Goal: Task Accomplishment & Management: Complete application form

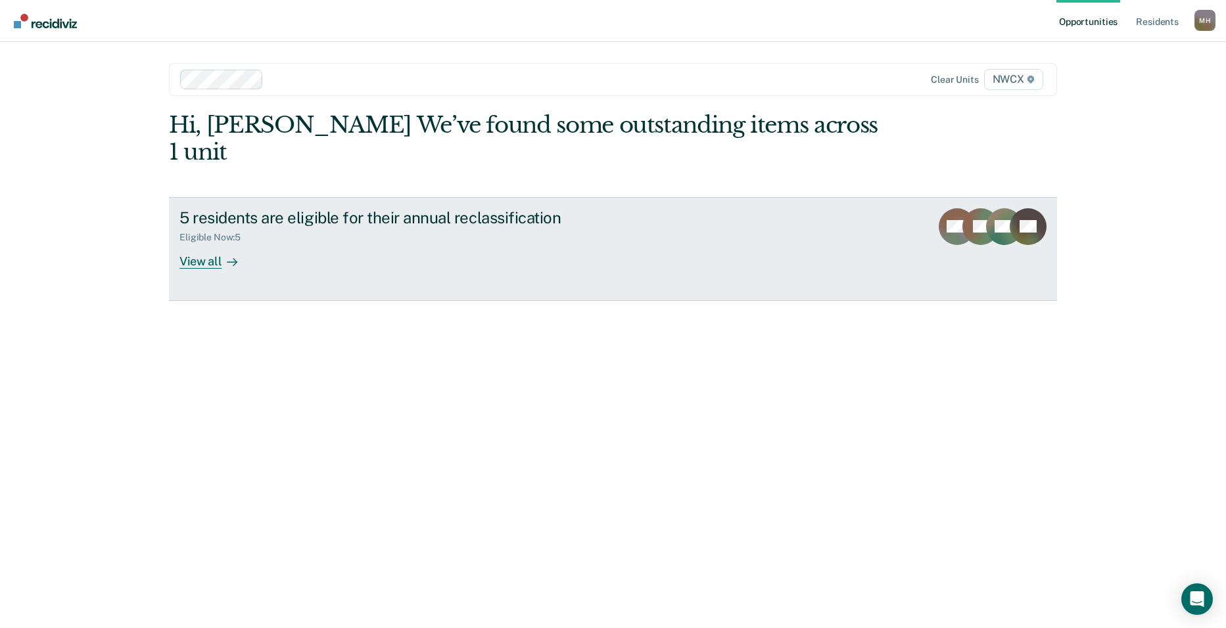
click at [206, 243] on div "View all" at bounding box center [216, 256] width 74 height 26
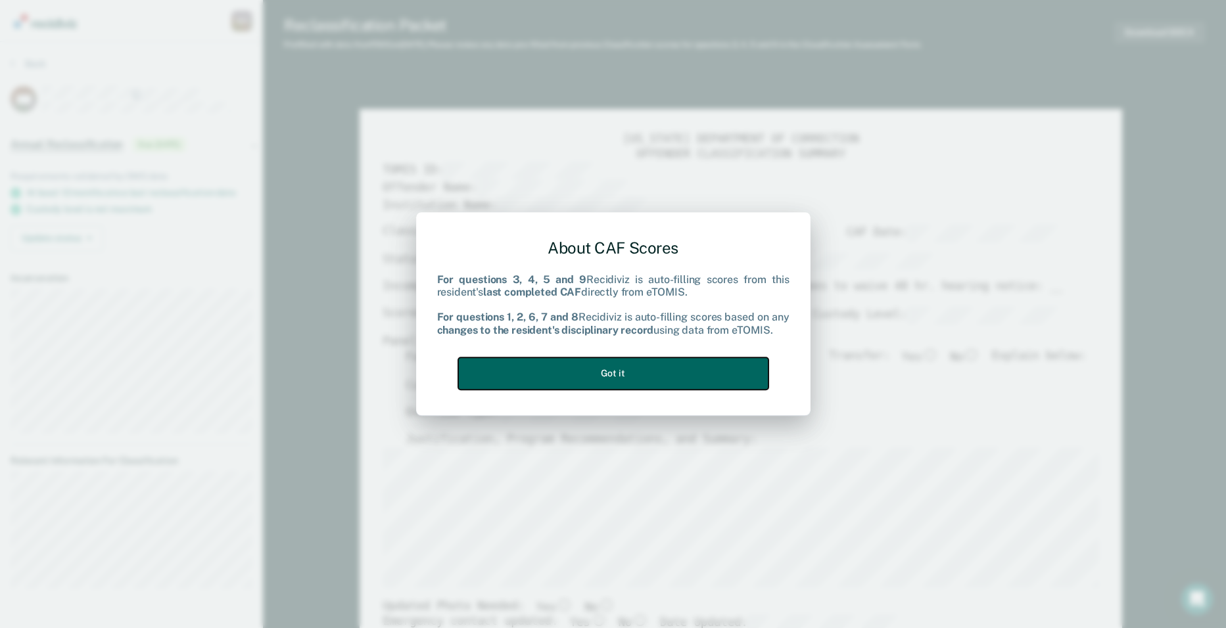
click at [609, 375] on button "Got it" at bounding box center [613, 374] width 310 height 32
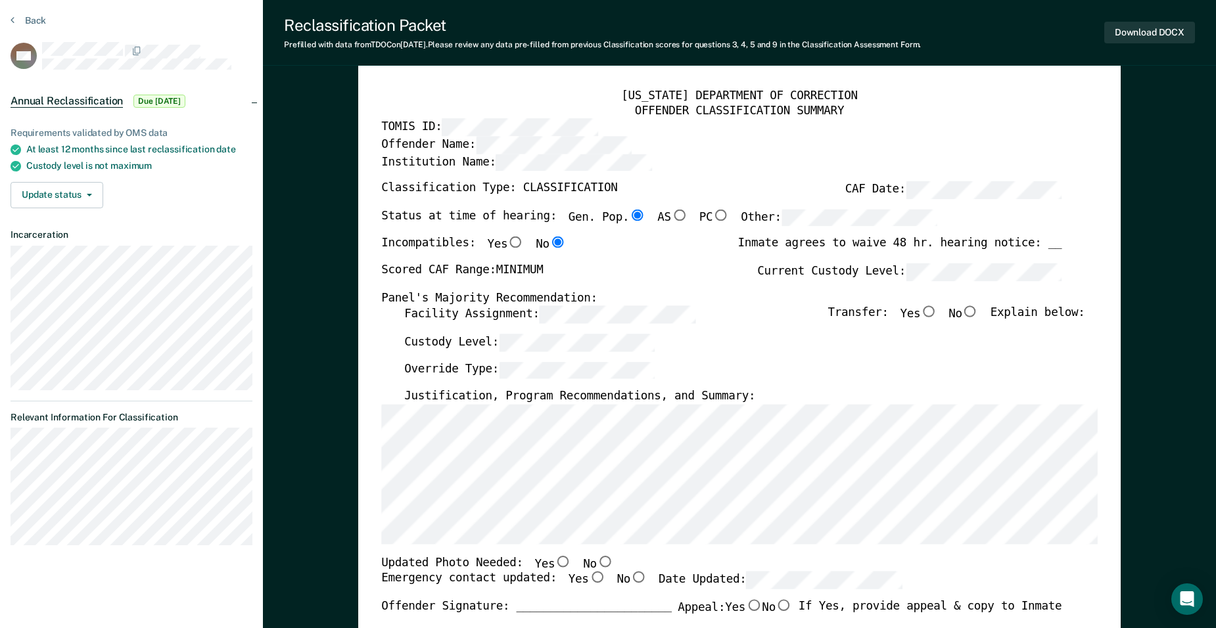
scroll to position [66, 0]
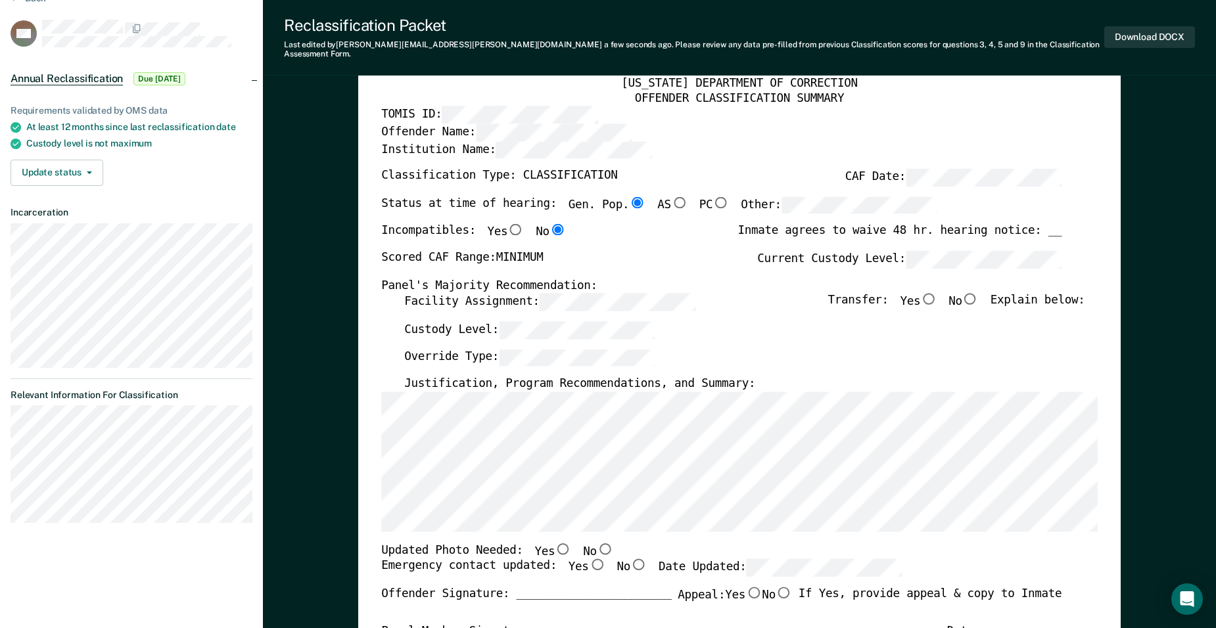
click at [979, 293] on input "No" at bounding box center [970, 299] width 16 height 12
type textarea "x"
radio input "true"
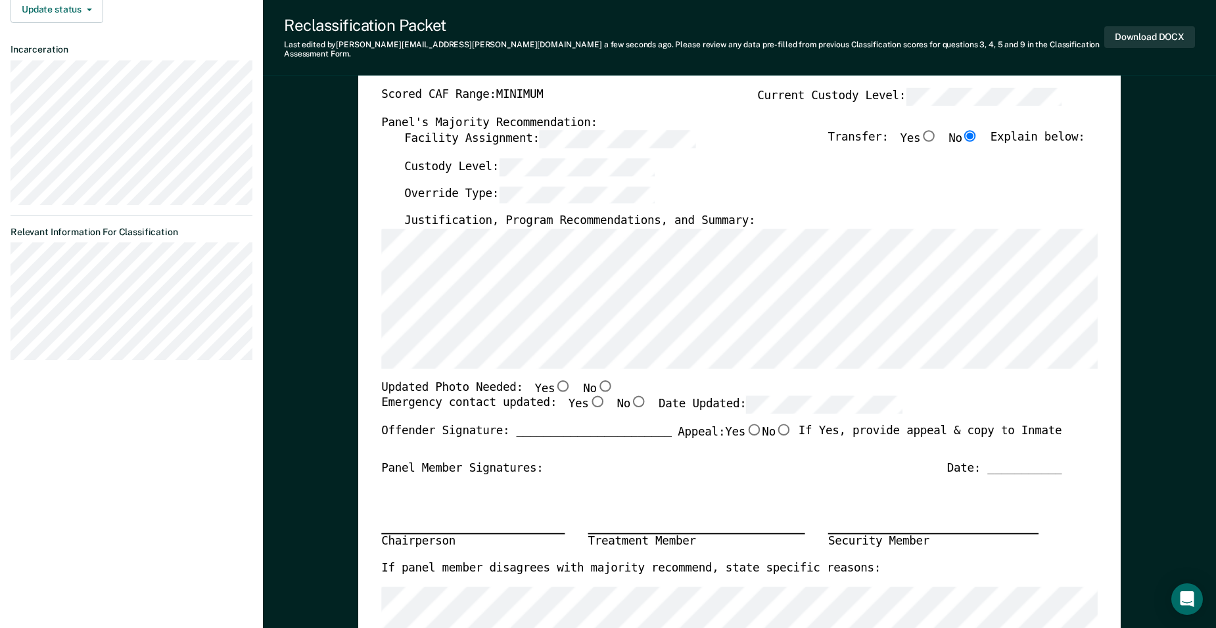
scroll to position [263, 0]
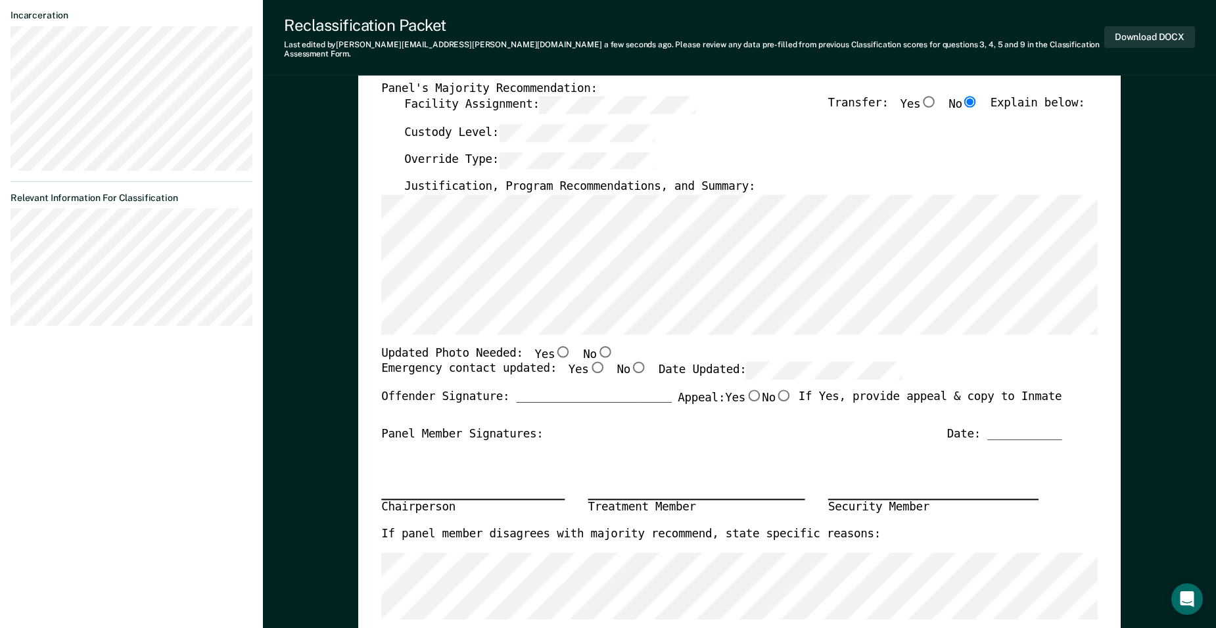
click at [555, 346] on input "Yes" at bounding box center [563, 352] width 16 height 12
type textarea "x"
radio input "true"
click at [589, 362] on input "Yes" at bounding box center [597, 368] width 16 height 12
type textarea "x"
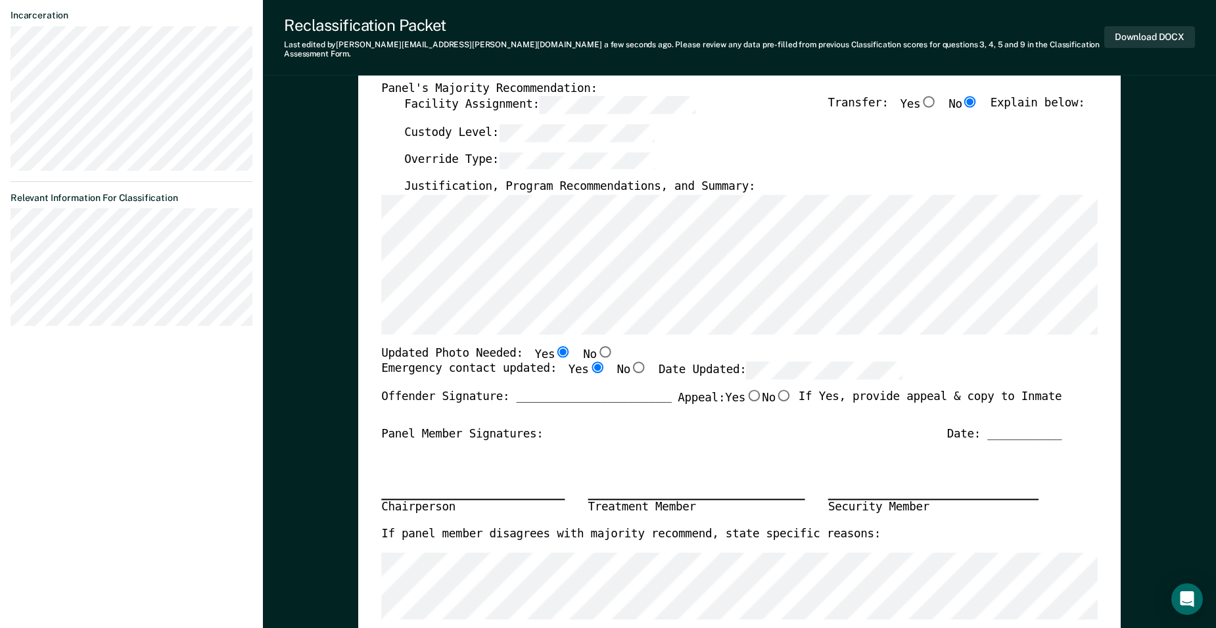
radio input "true"
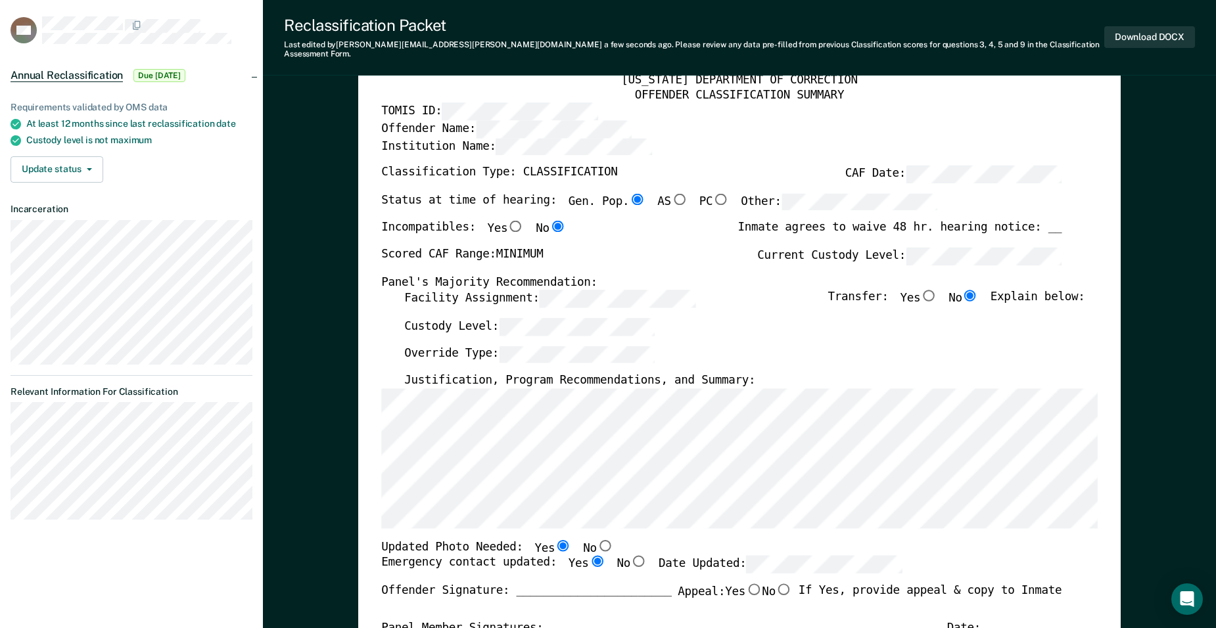
scroll to position [66, 0]
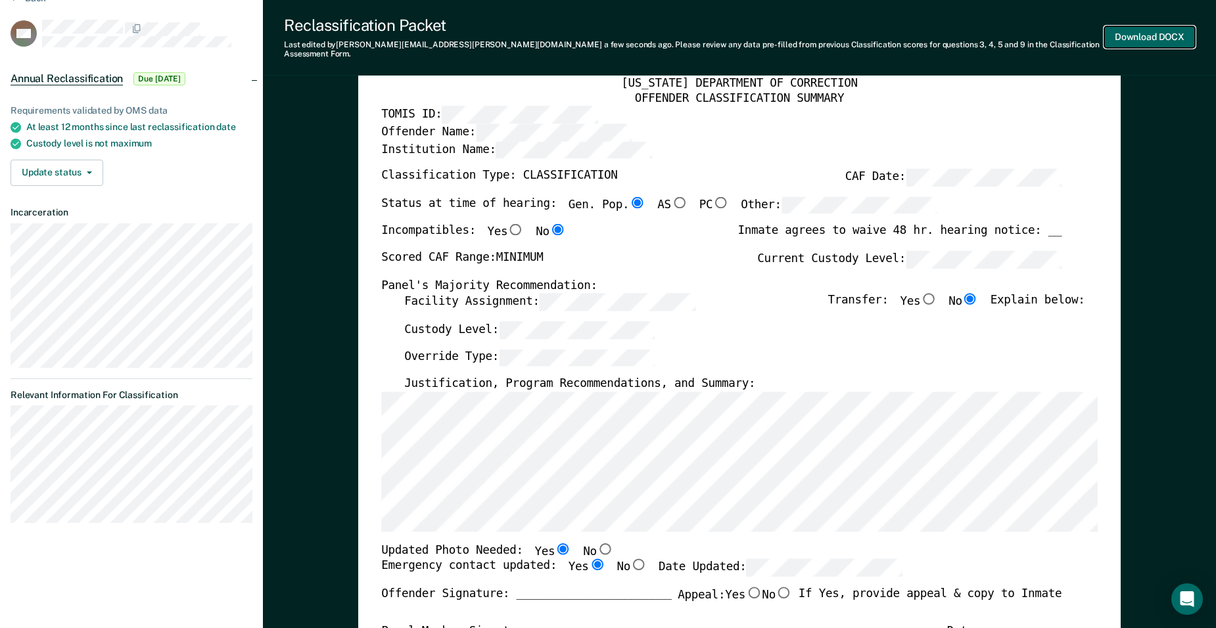
click at [1152, 29] on button "Download DOCX" at bounding box center [1149, 37] width 91 height 22
type textarea "x"
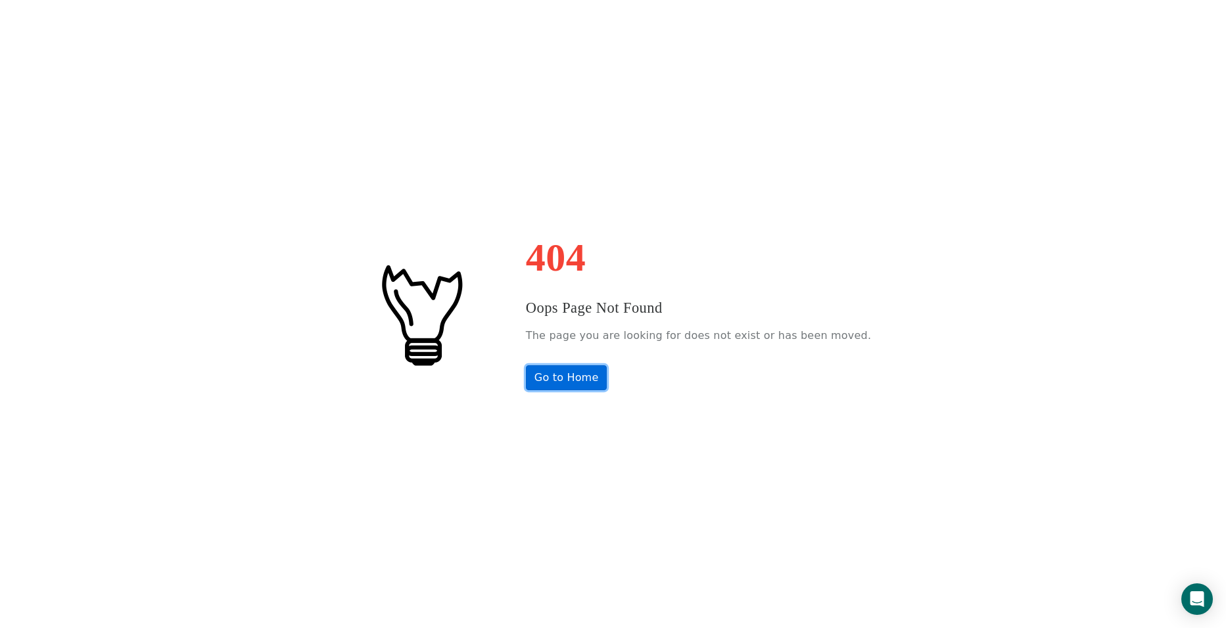
drag, startPoint x: 595, startPoint y: 376, endPoint x: 603, endPoint y: 371, distance: 9.1
click at [574, 375] on link "Go to Home" at bounding box center [567, 377] width 82 height 25
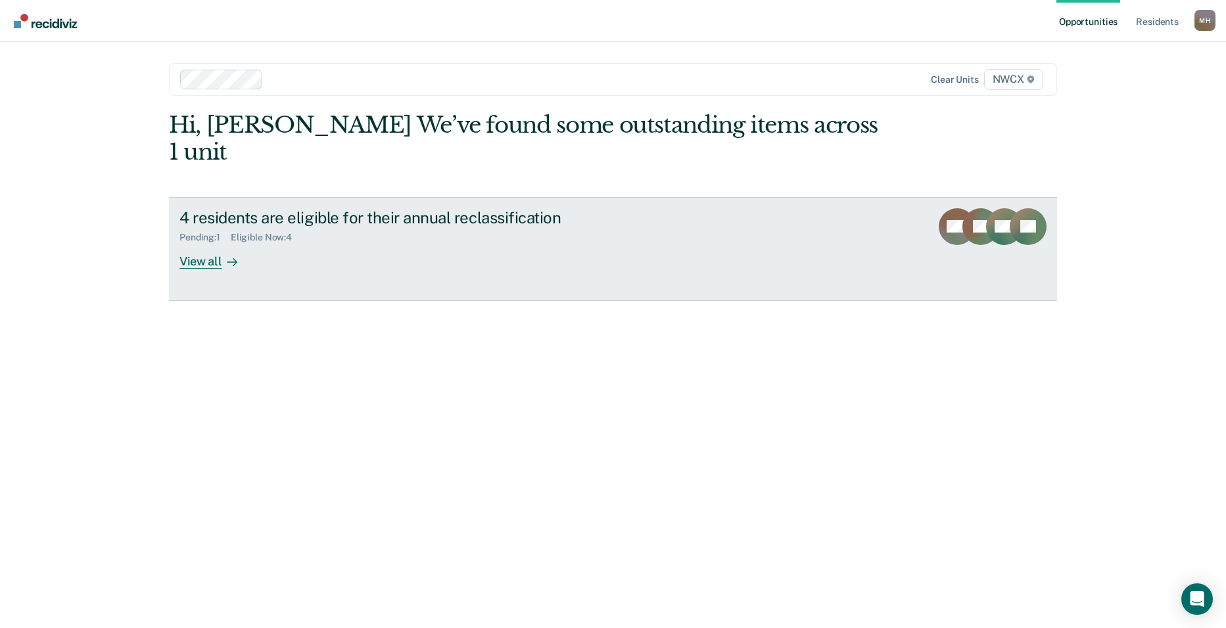
click at [210, 243] on div "View all" at bounding box center [216, 256] width 74 height 26
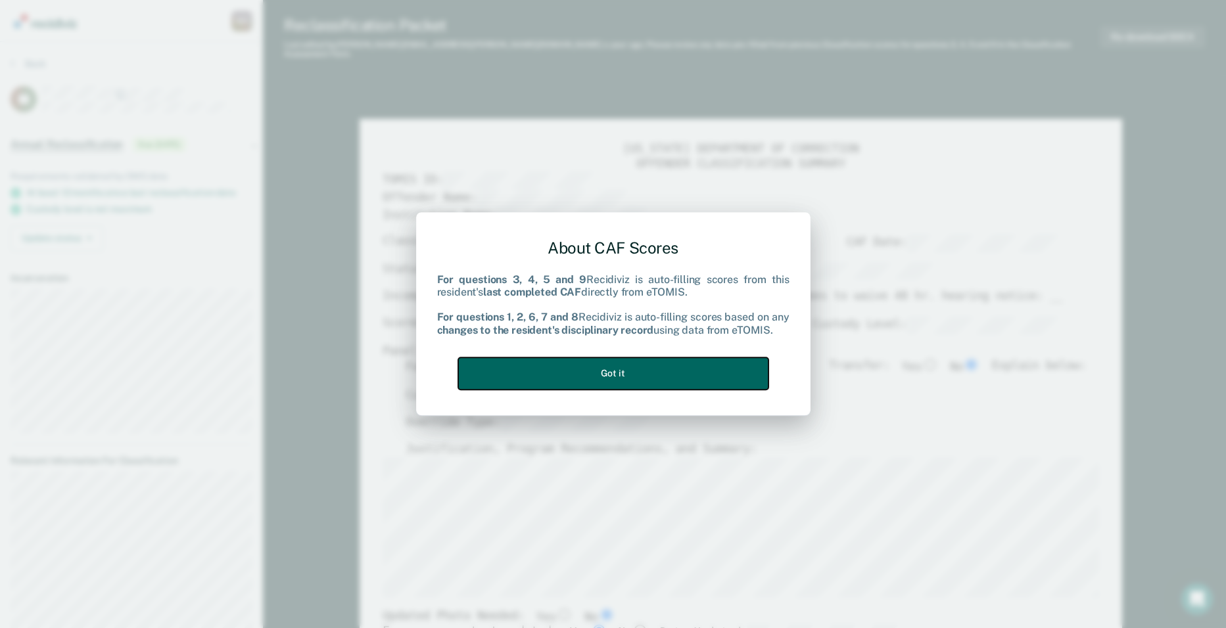
click at [694, 363] on button "Got it" at bounding box center [613, 374] width 310 height 32
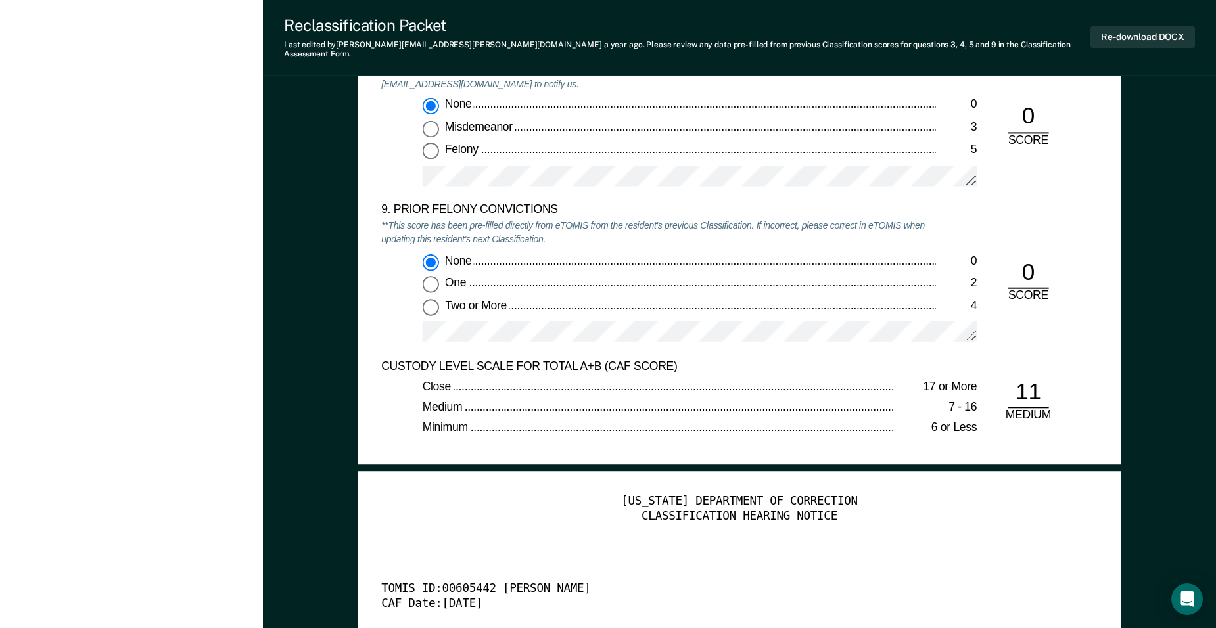
scroll to position [2827, 0]
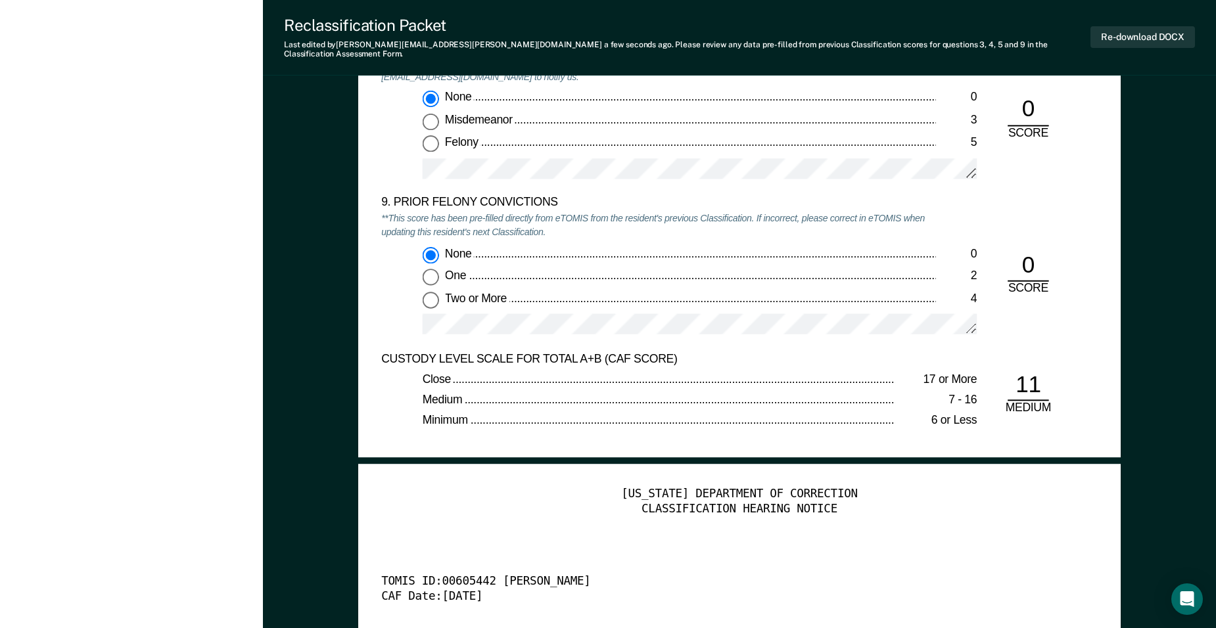
type textarea "x"
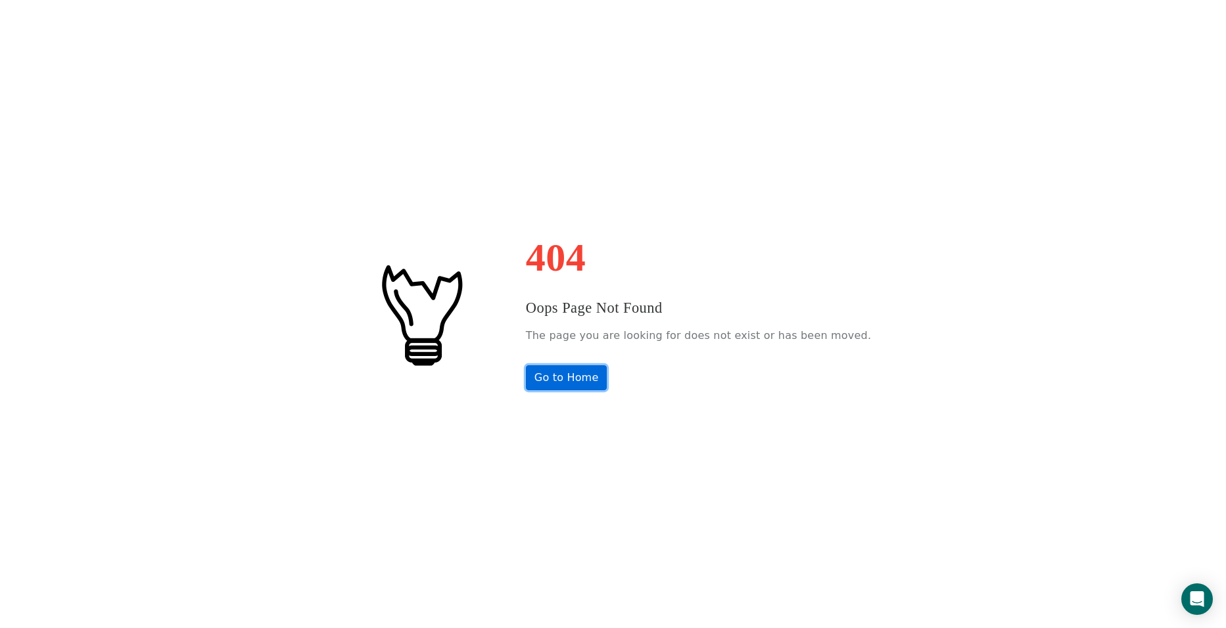
click at [574, 373] on link "Go to Home" at bounding box center [567, 377] width 82 height 25
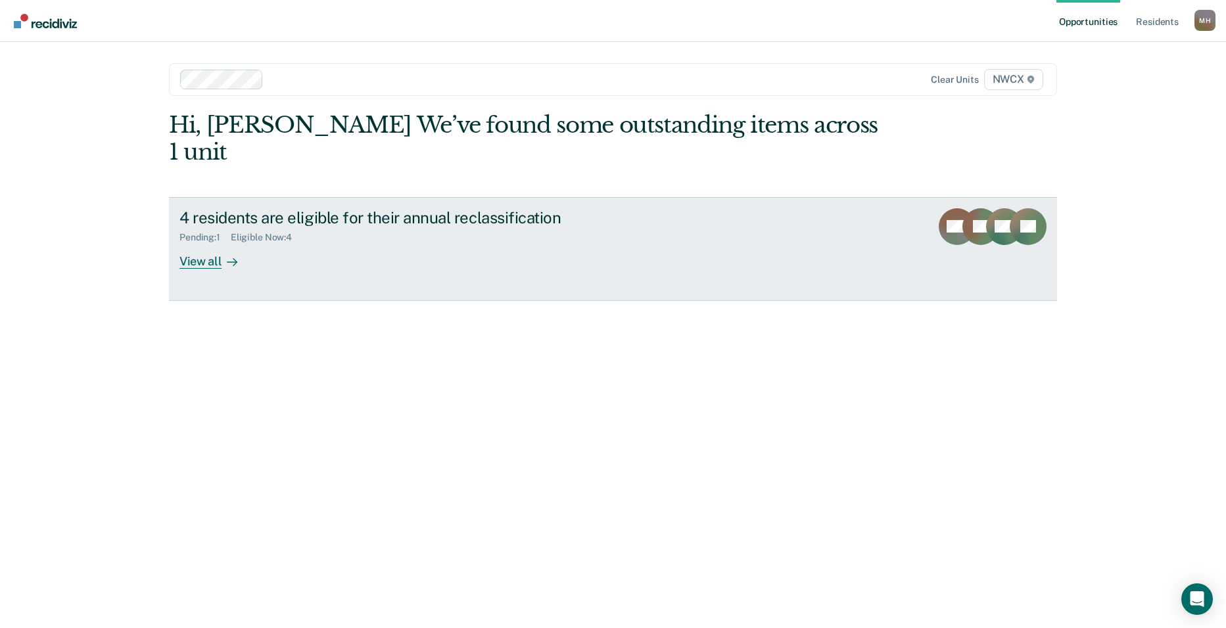
click at [202, 243] on div "View all" at bounding box center [216, 256] width 74 height 26
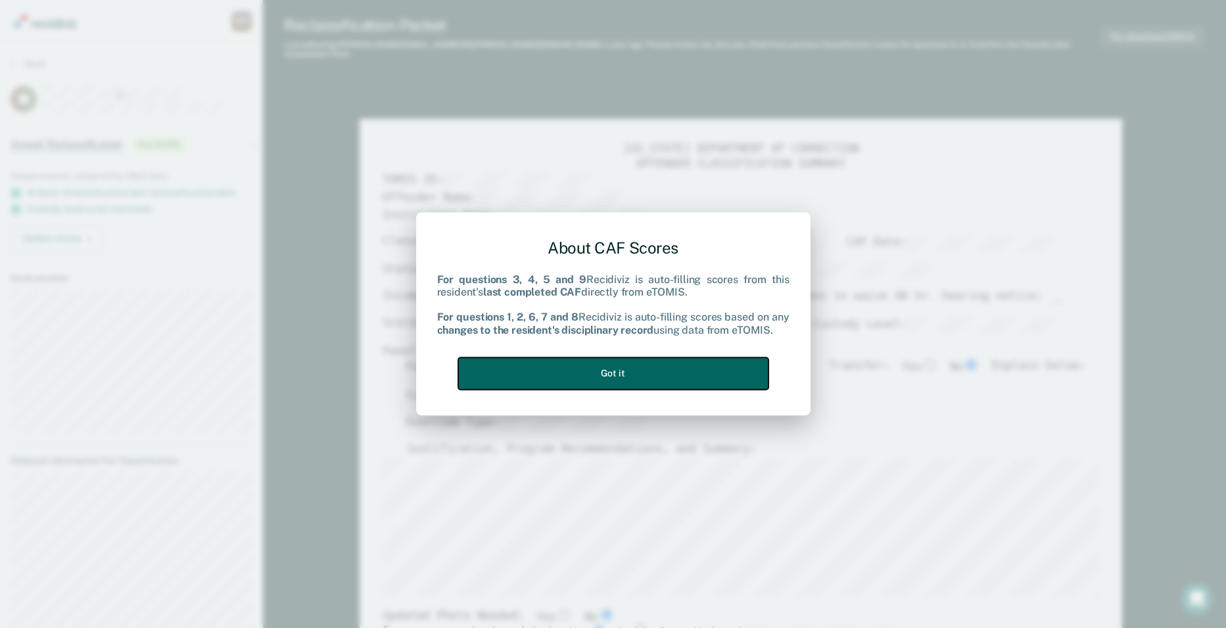
click at [693, 373] on button "Got it" at bounding box center [613, 374] width 310 height 32
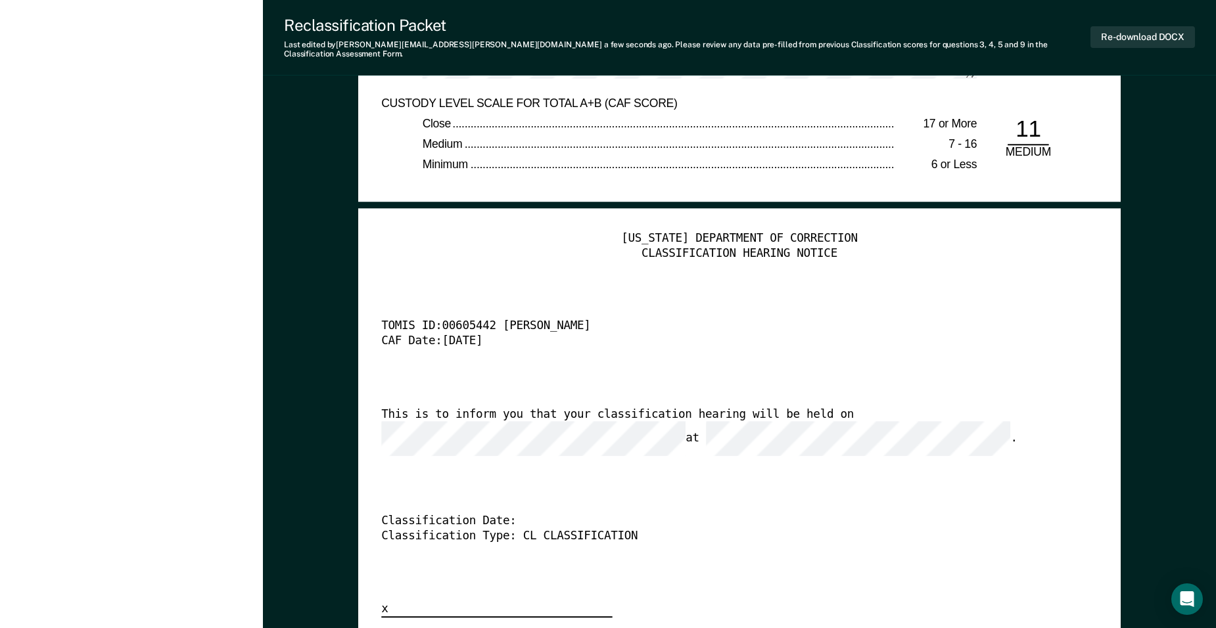
scroll to position [3090, 0]
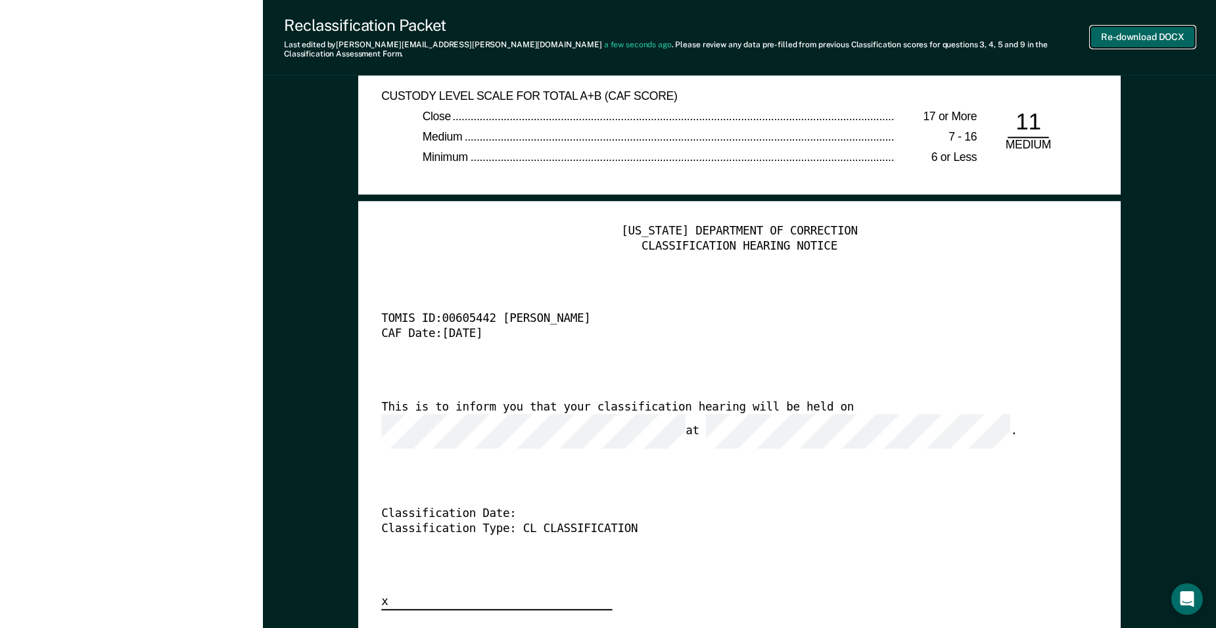
click at [1132, 32] on button "Re-download DOCX" at bounding box center [1143, 37] width 105 height 22
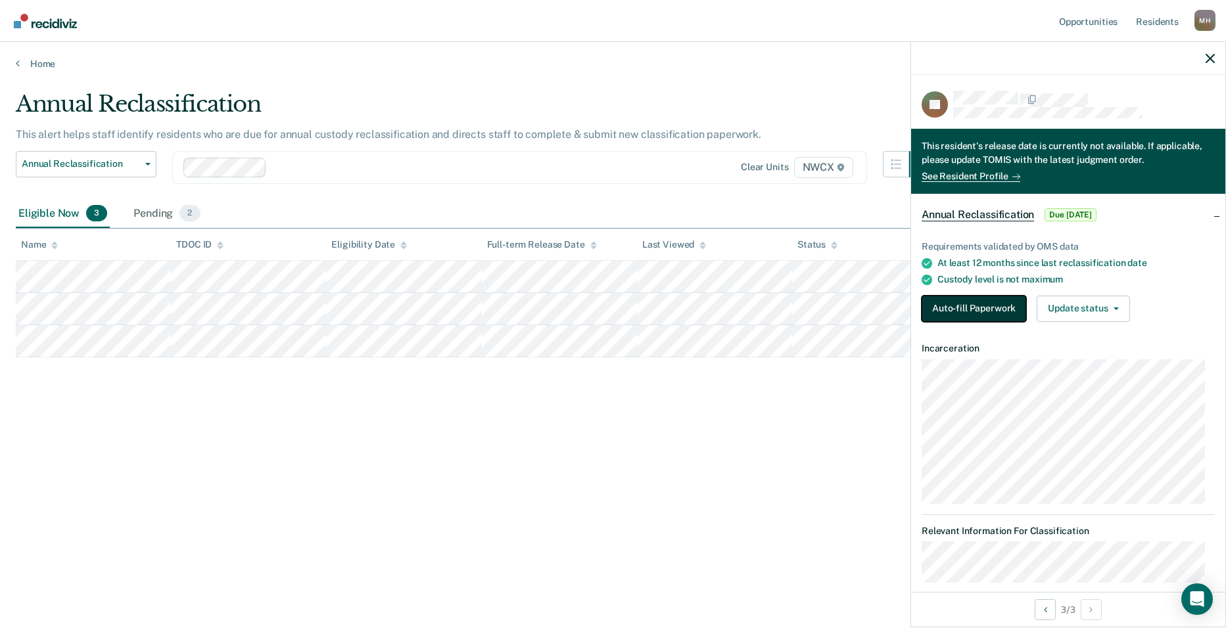
click at [987, 308] on button "Auto-fill Paperwork" at bounding box center [974, 309] width 105 height 26
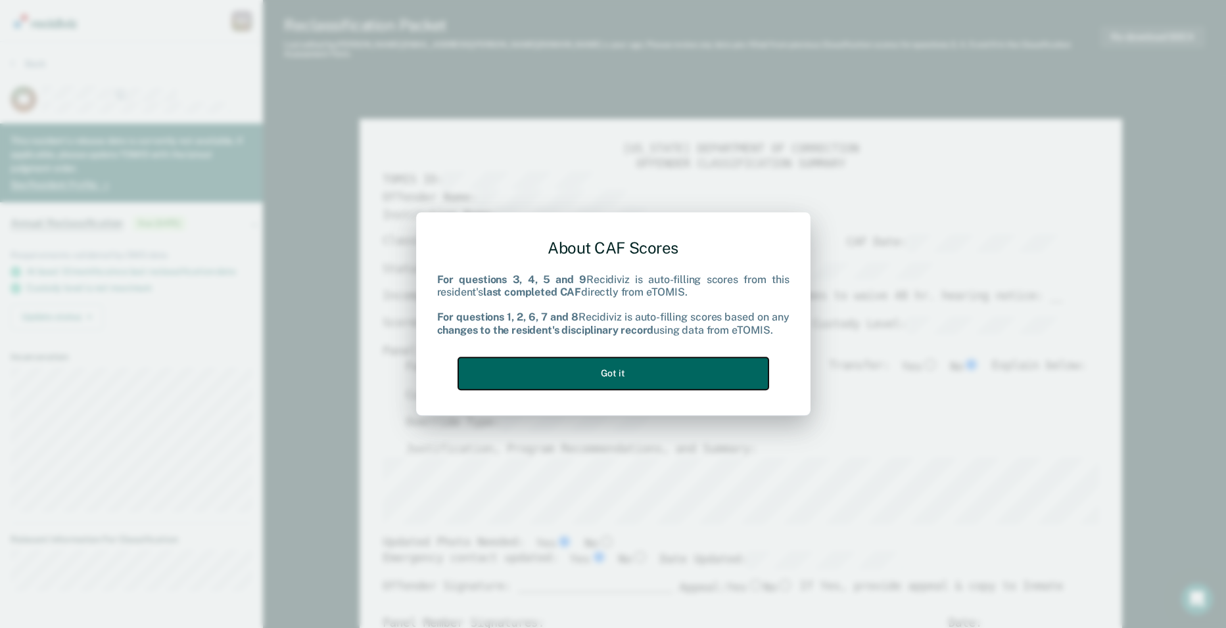
click at [591, 372] on button "Got it" at bounding box center [613, 374] width 310 height 32
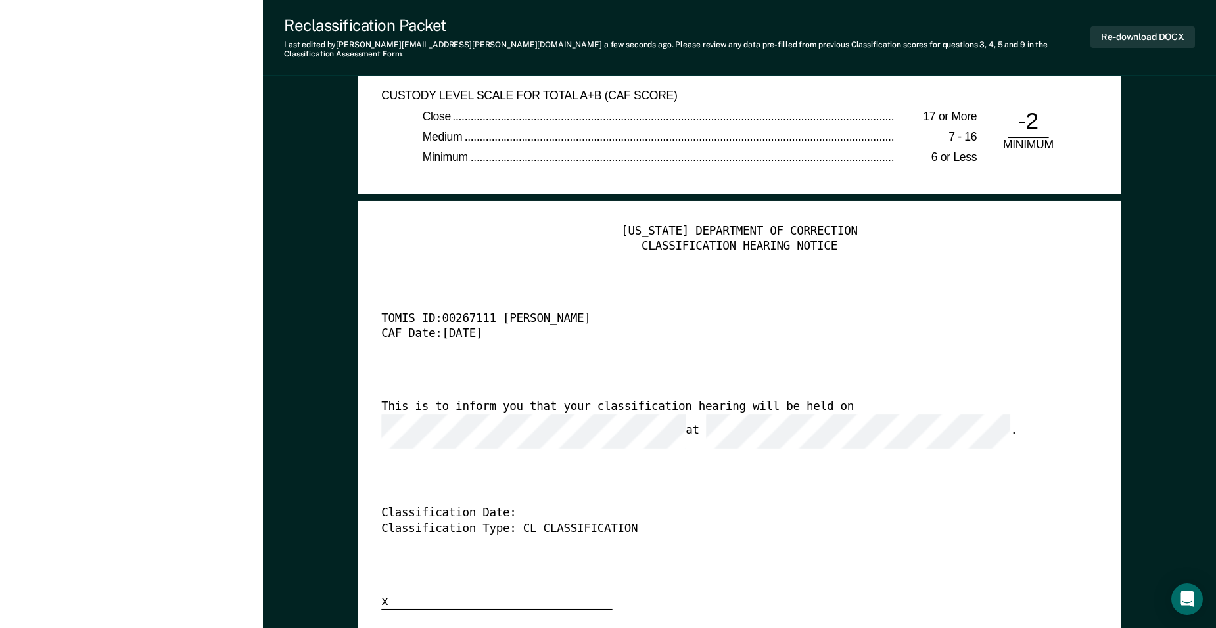
scroll to position [3155, 0]
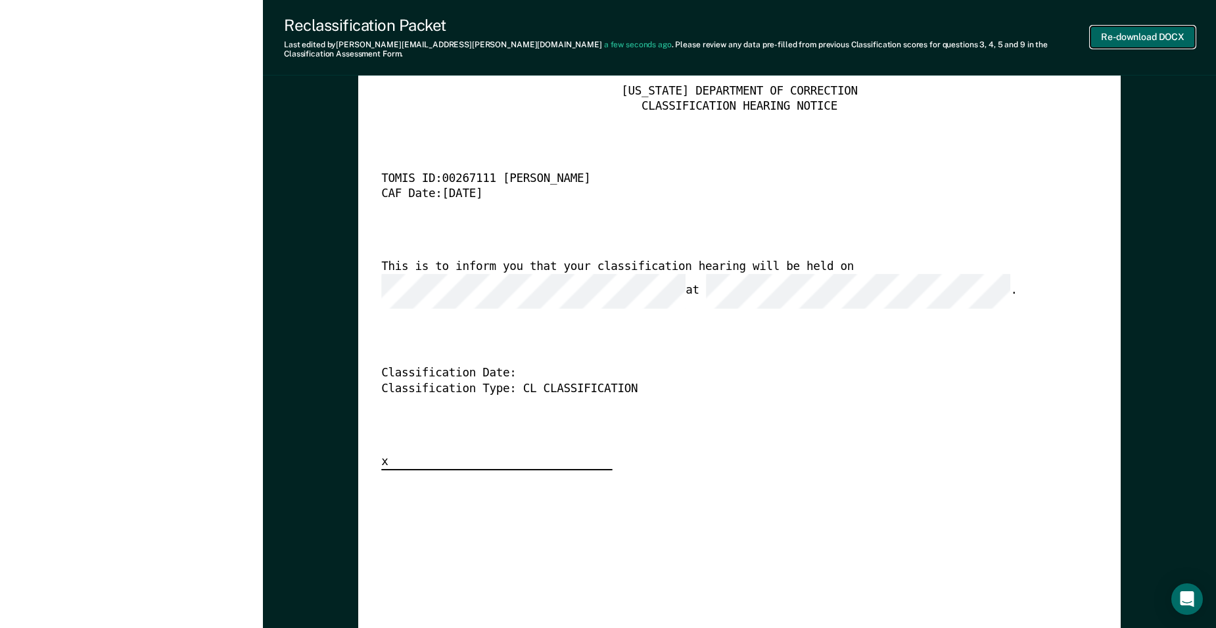
click at [1158, 35] on button "Re-download DOCX" at bounding box center [1143, 37] width 105 height 22
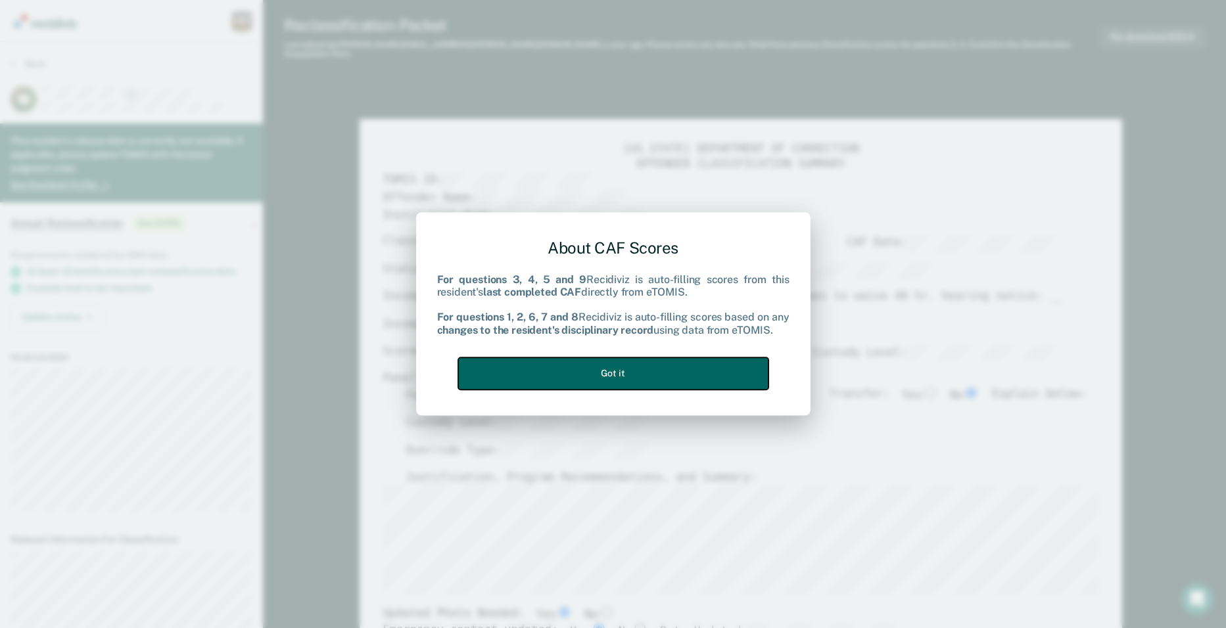
click at [609, 372] on button "Got it" at bounding box center [613, 374] width 310 height 32
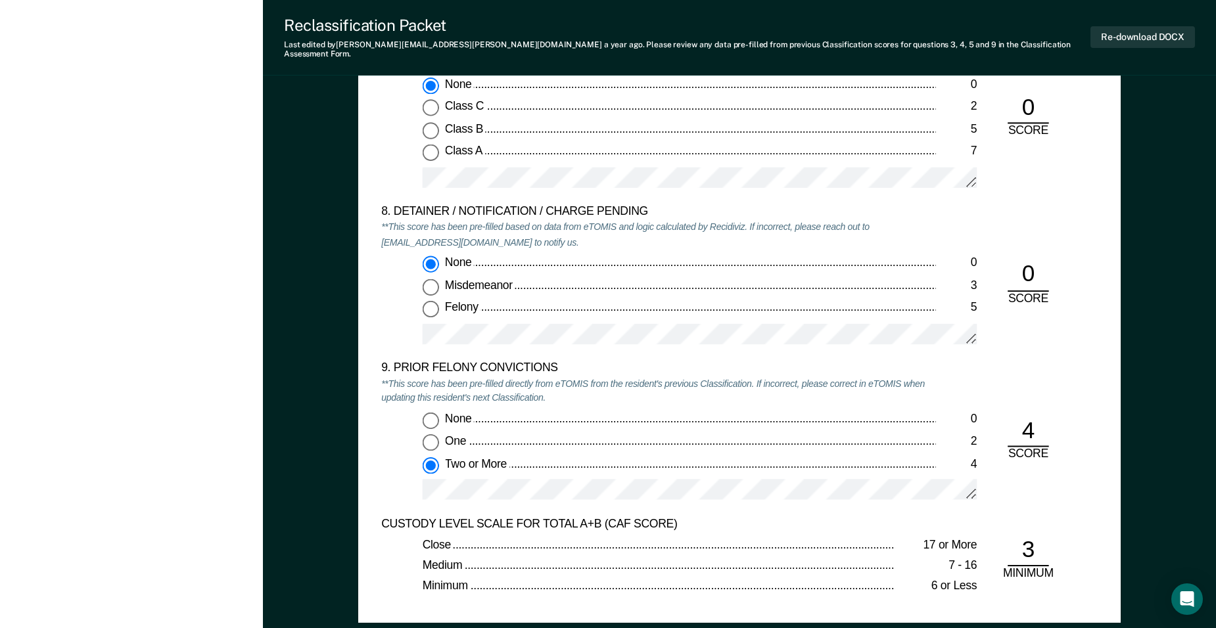
scroll to position [2564, 0]
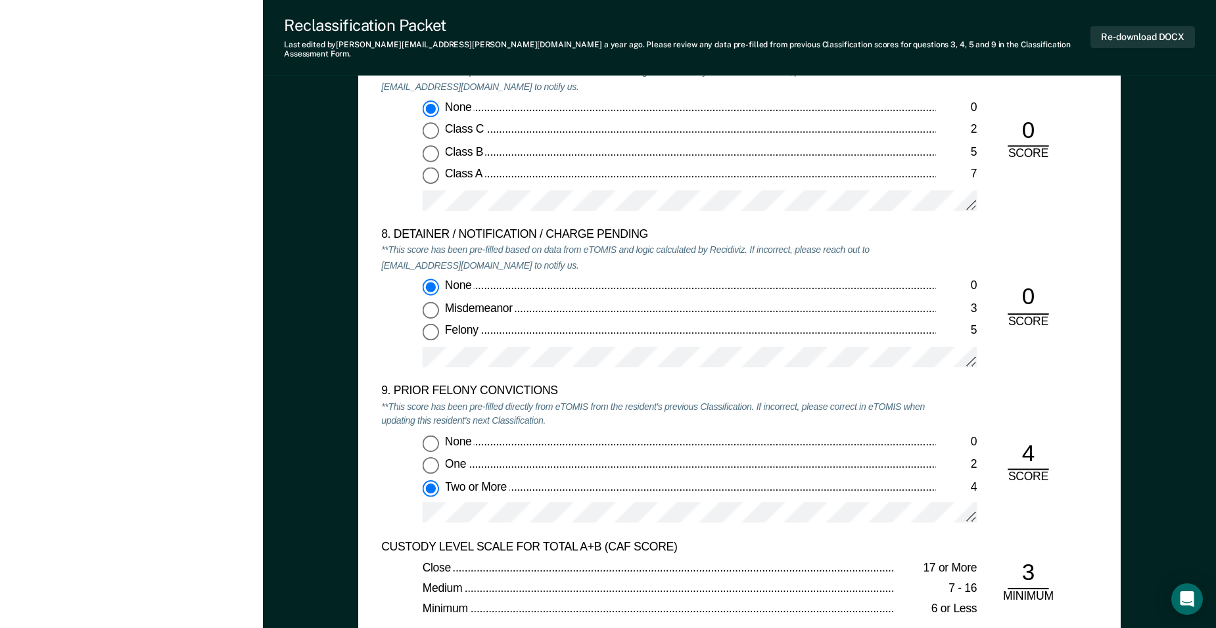
click at [427, 325] on input "Felony 5" at bounding box center [431, 332] width 16 height 16
type textarea "x"
radio input "false"
radio input "true"
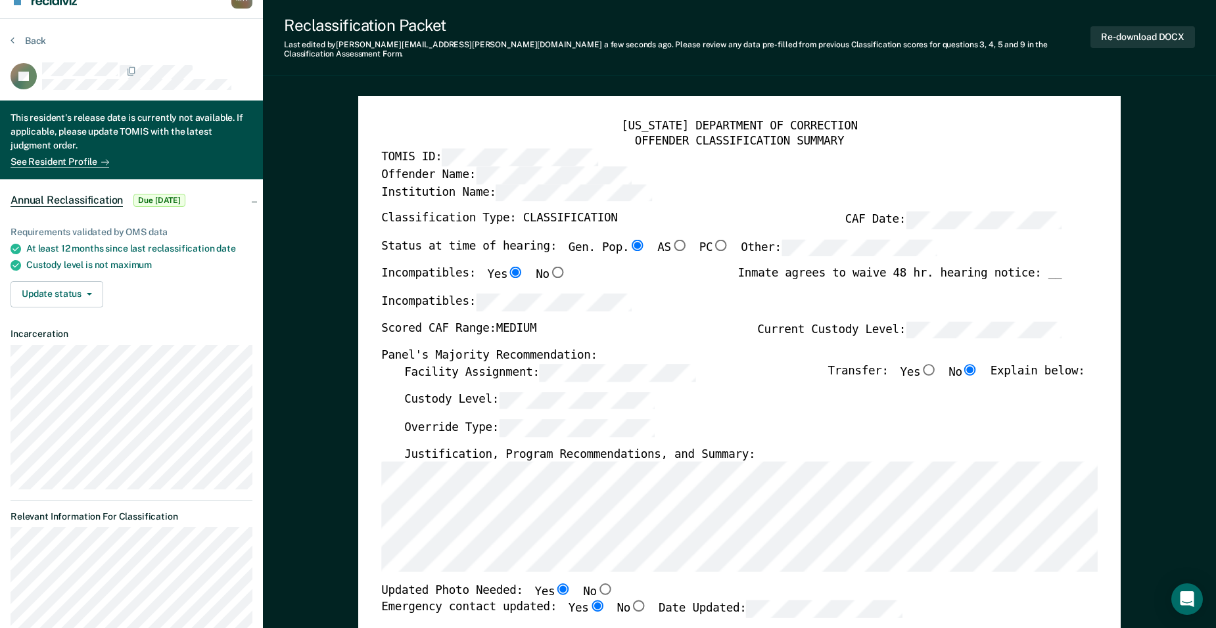
scroll to position [0, 0]
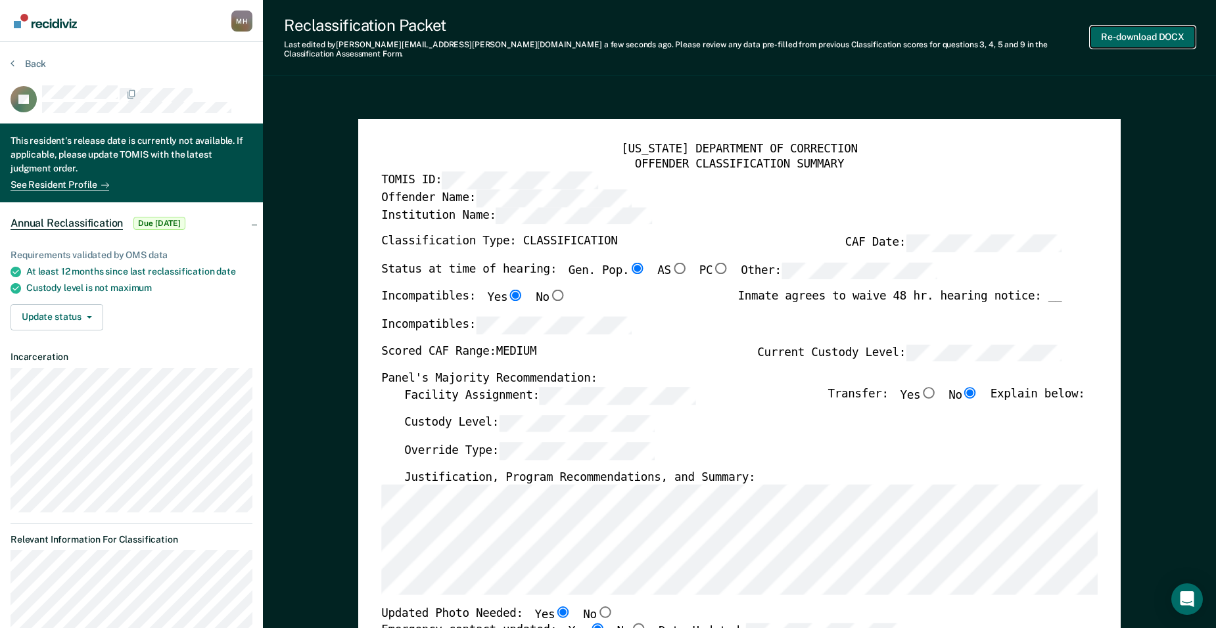
click at [1154, 30] on button "Re-download DOCX" at bounding box center [1143, 37] width 105 height 22
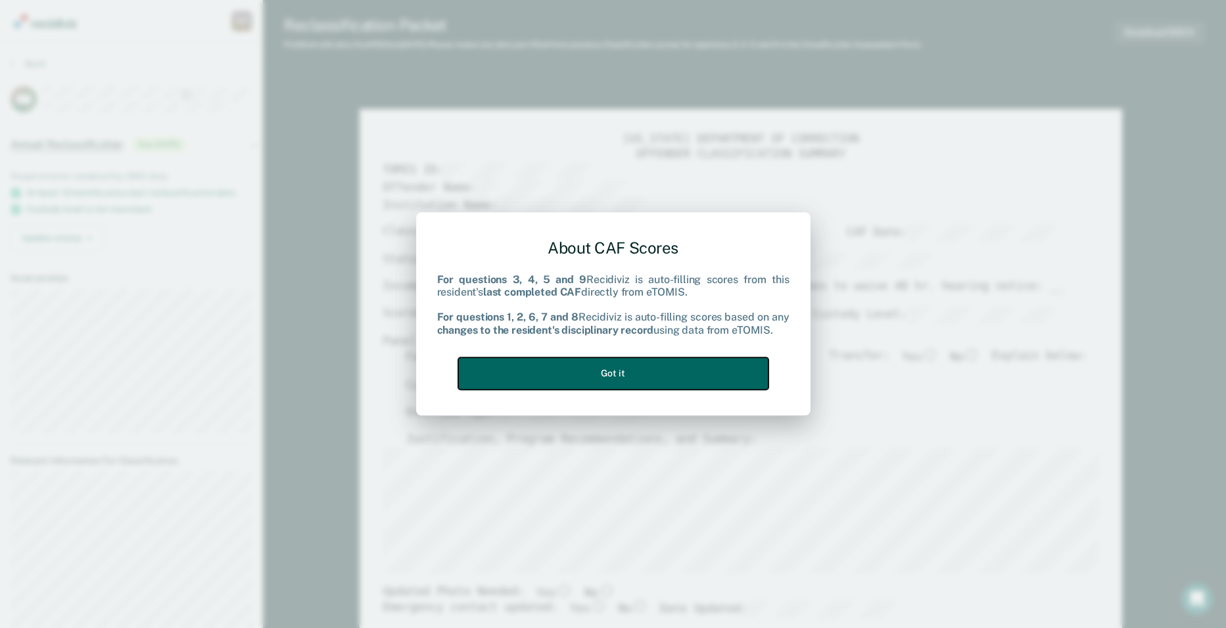
click at [626, 373] on button "Got it" at bounding box center [613, 374] width 310 height 32
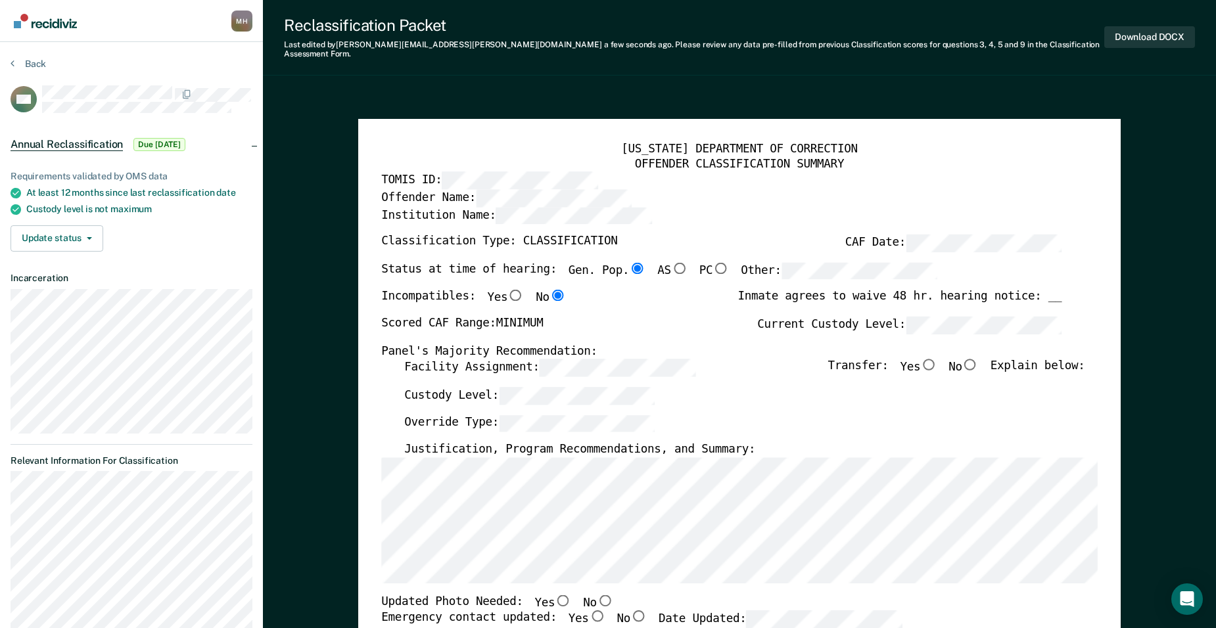
click at [977, 359] on input "No" at bounding box center [970, 365] width 16 height 12
type textarea "x"
radio input "true"
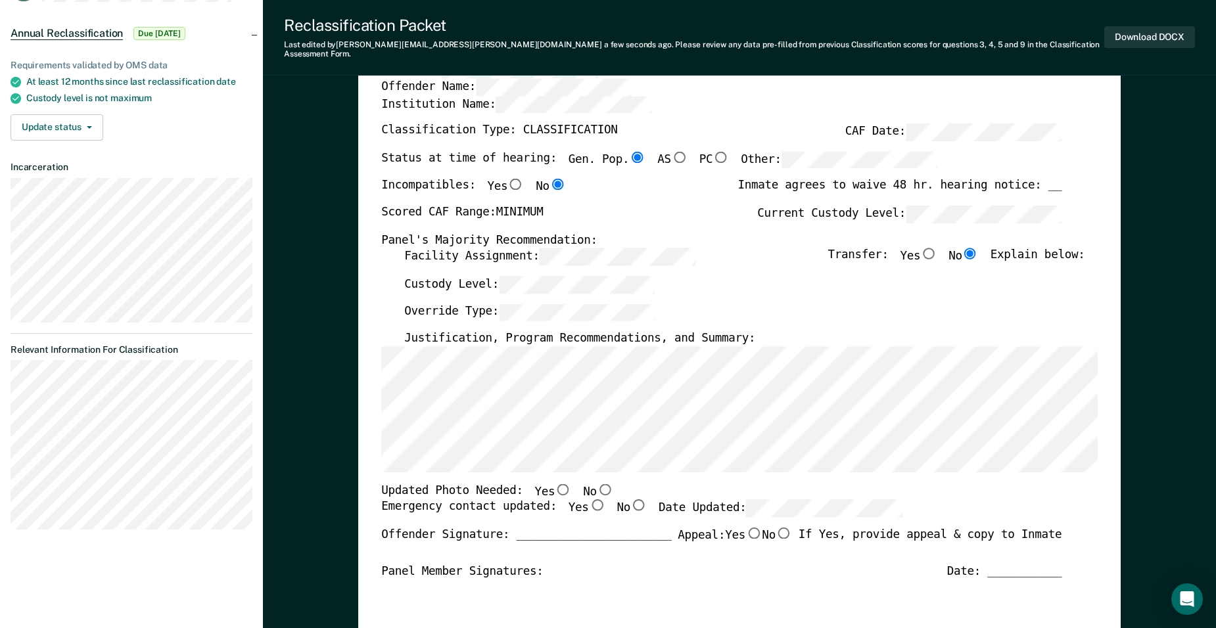
scroll to position [131, 0]
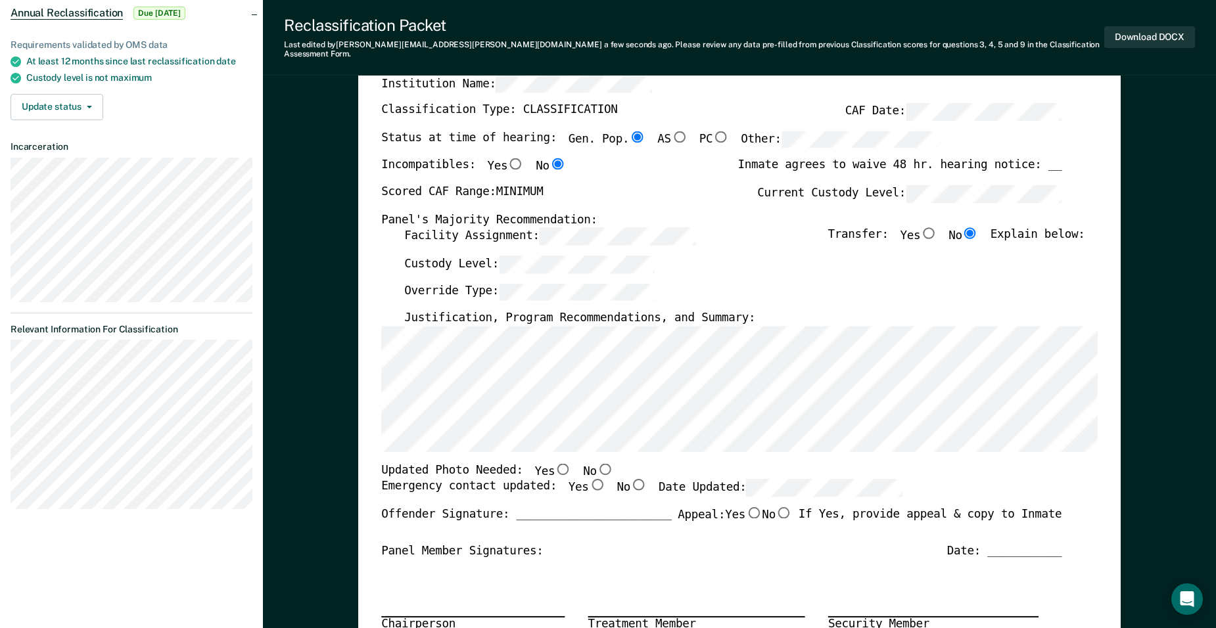
click at [597, 463] on input "No" at bounding box center [605, 469] width 16 height 12
type textarea "x"
radio input "true"
click at [589, 479] on input "Yes" at bounding box center [597, 485] width 16 height 12
type textarea "x"
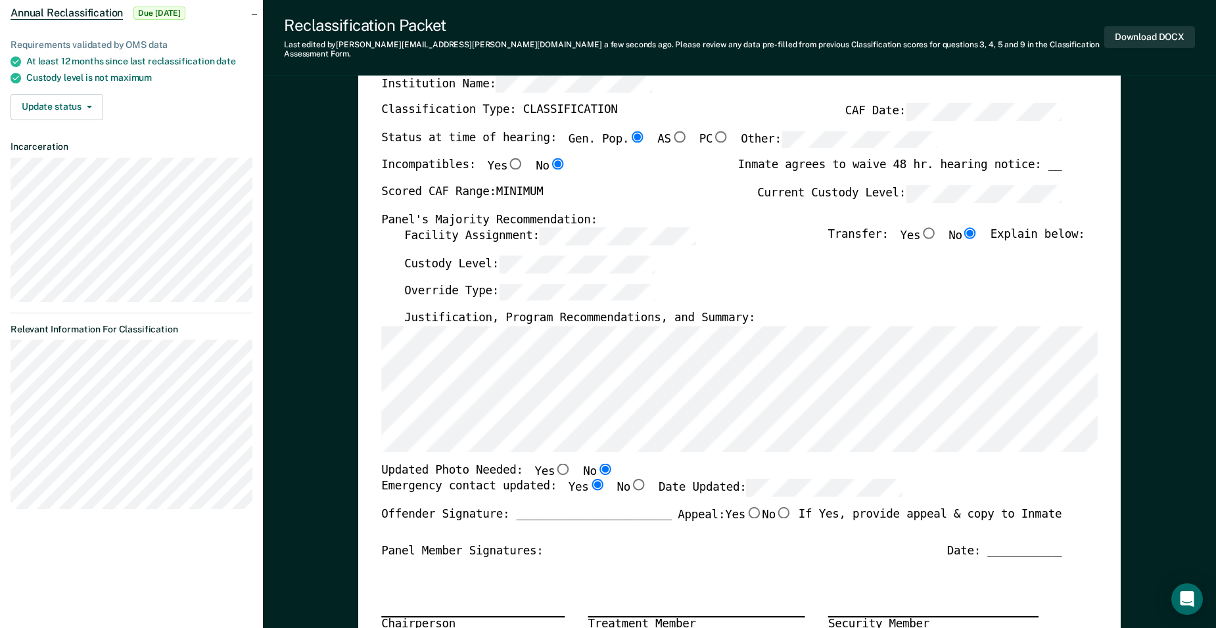
radio input "true"
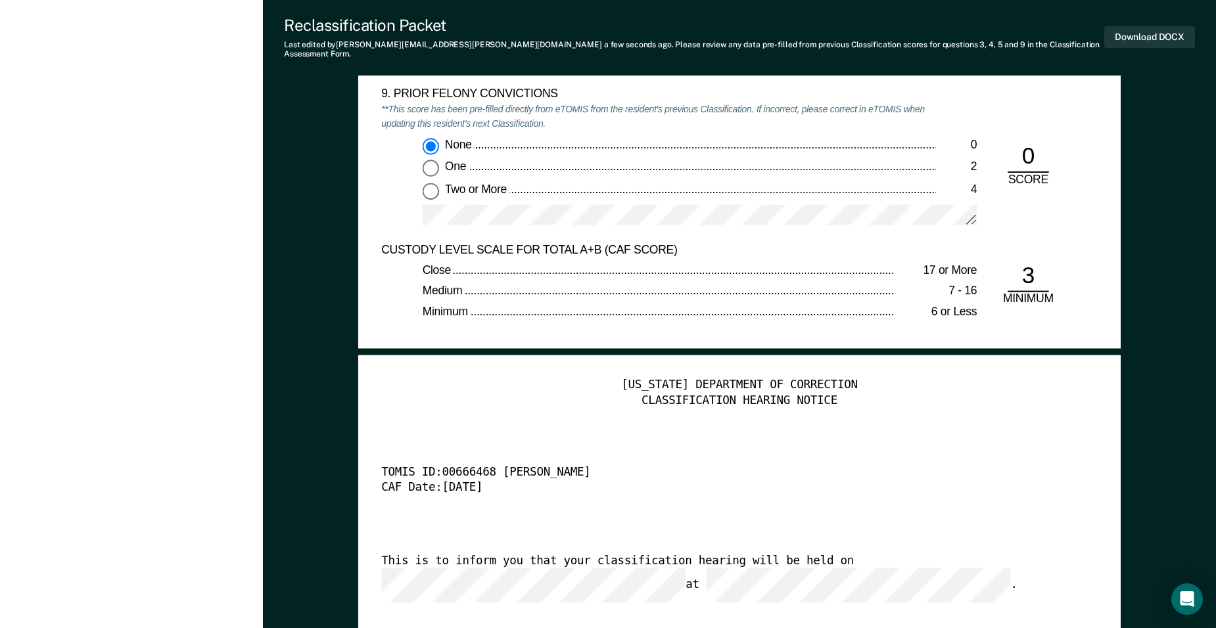
scroll to position [2892, 0]
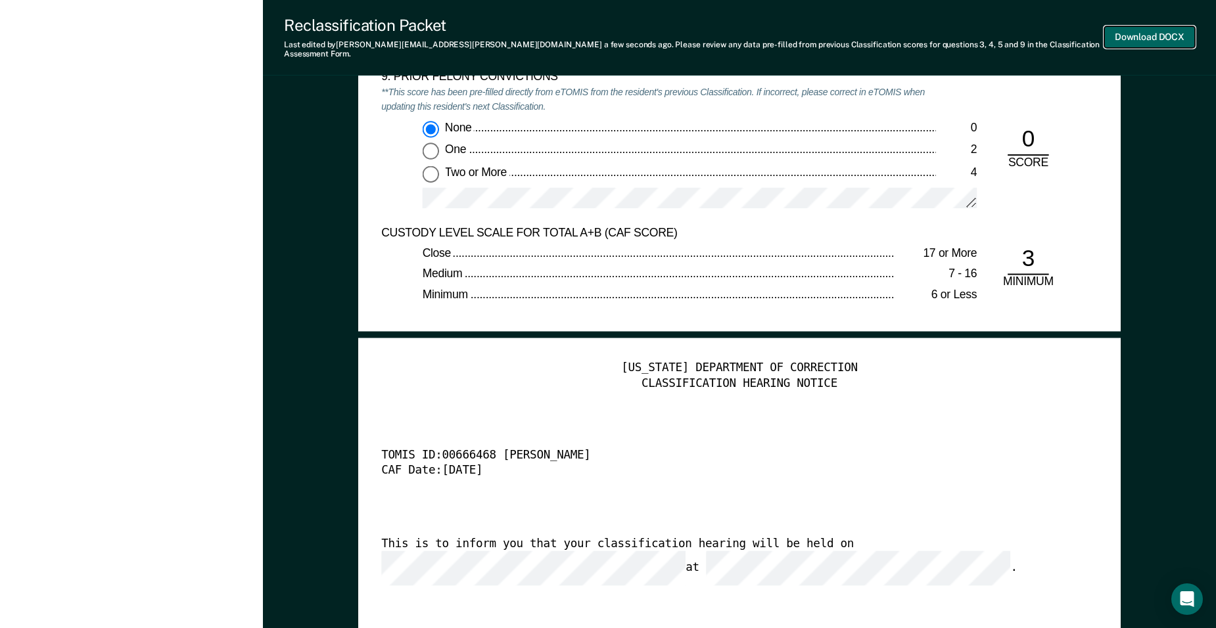
click at [1150, 28] on button "Download DOCX" at bounding box center [1149, 37] width 91 height 22
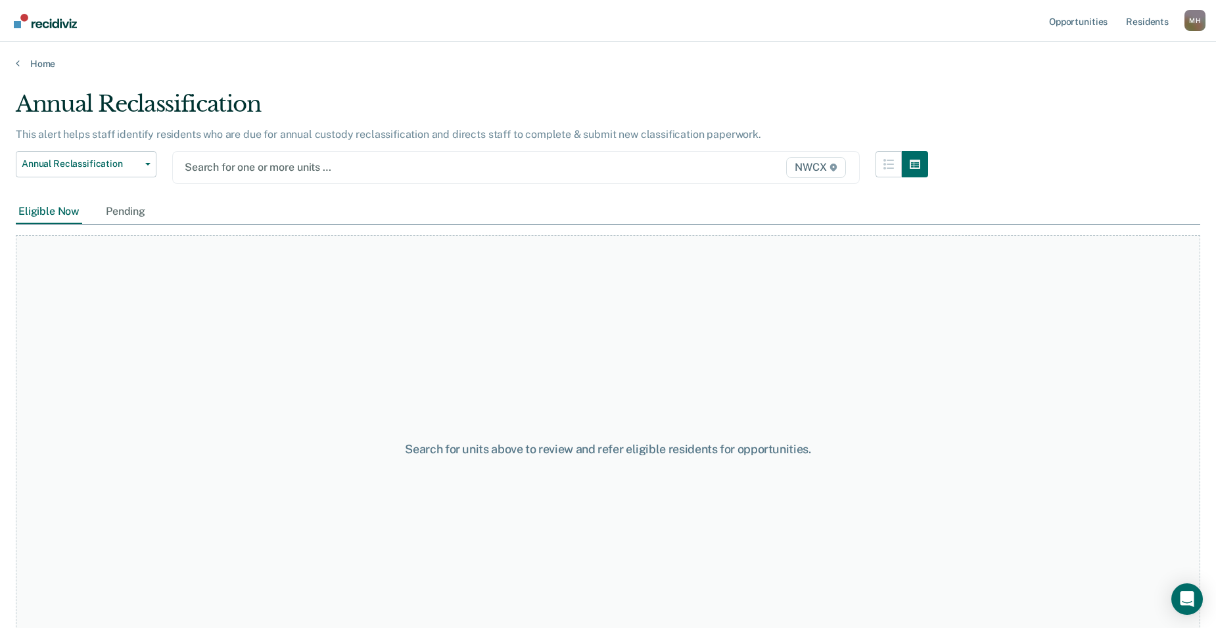
click at [837, 170] on icon at bounding box center [834, 168] width 8 height 8
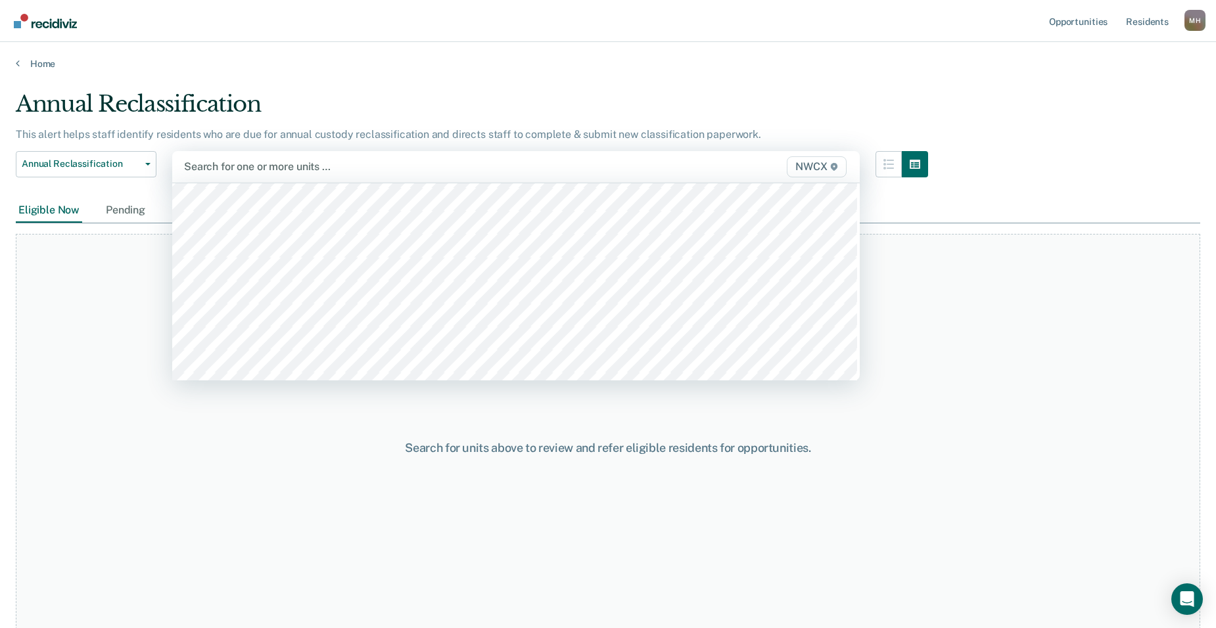
scroll to position [4864, 0]
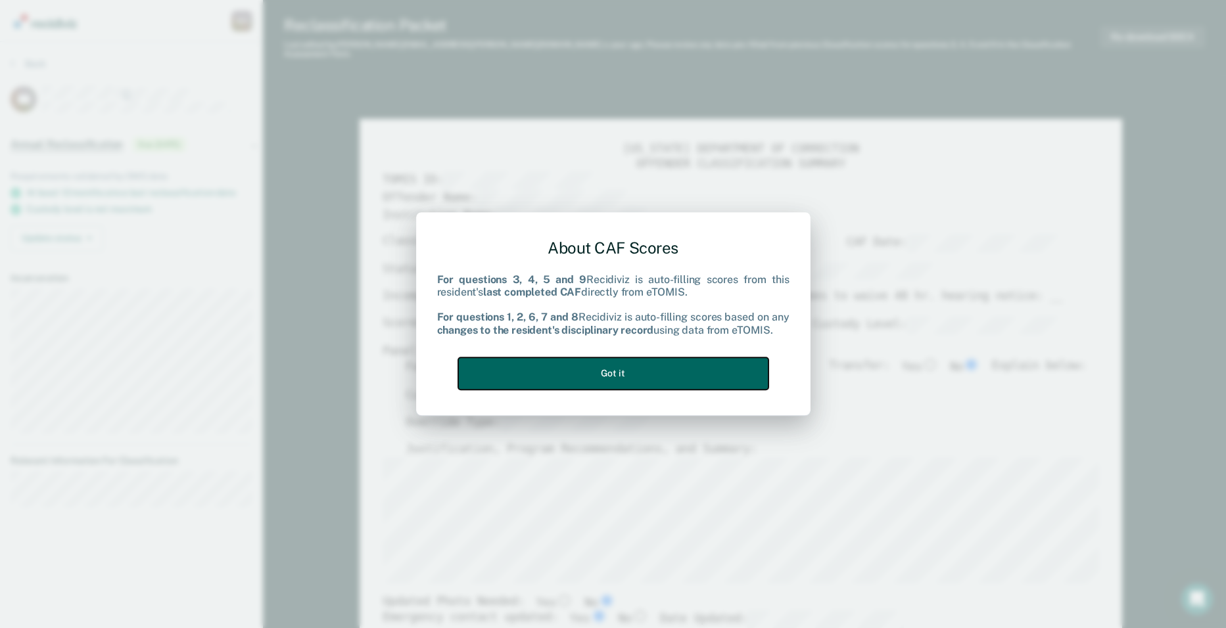
click at [711, 375] on button "Got it" at bounding box center [613, 374] width 310 height 32
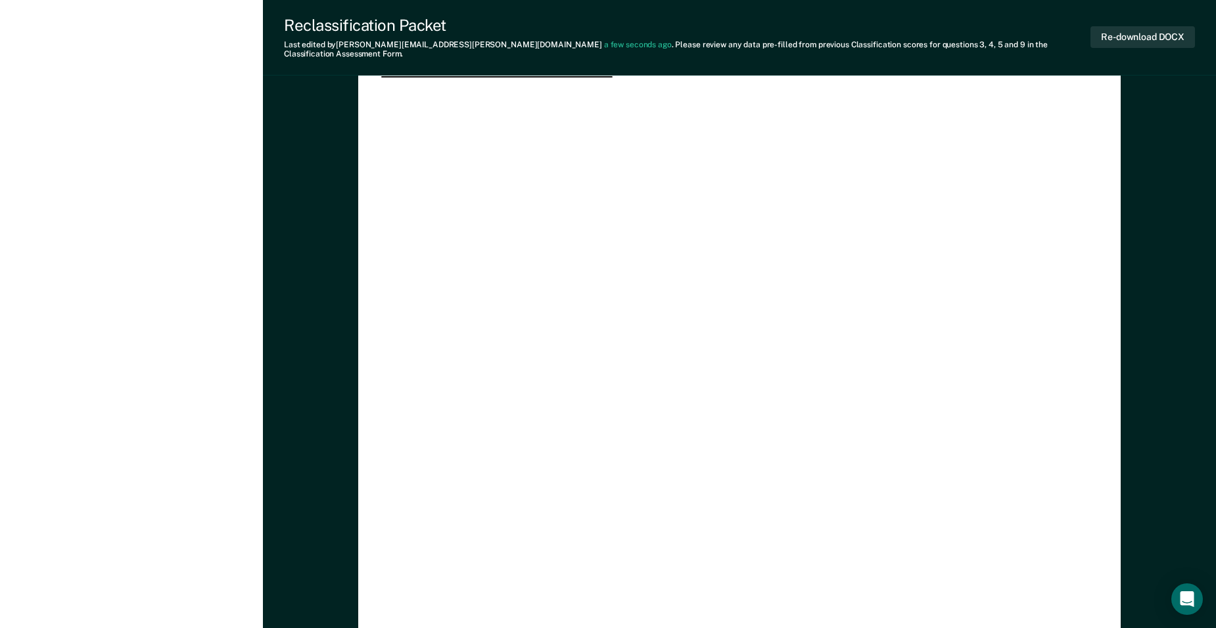
scroll to position [3550, 0]
click at [1138, 32] on button "Re-download DOCX" at bounding box center [1143, 37] width 105 height 22
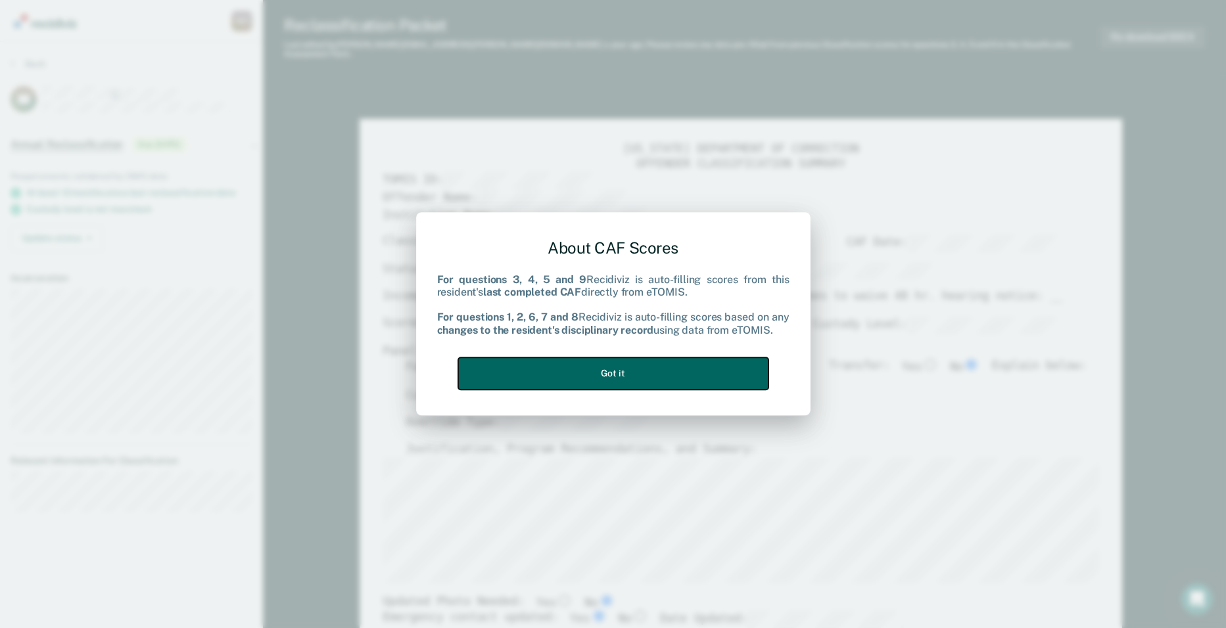
click at [707, 376] on button "Got it" at bounding box center [613, 374] width 310 height 32
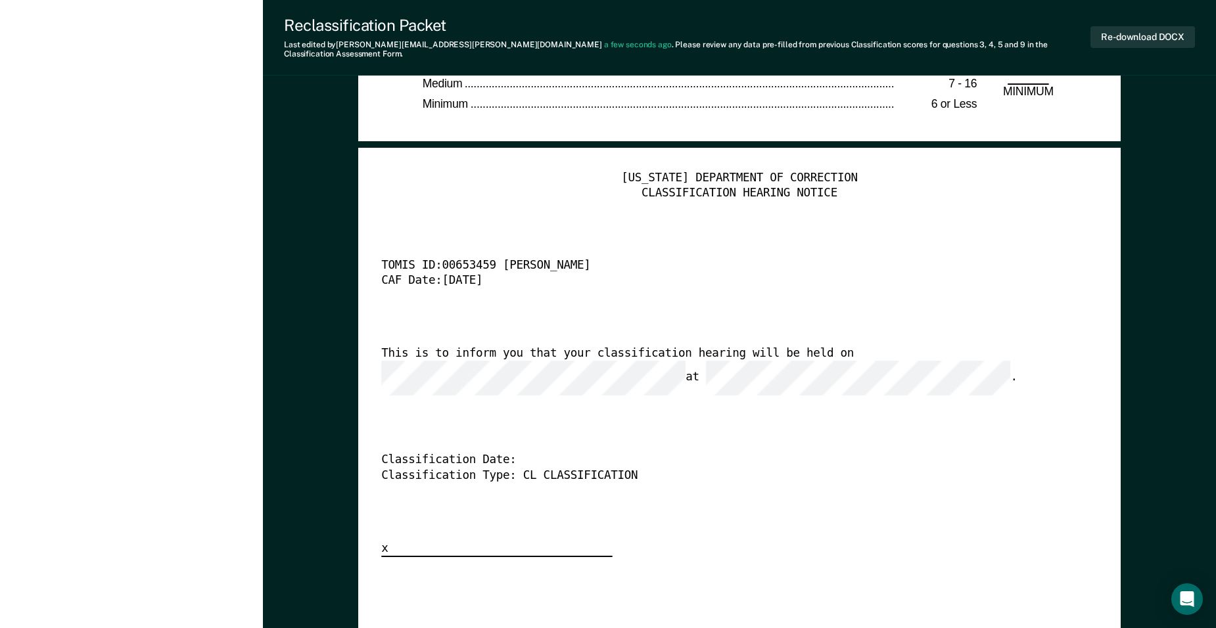
scroll to position [3155, 0]
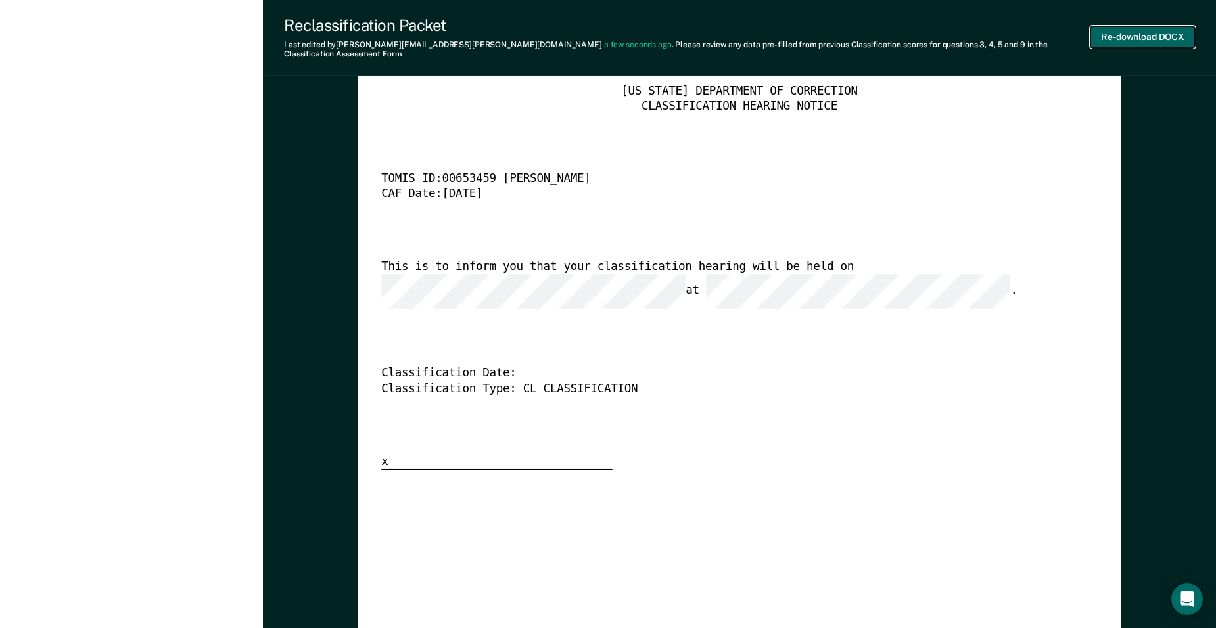
click at [1151, 31] on button "Re-download DOCX" at bounding box center [1143, 37] width 105 height 22
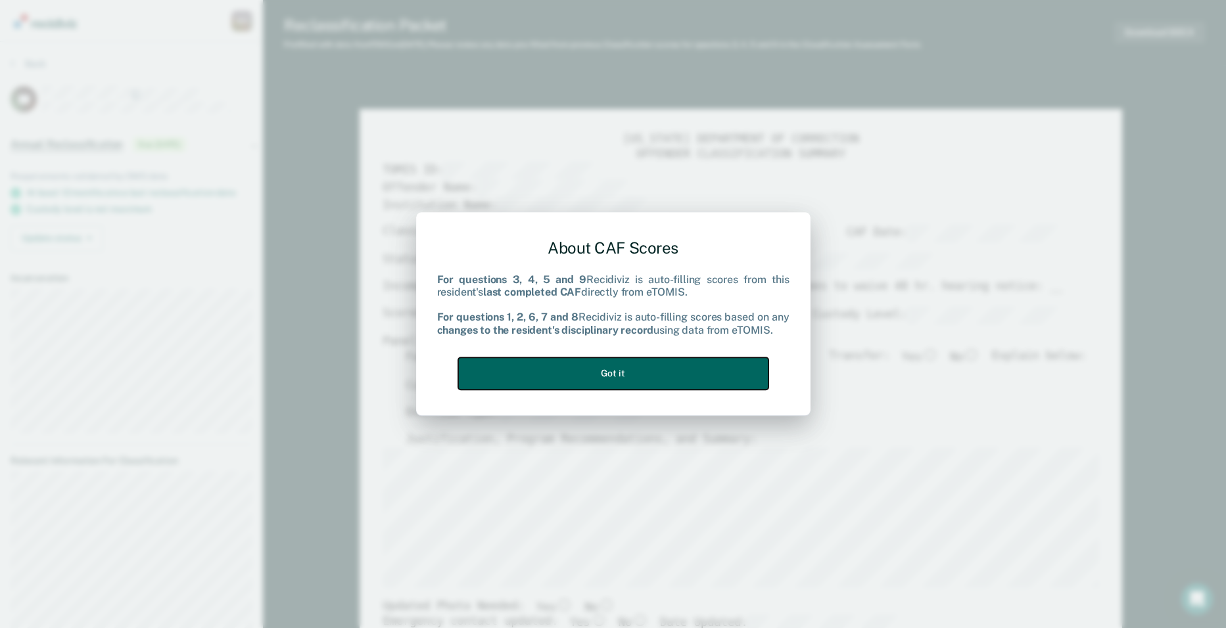
click at [682, 366] on button "Got it" at bounding box center [613, 374] width 310 height 32
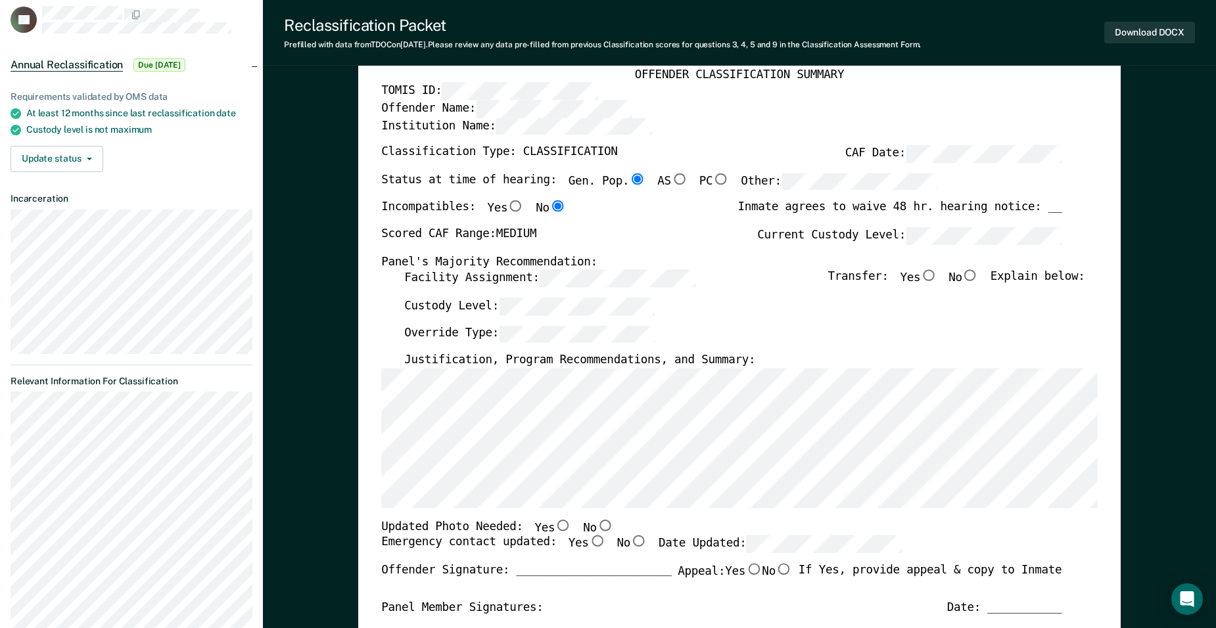
scroll to position [66, 0]
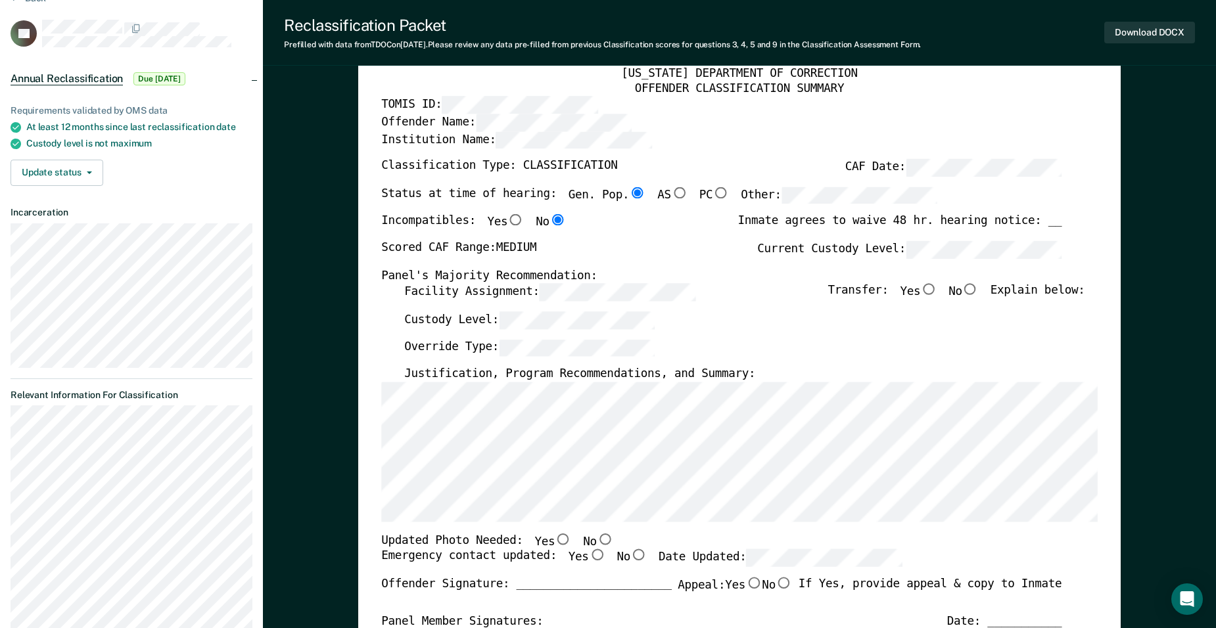
click at [977, 289] on input "No" at bounding box center [970, 290] width 16 height 12
type textarea "x"
radio input "true"
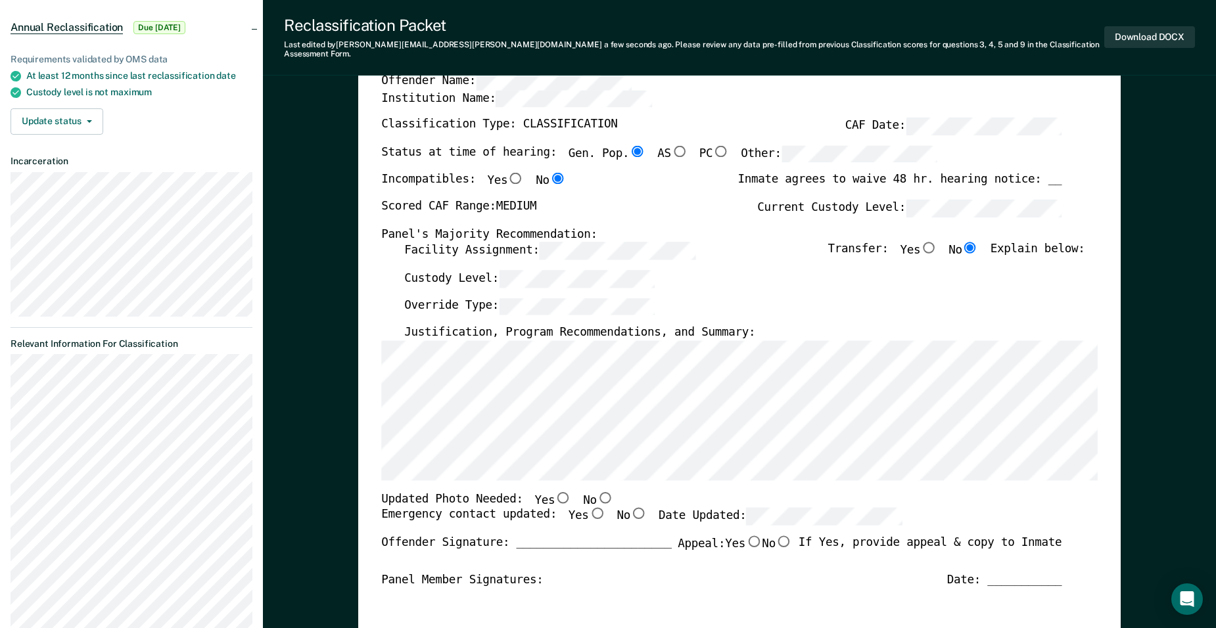
scroll to position [197, 0]
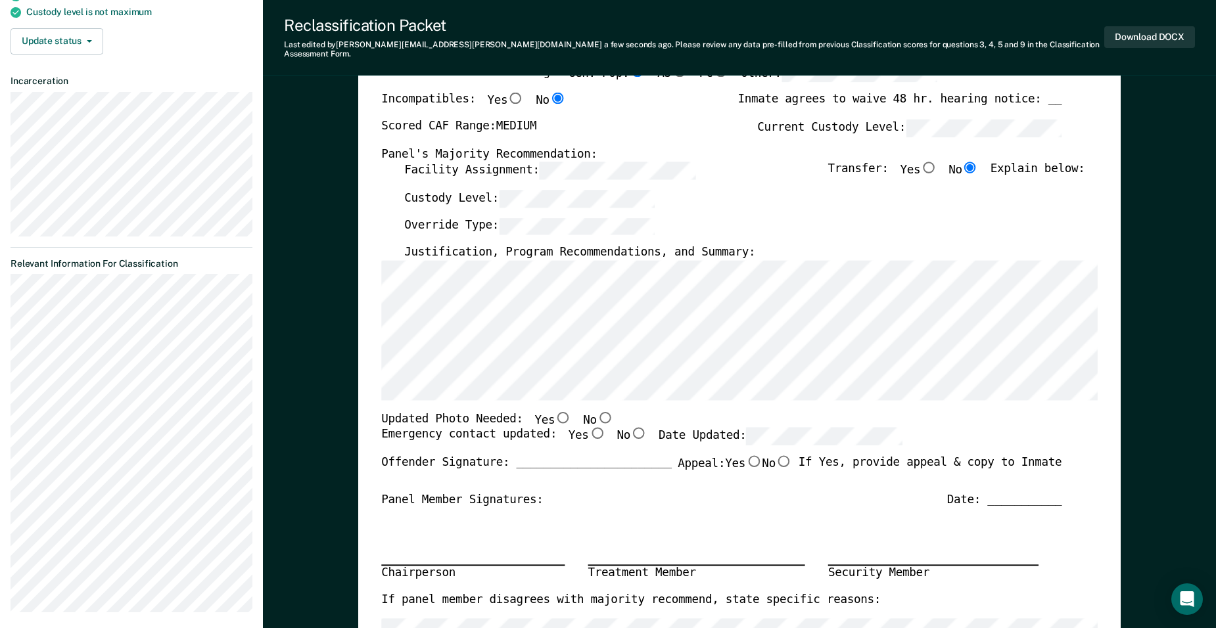
click at [597, 412] on input "No" at bounding box center [605, 418] width 16 height 12
type textarea "x"
radio input "true"
click at [589, 428] on input "Yes" at bounding box center [597, 434] width 16 height 12
type textarea "x"
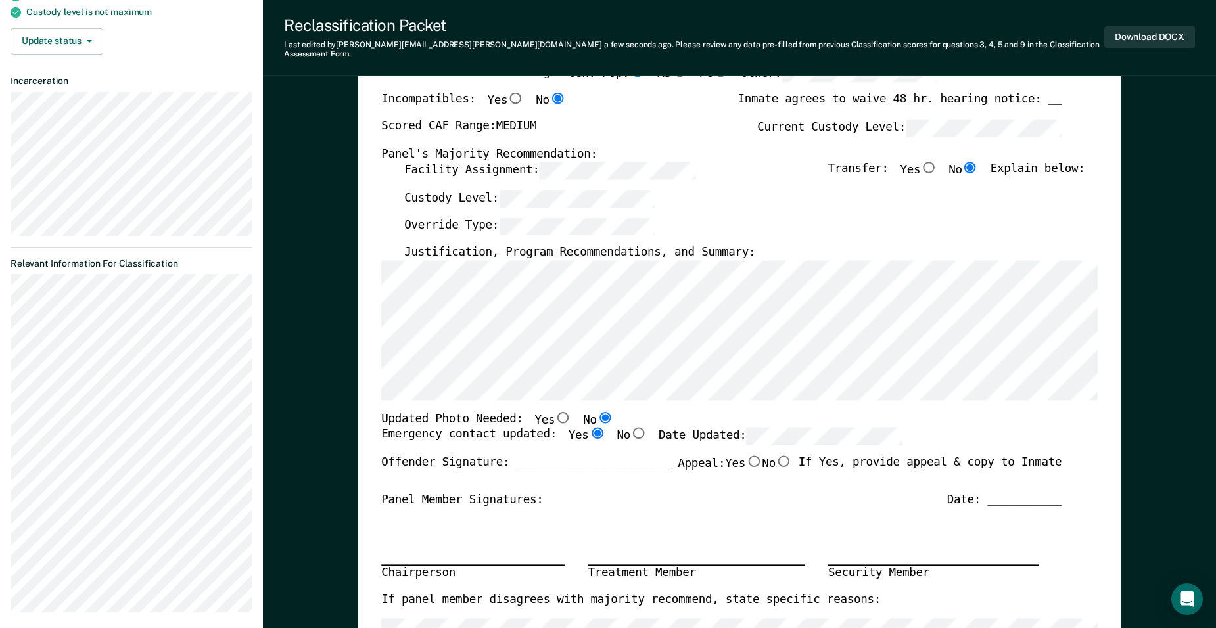
radio input "true"
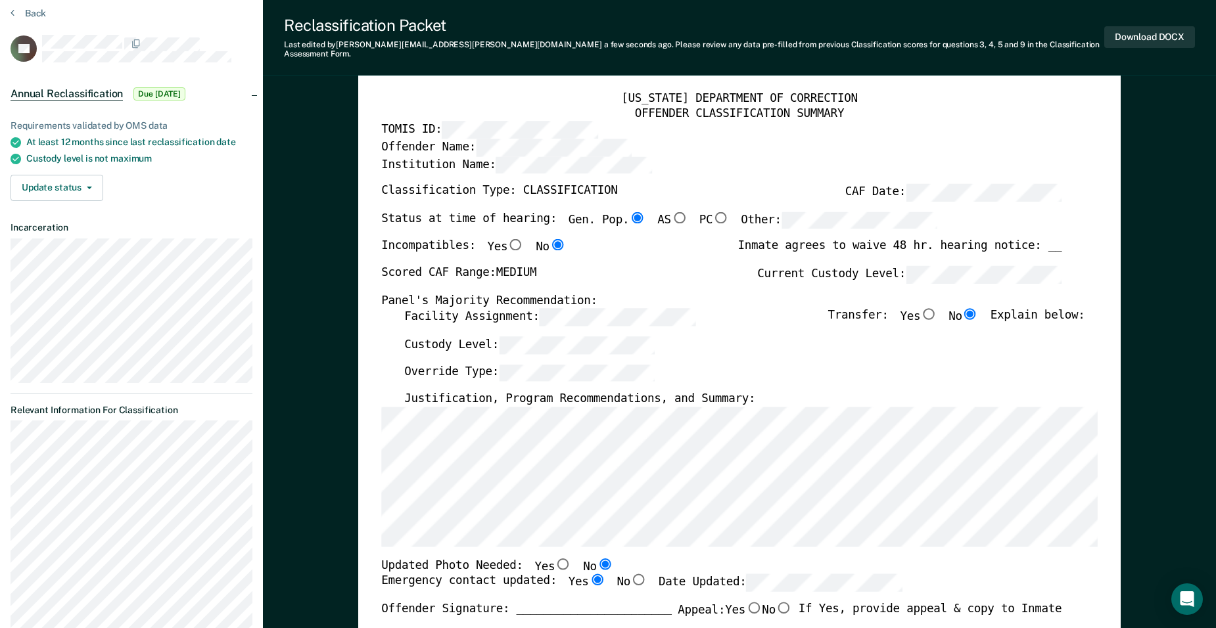
scroll to position [0, 0]
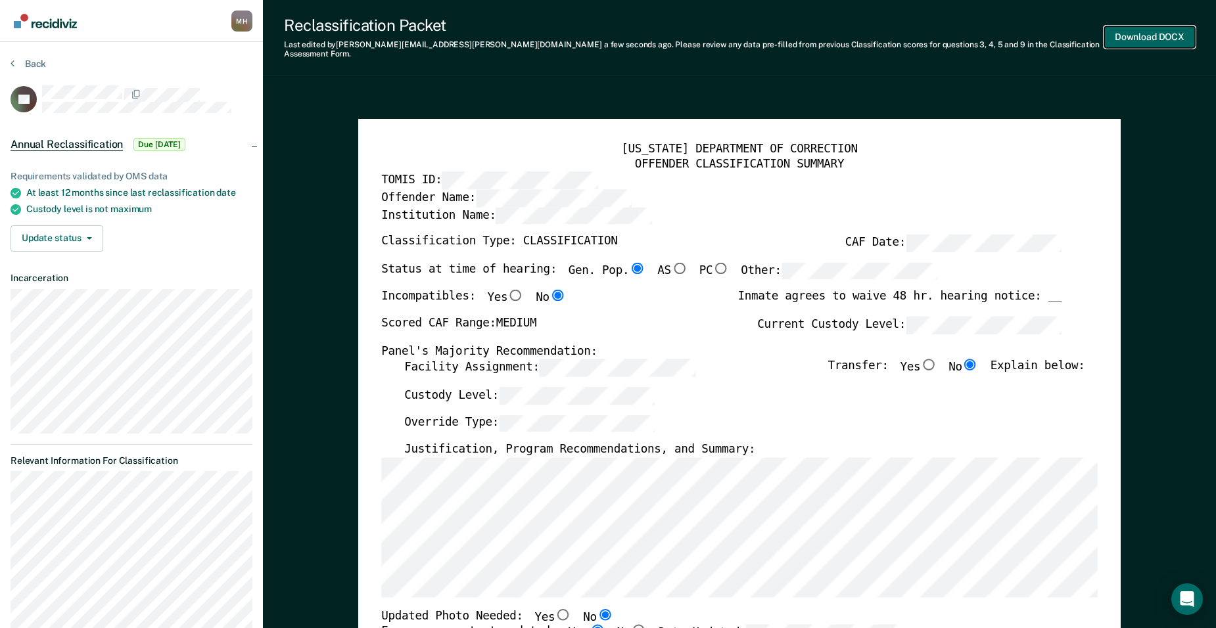
click at [1169, 26] on button "Download DOCX" at bounding box center [1149, 37] width 91 height 22
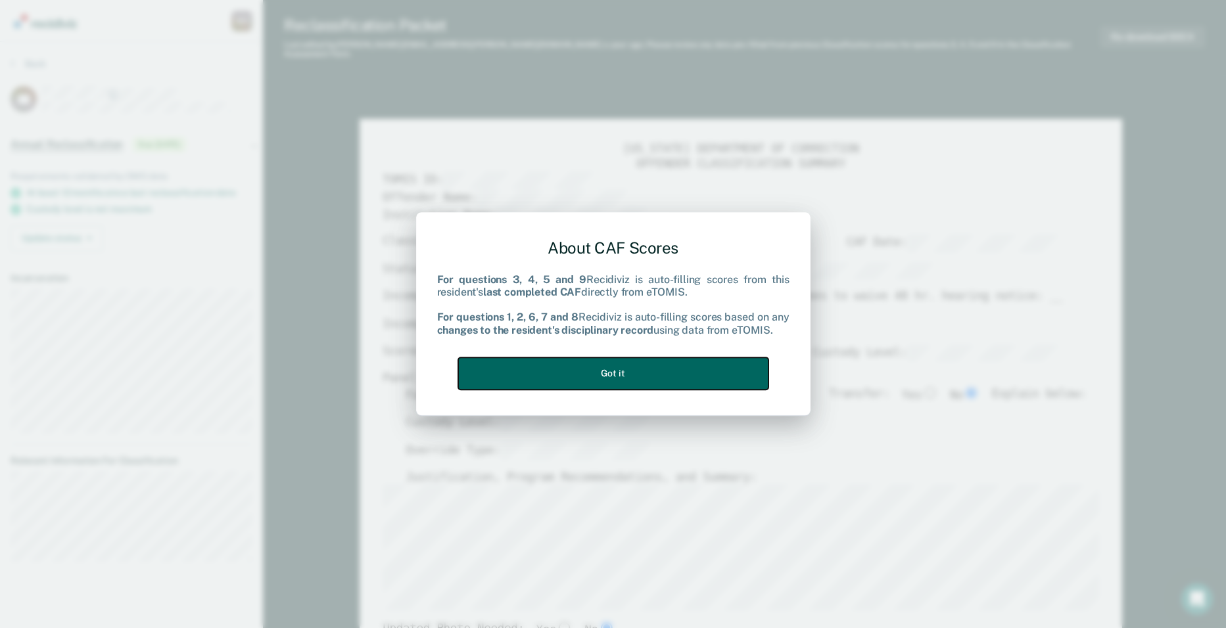
click at [619, 372] on button "Got it" at bounding box center [613, 374] width 310 height 32
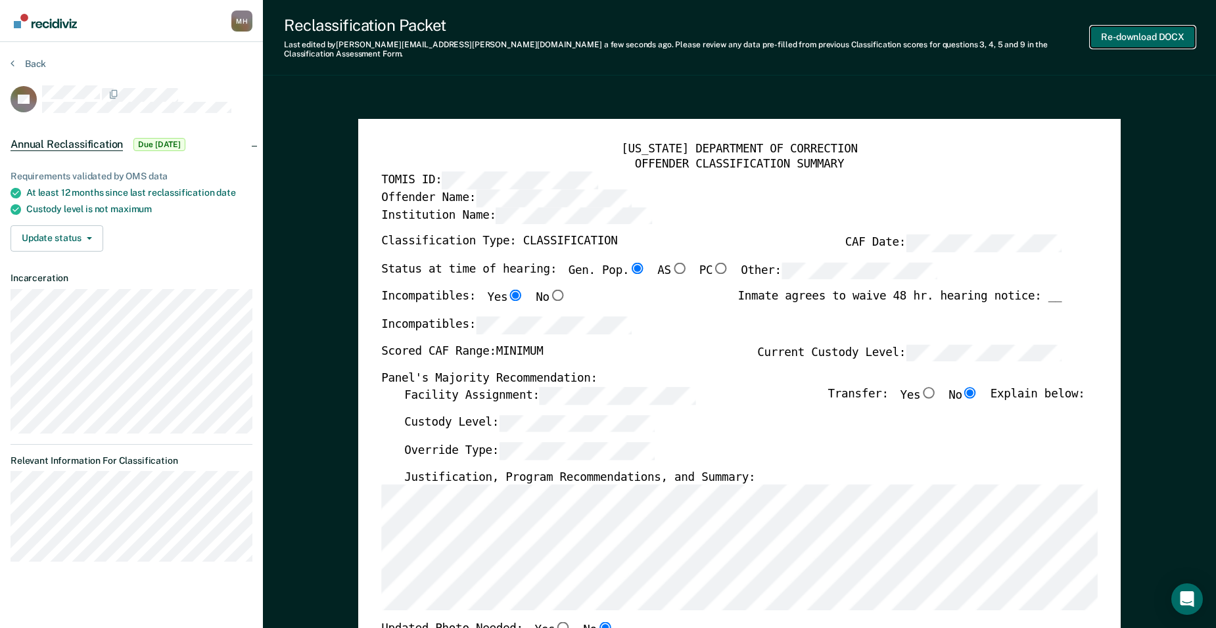
click at [1159, 35] on button "Re-download DOCX" at bounding box center [1143, 37] width 105 height 22
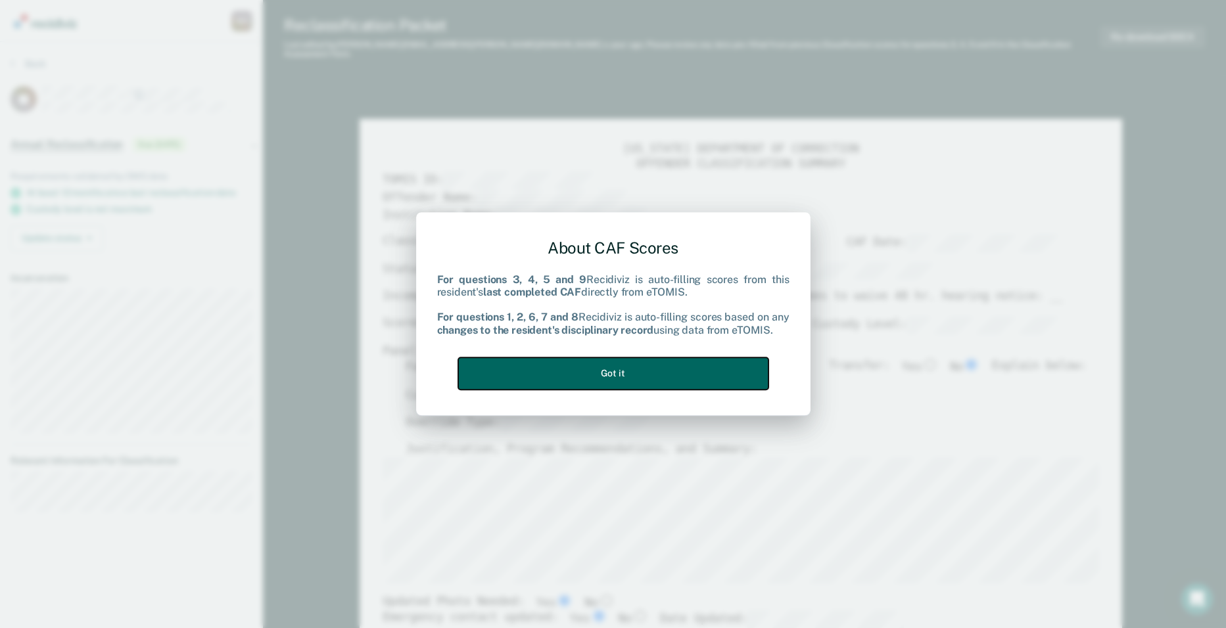
click at [734, 369] on button "Got it" at bounding box center [613, 374] width 310 height 32
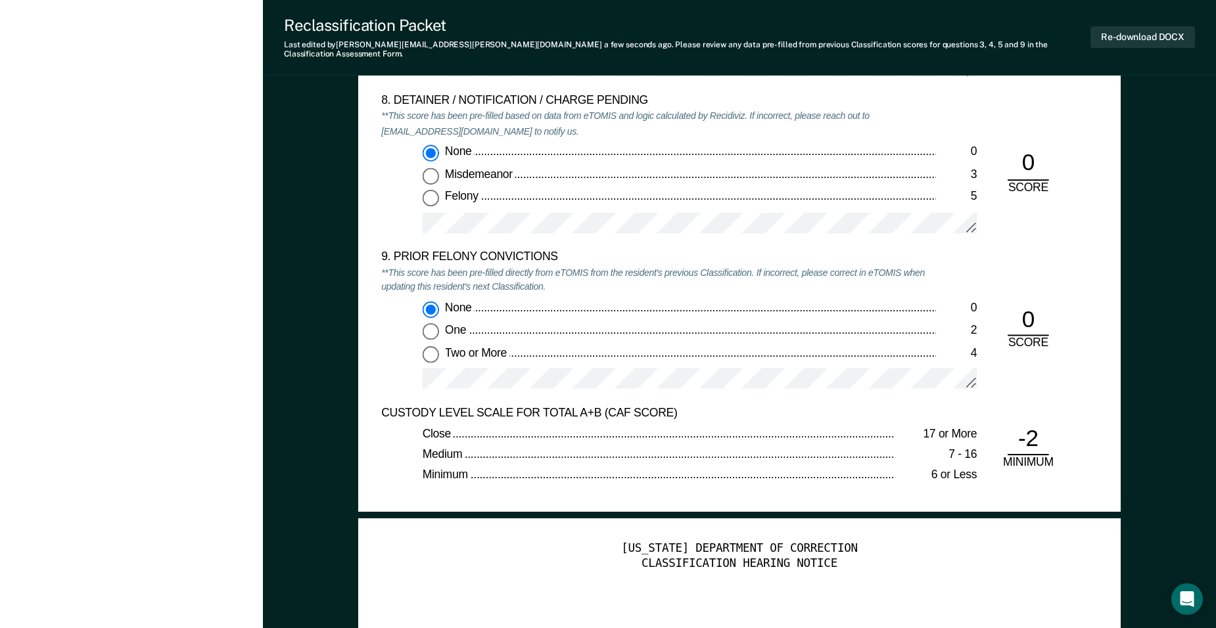
scroll to position [2695, 0]
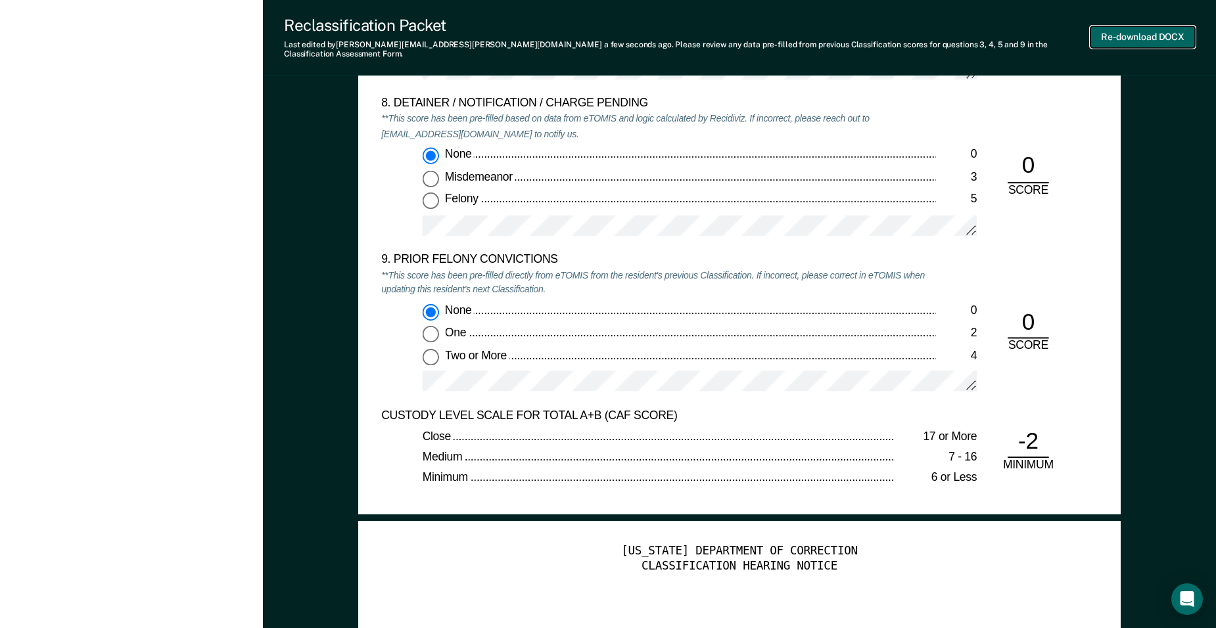
click at [1140, 30] on button "Re-download DOCX" at bounding box center [1143, 37] width 105 height 22
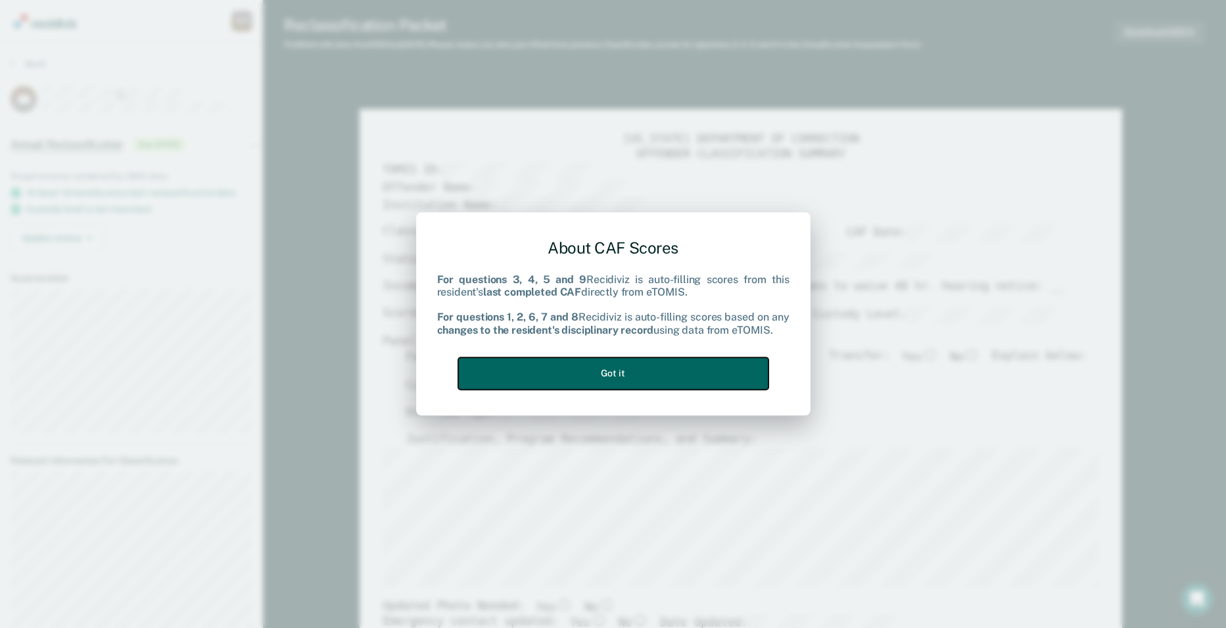
click at [660, 371] on button "Got it" at bounding box center [613, 374] width 310 height 32
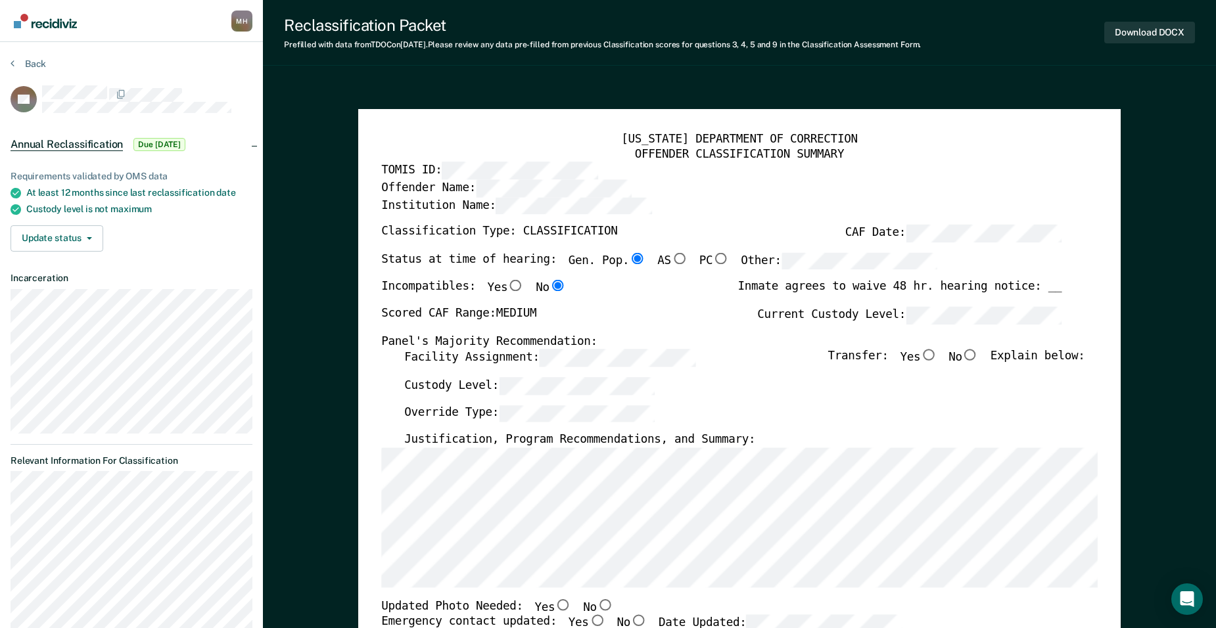
type textarea "x"
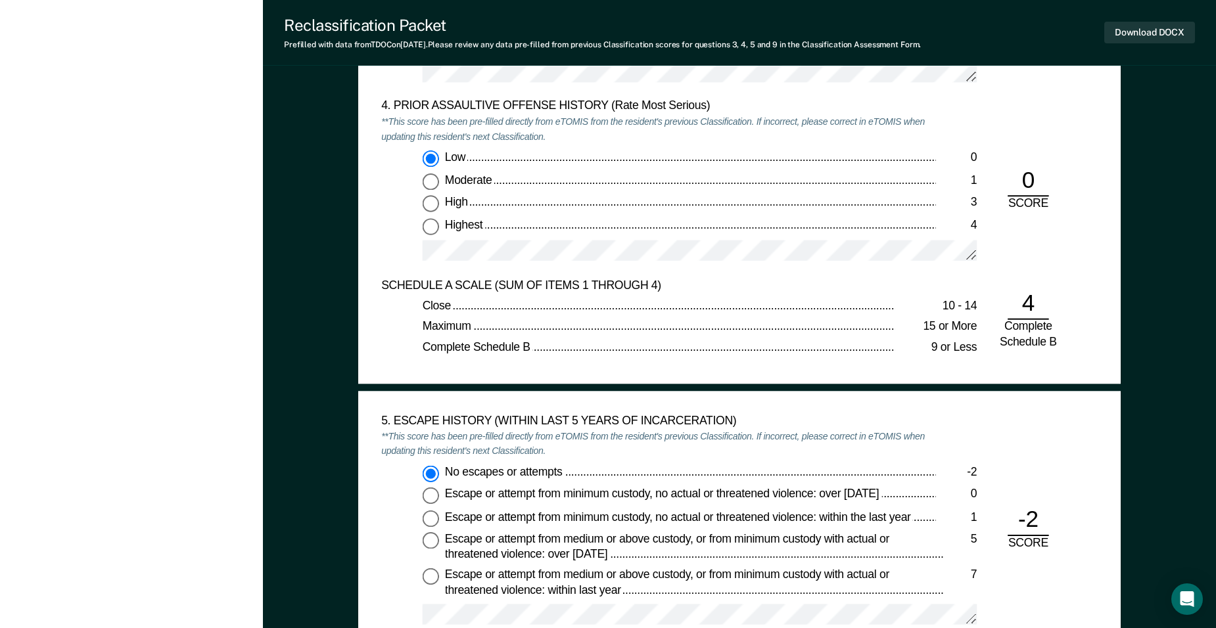
scroll to position [1972, 0]
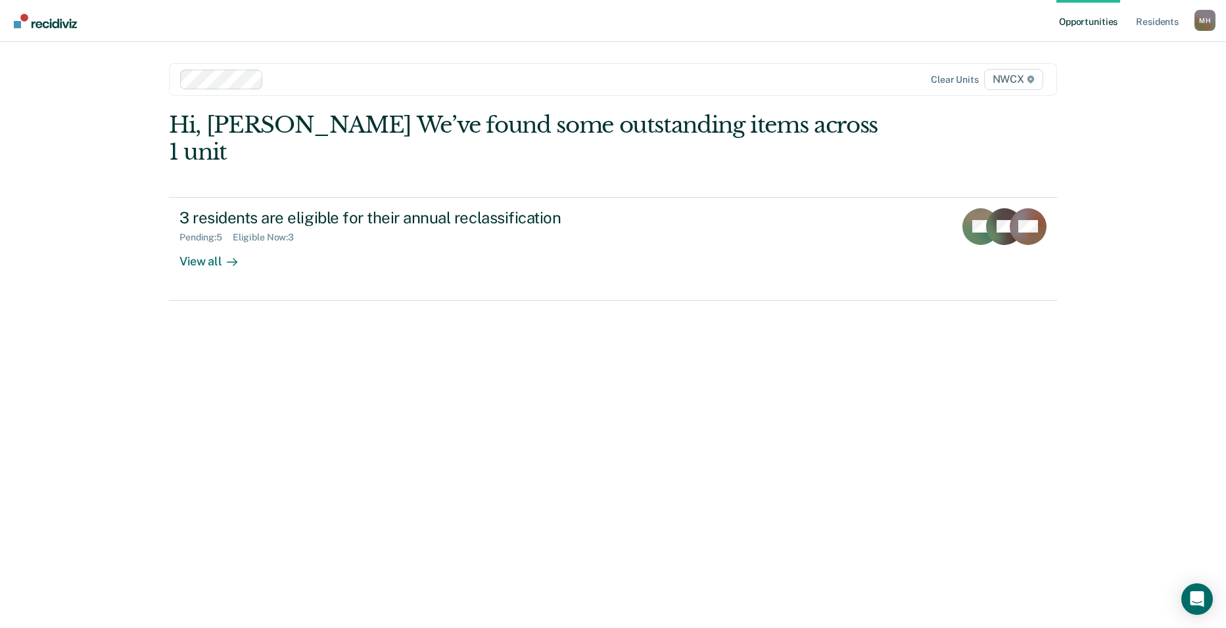
click at [1025, 83] on span "NWCX" at bounding box center [1013, 79] width 59 height 21
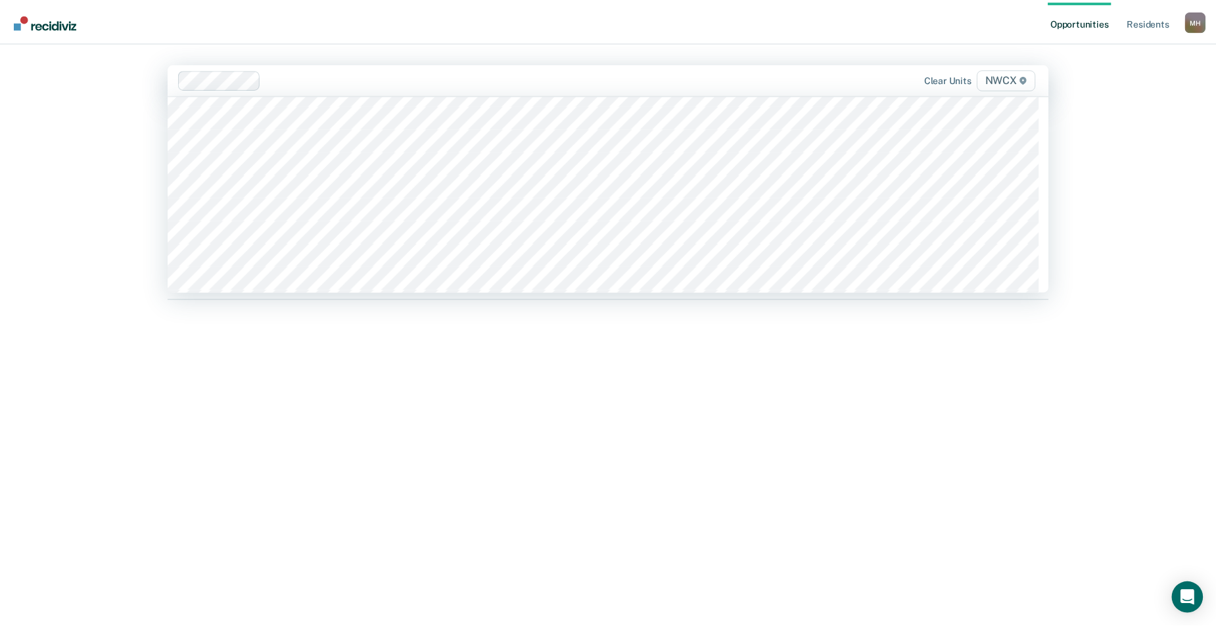
scroll to position [4864, 0]
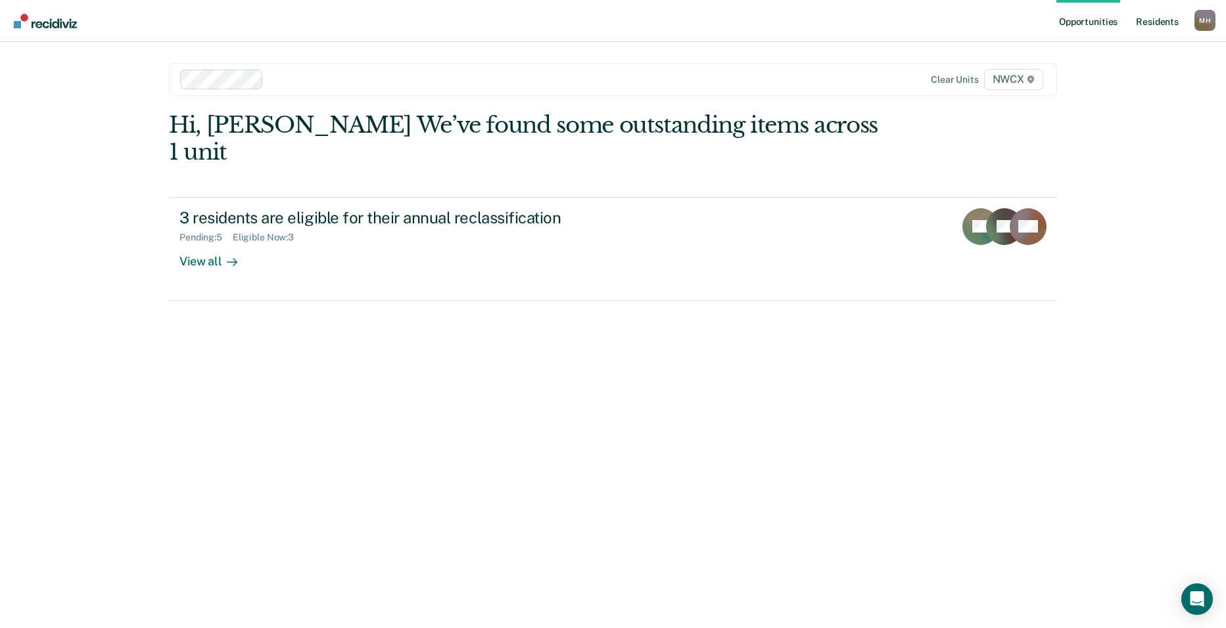
click at [1161, 24] on link "Resident s" at bounding box center [1157, 21] width 48 height 42
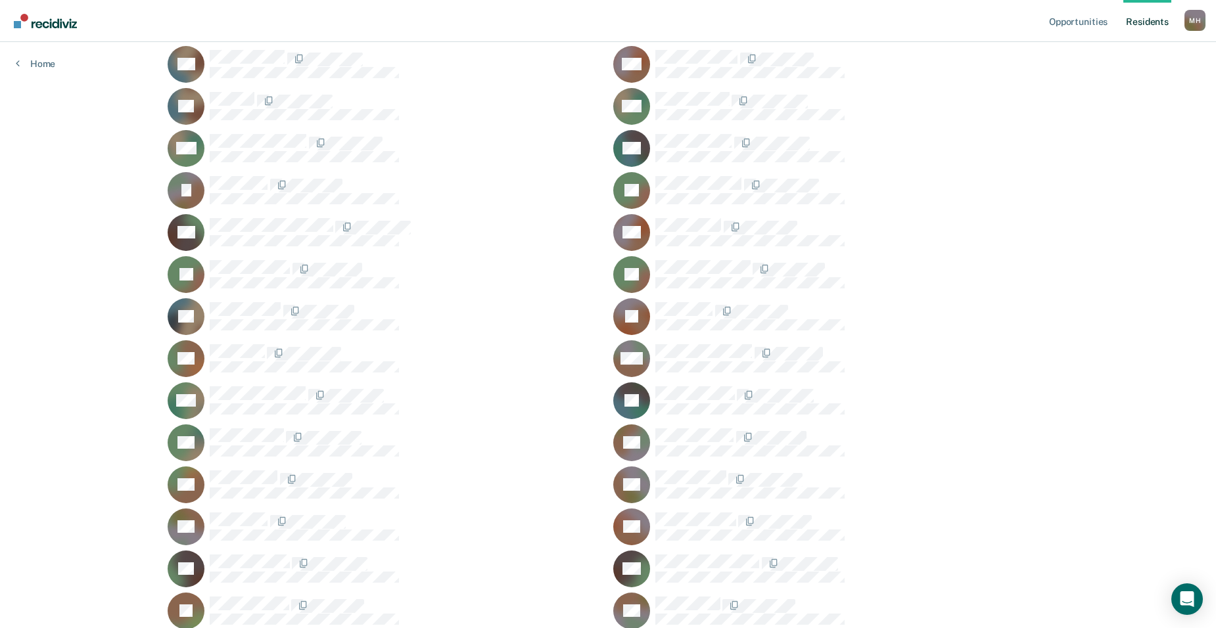
scroll to position [321, 0]
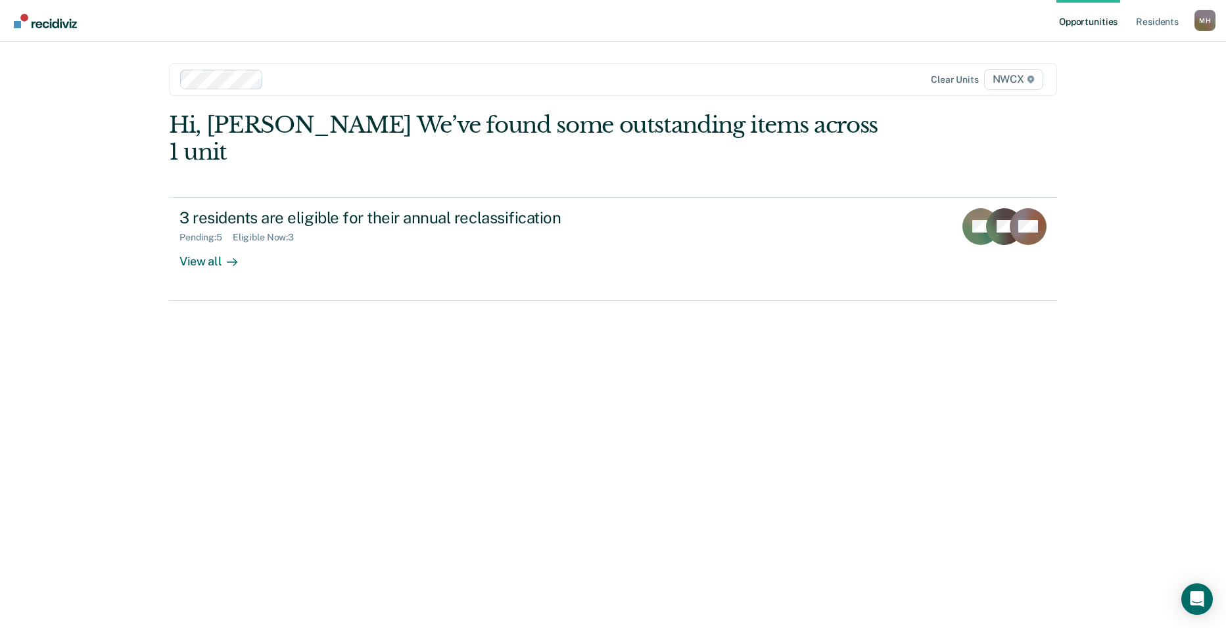
click at [1021, 78] on span "NWCX" at bounding box center [1013, 79] width 59 height 21
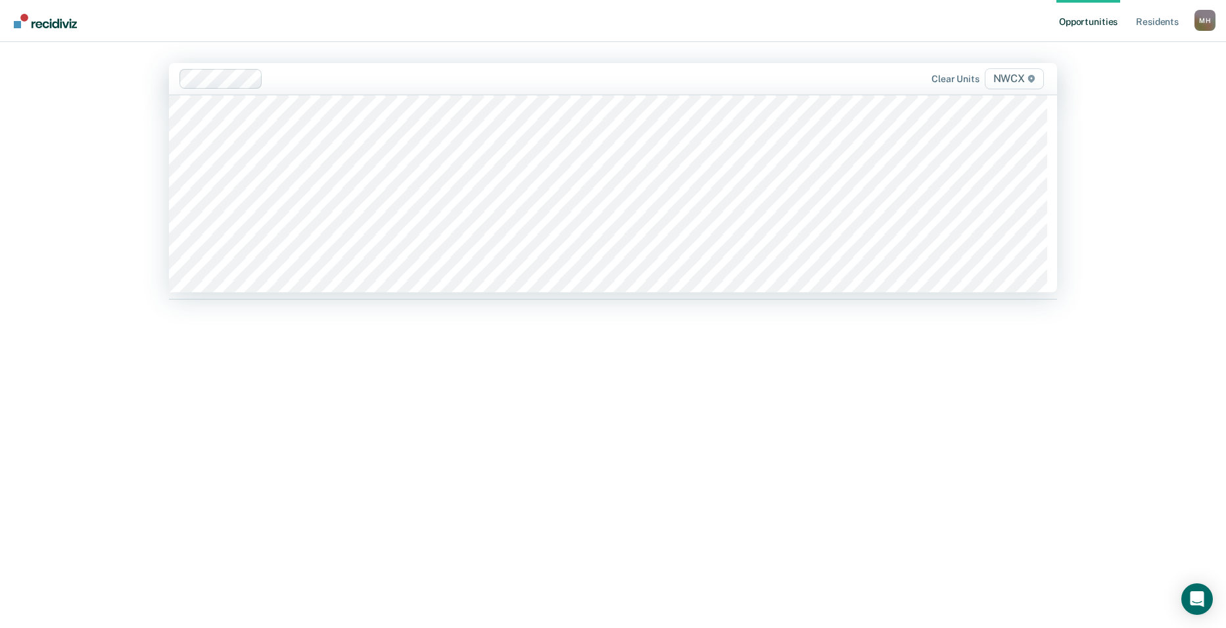
scroll to position [5062, 0]
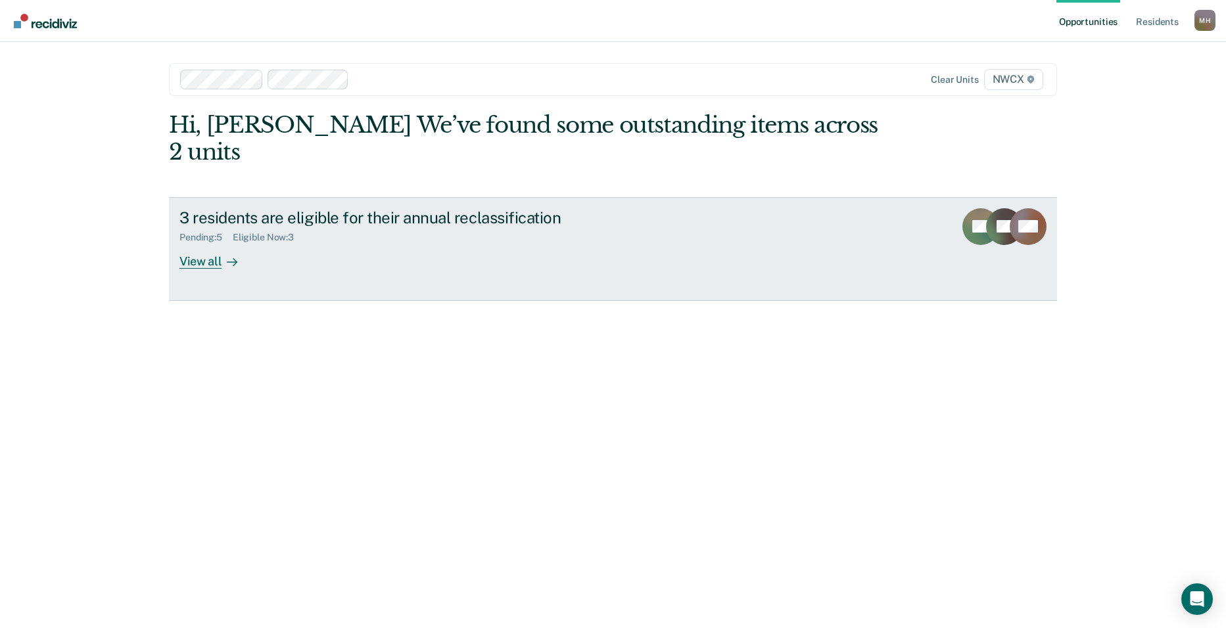
click at [217, 243] on div "View all" at bounding box center [216, 256] width 74 height 26
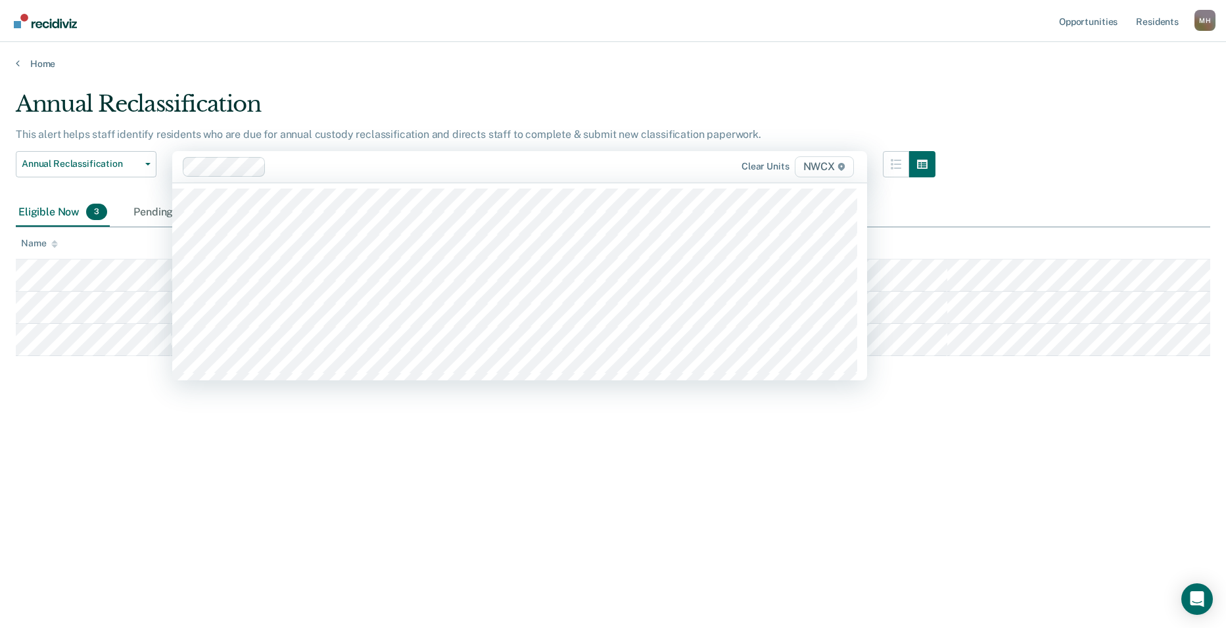
click at [839, 168] on icon at bounding box center [841, 167] width 7 height 8
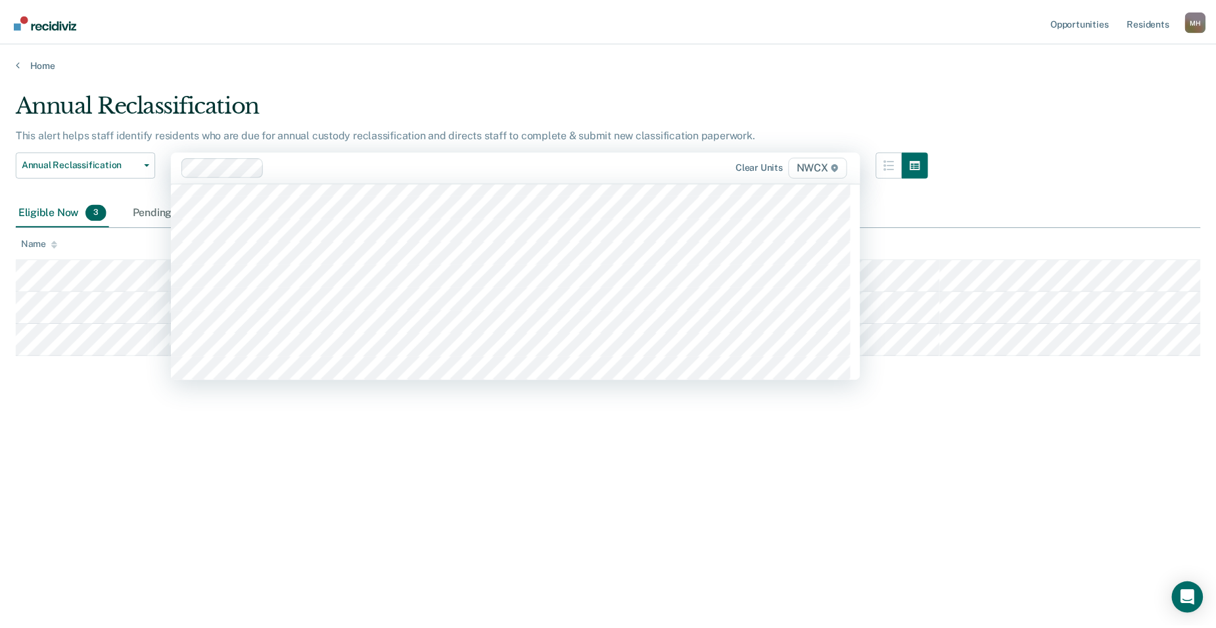
scroll to position [4996, 0]
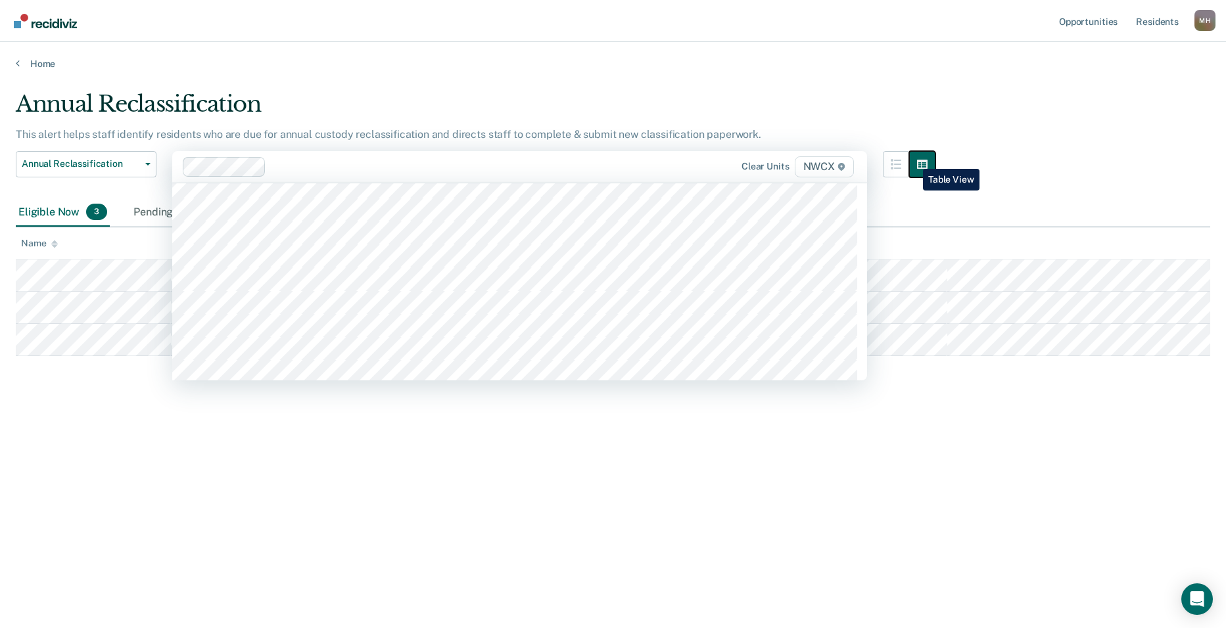
click at [913, 159] on button "button" at bounding box center [922, 164] width 26 height 26
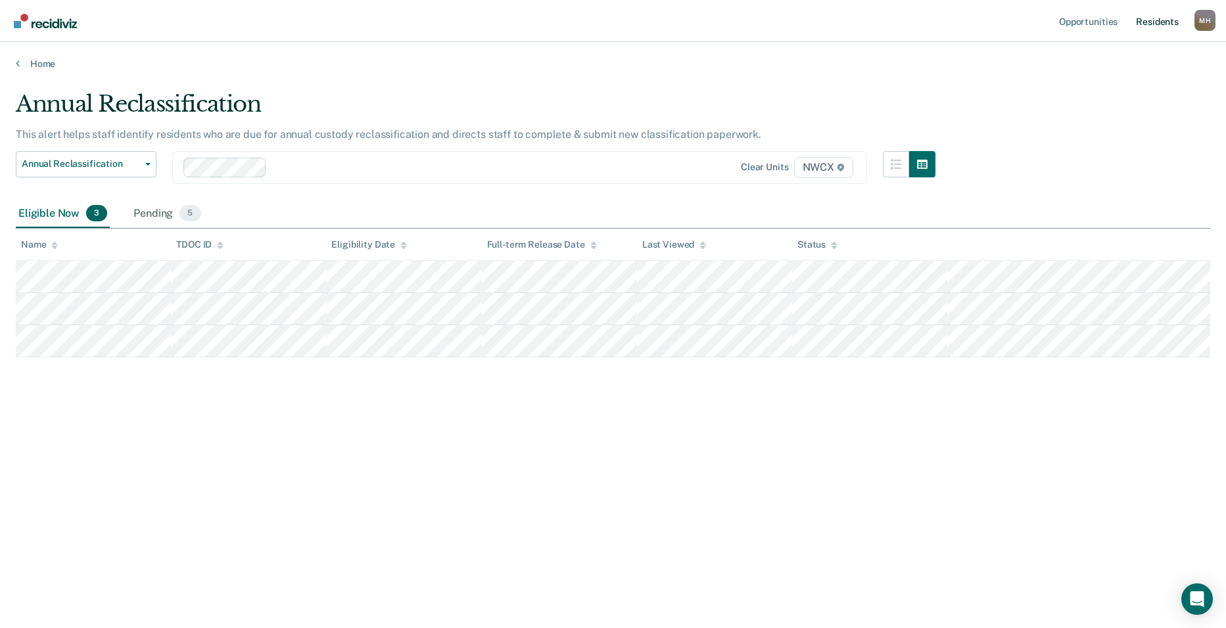
click at [1162, 23] on link "Resident s" at bounding box center [1157, 21] width 48 height 42
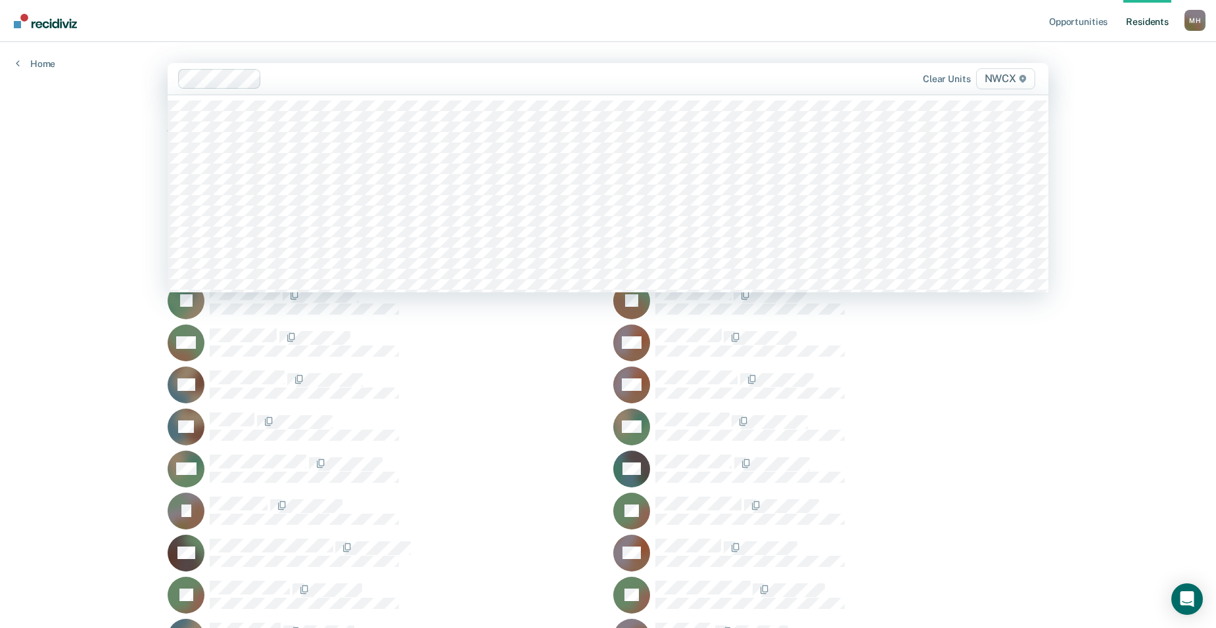
click at [1008, 83] on span "NWCX" at bounding box center [1005, 78] width 59 height 21
click at [1018, 80] on span "NWCX" at bounding box center [1005, 78] width 59 height 21
click at [1026, 79] on icon at bounding box center [1023, 79] width 7 height 8
click at [1150, 19] on link "Resident s" at bounding box center [1147, 21] width 48 height 42
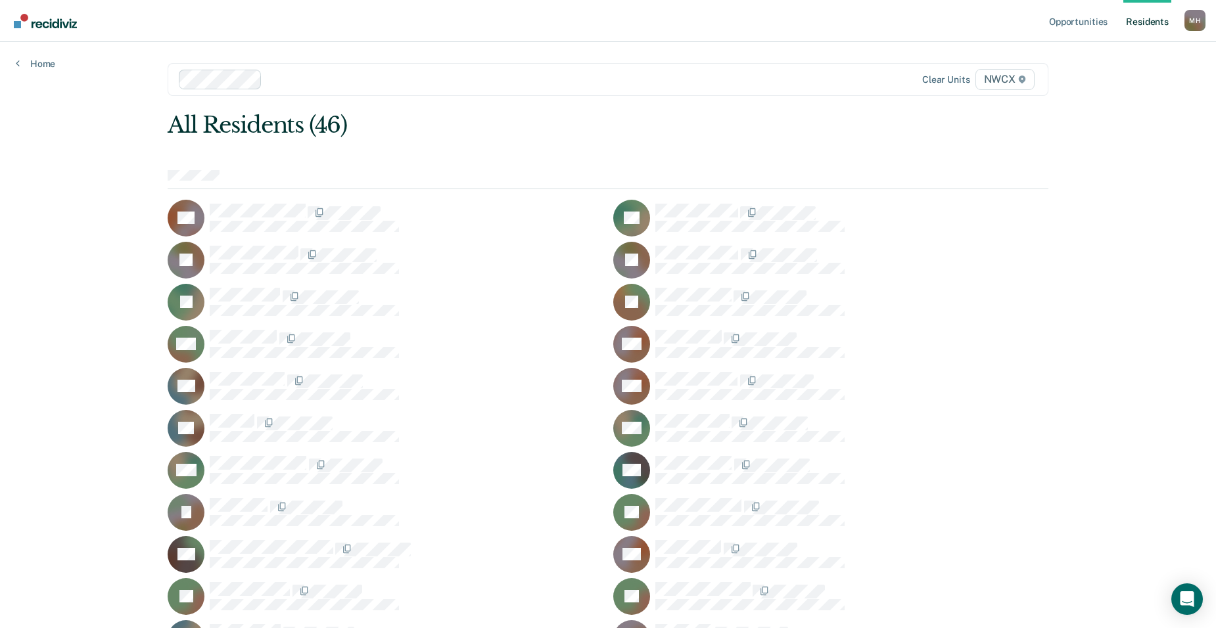
click at [1150, 19] on link "Resident s" at bounding box center [1147, 21] width 48 height 42
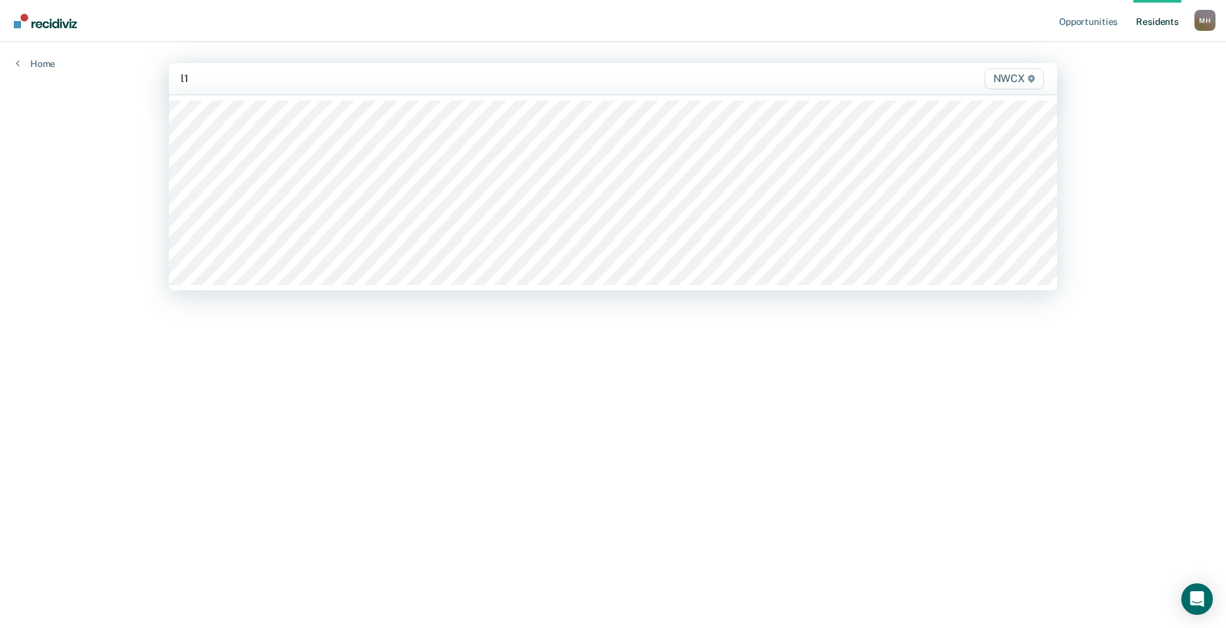
type input "l13"
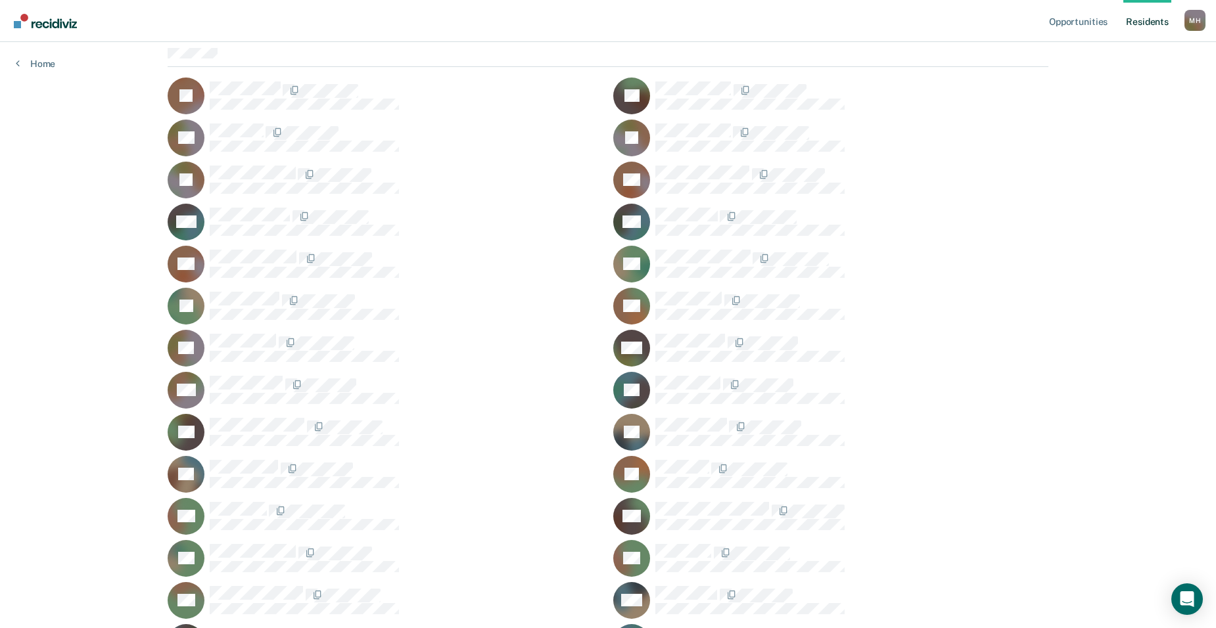
scroll to position [101, 0]
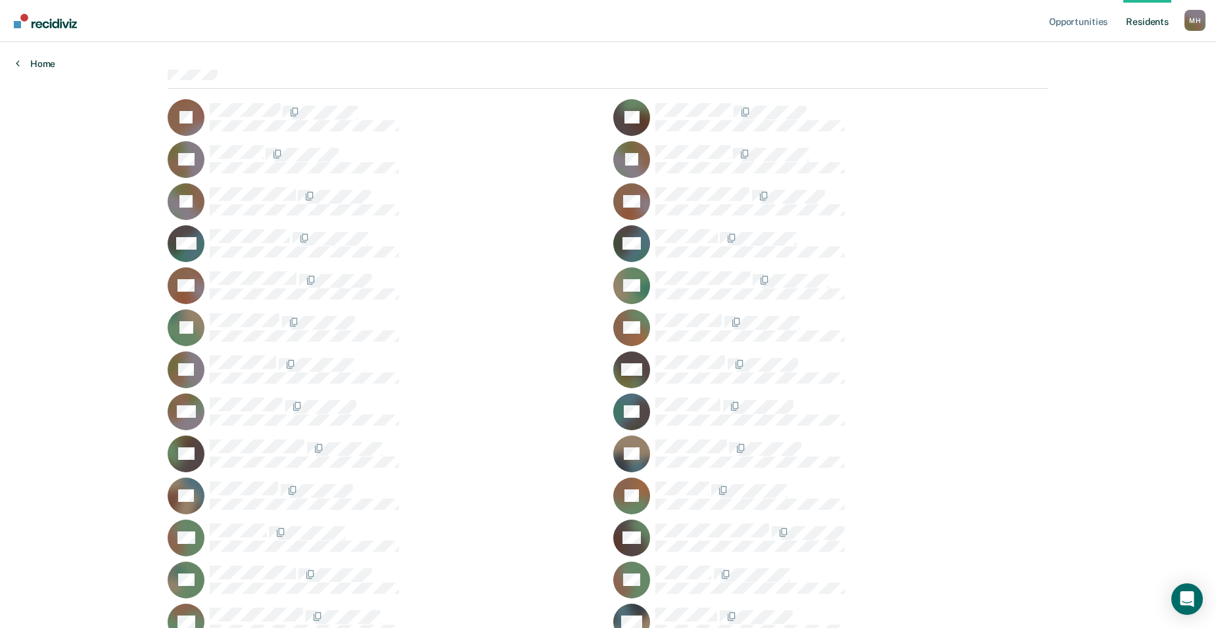
click at [30, 67] on link "Home" at bounding box center [35, 64] width 39 height 12
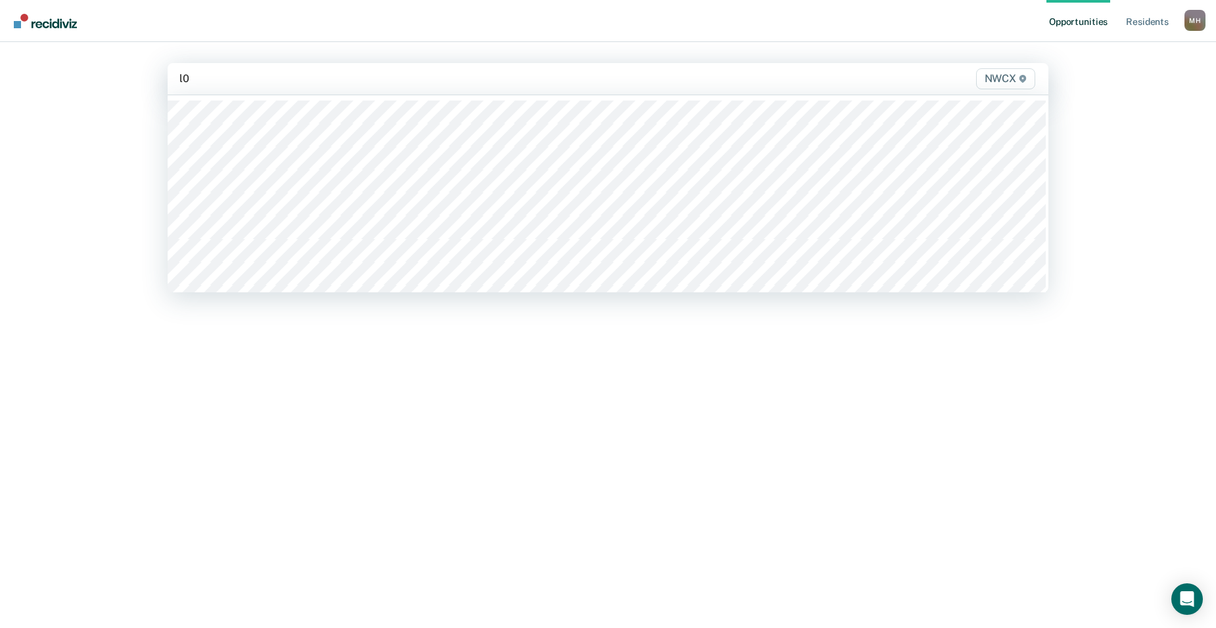
type input "l08"
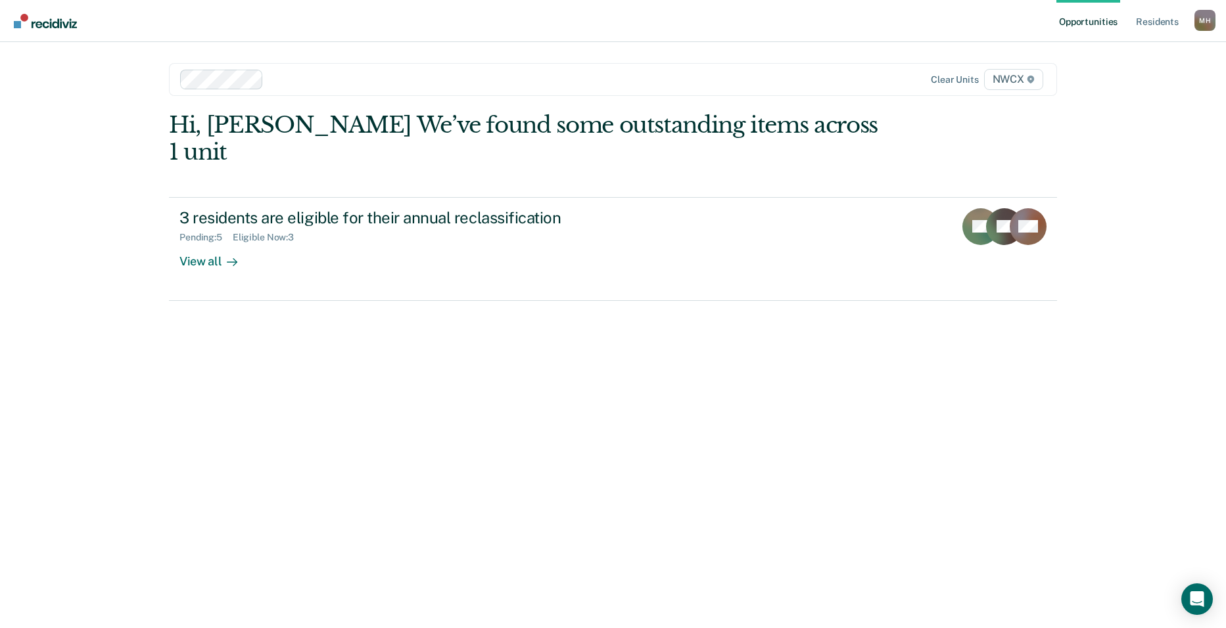
click at [1033, 78] on icon at bounding box center [1030, 80] width 7 height 8
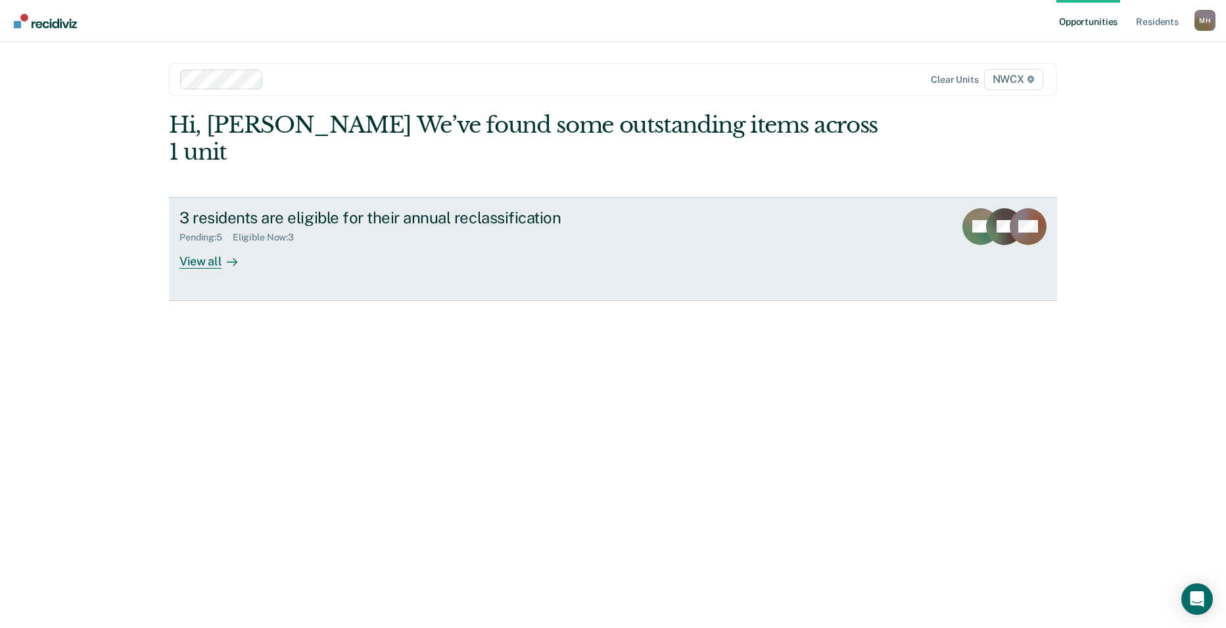
click at [200, 243] on div "View all" at bounding box center [216, 256] width 74 height 26
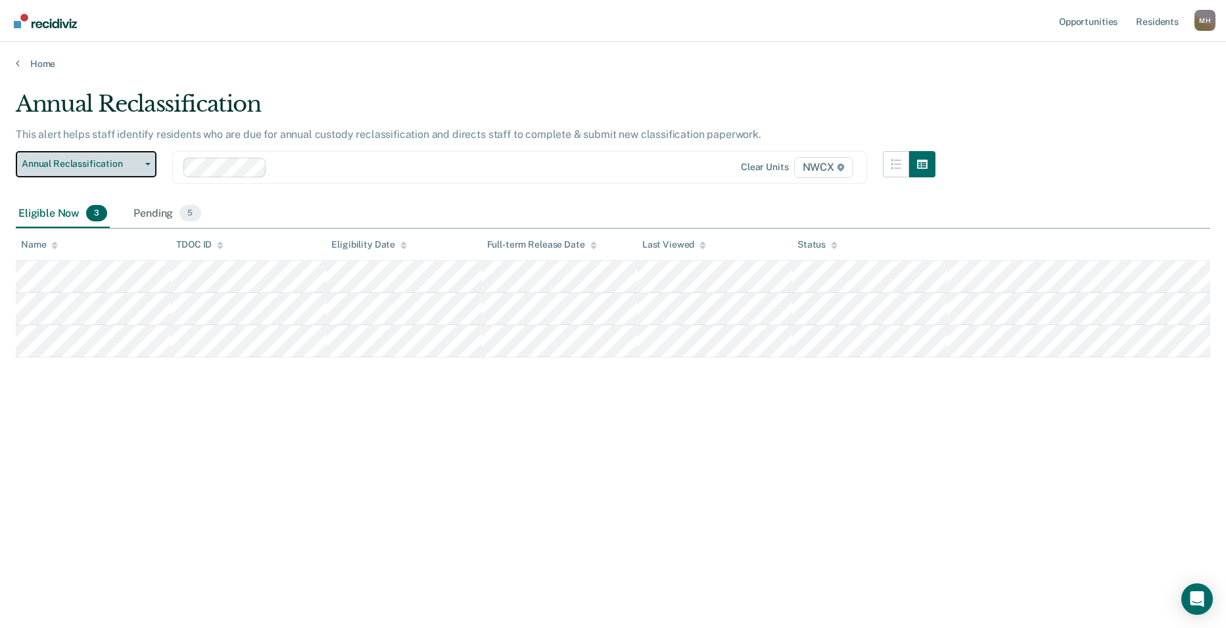
click at [152, 164] on button "Annual Reclassification" at bounding box center [86, 164] width 141 height 26
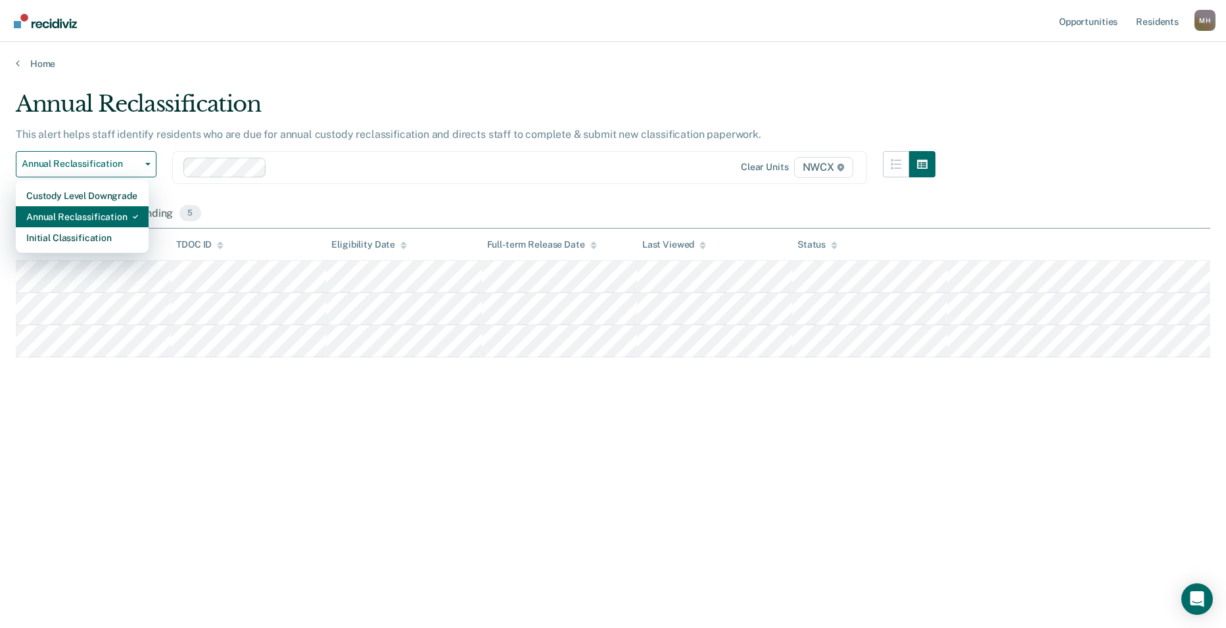
click at [95, 214] on div "Annual Reclassification" at bounding box center [82, 216] width 112 height 21
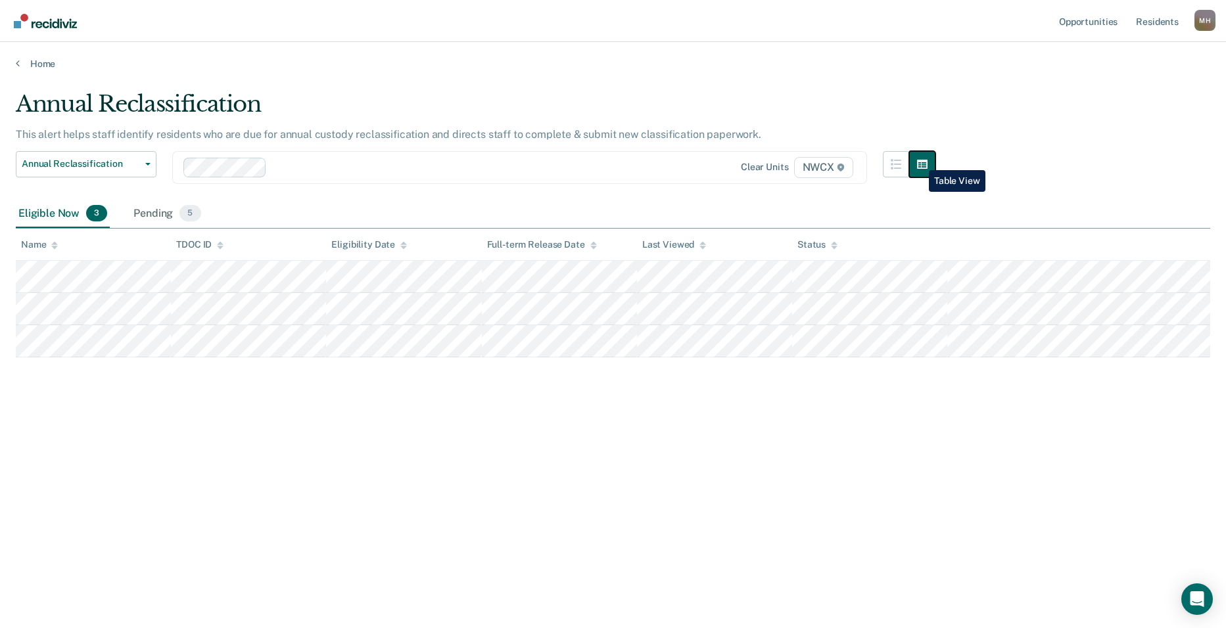
click at [919, 160] on icon "button" at bounding box center [922, 164] width 11 height 9
click at [895, 162] on icon "button" at bounding box center [896, 164] width 11 height 11
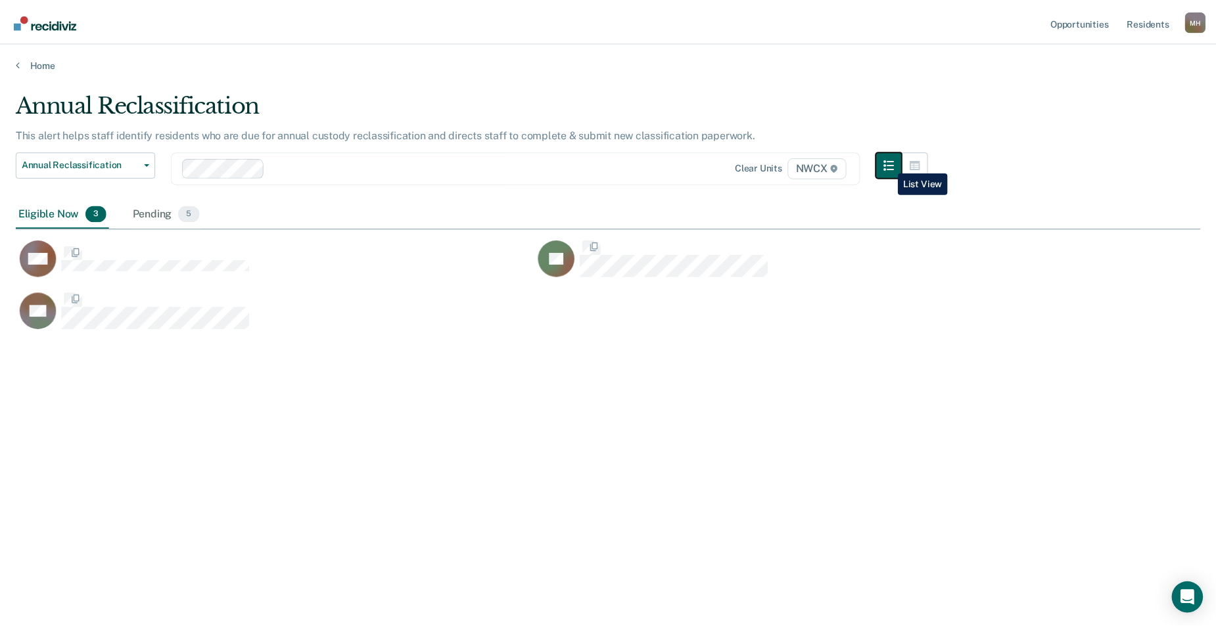
scroll to position [429, 1185]
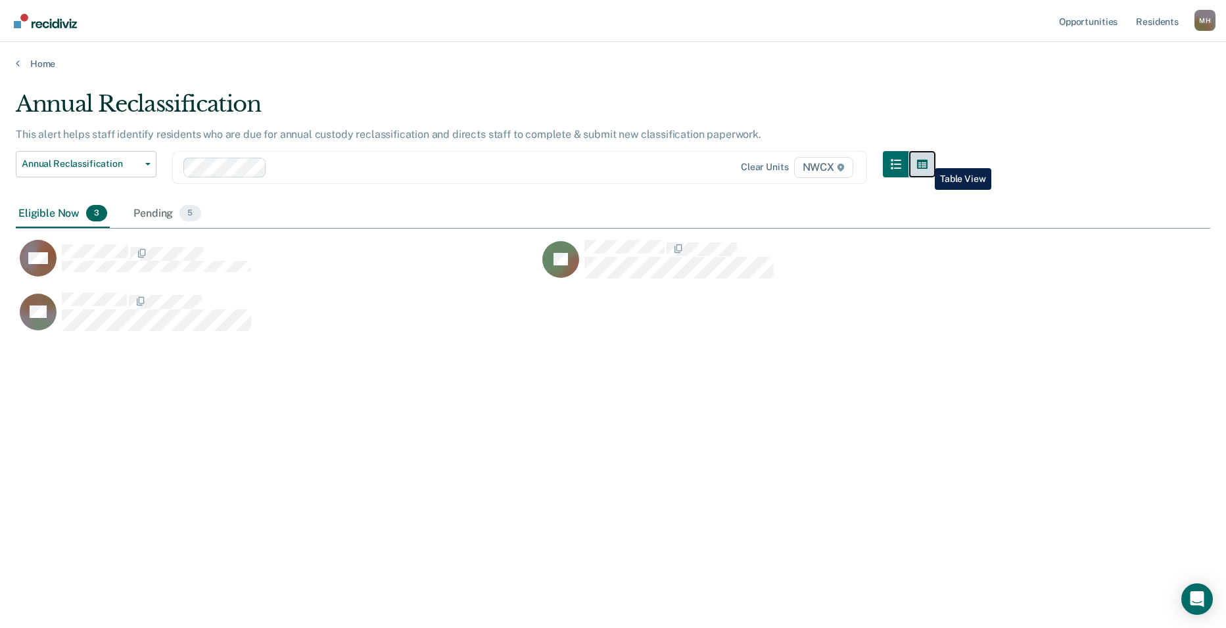
click at [925, 159] on icon "button" at bounding box center [922, 164] width 11 height 11
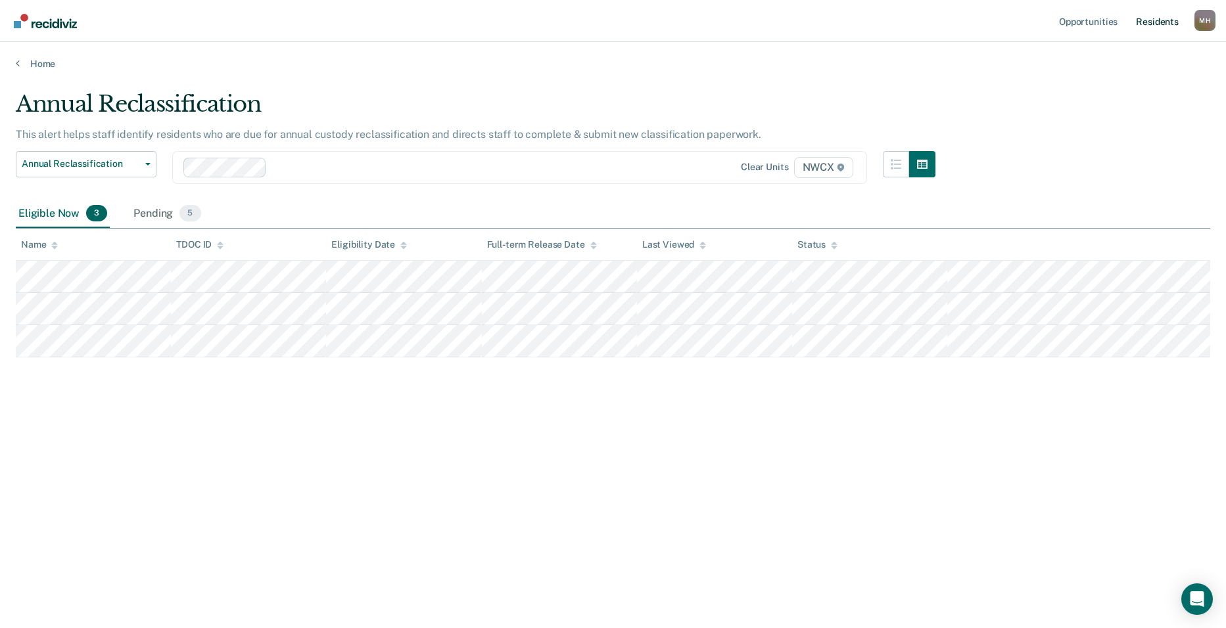
click at [1162, 24] on link "Resident s" at bounding box center [1157, 21] width 48 height 42
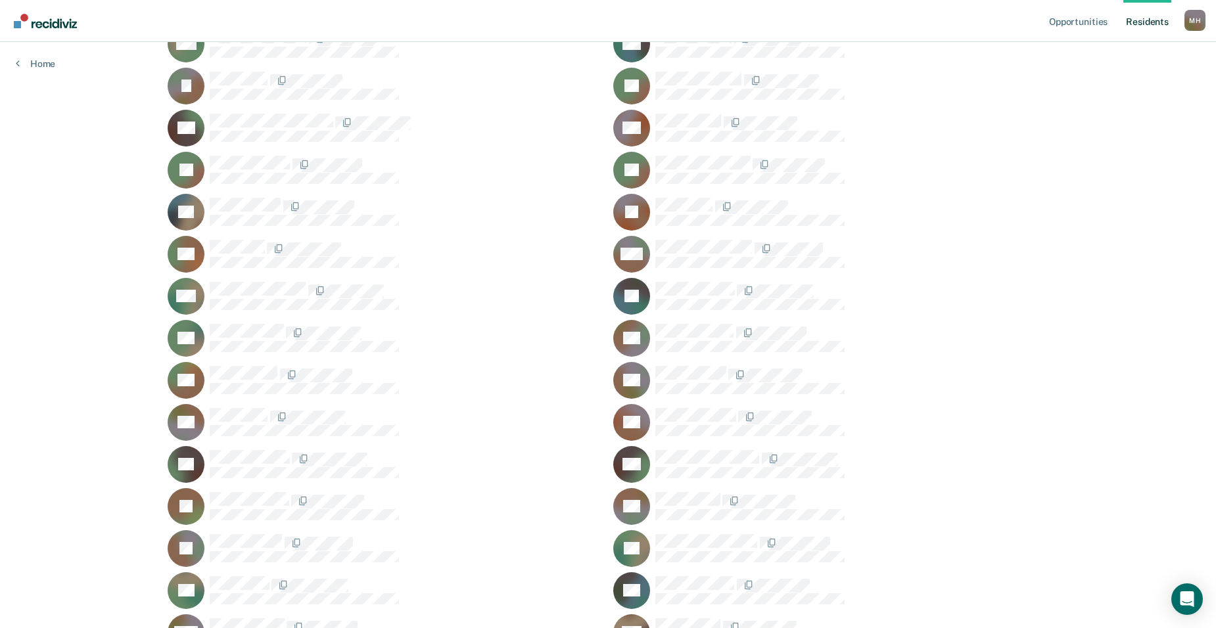
scroll to position [460, 0]
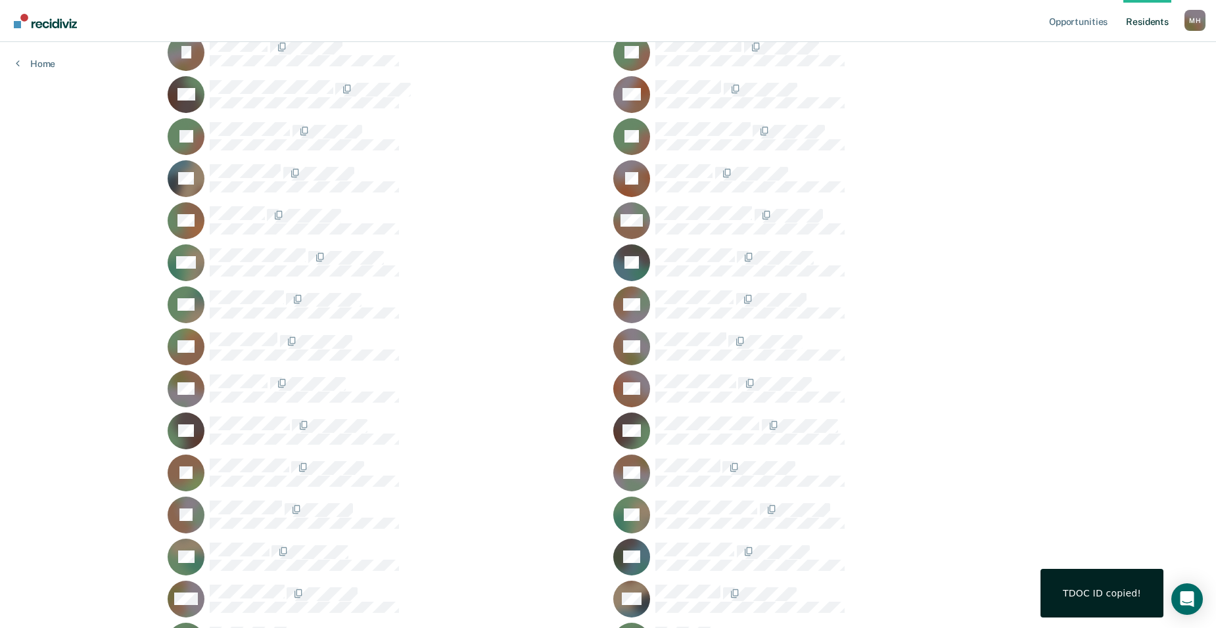
click at [191, 429] on rect at bounding box center [186, 431] width 37 height 37
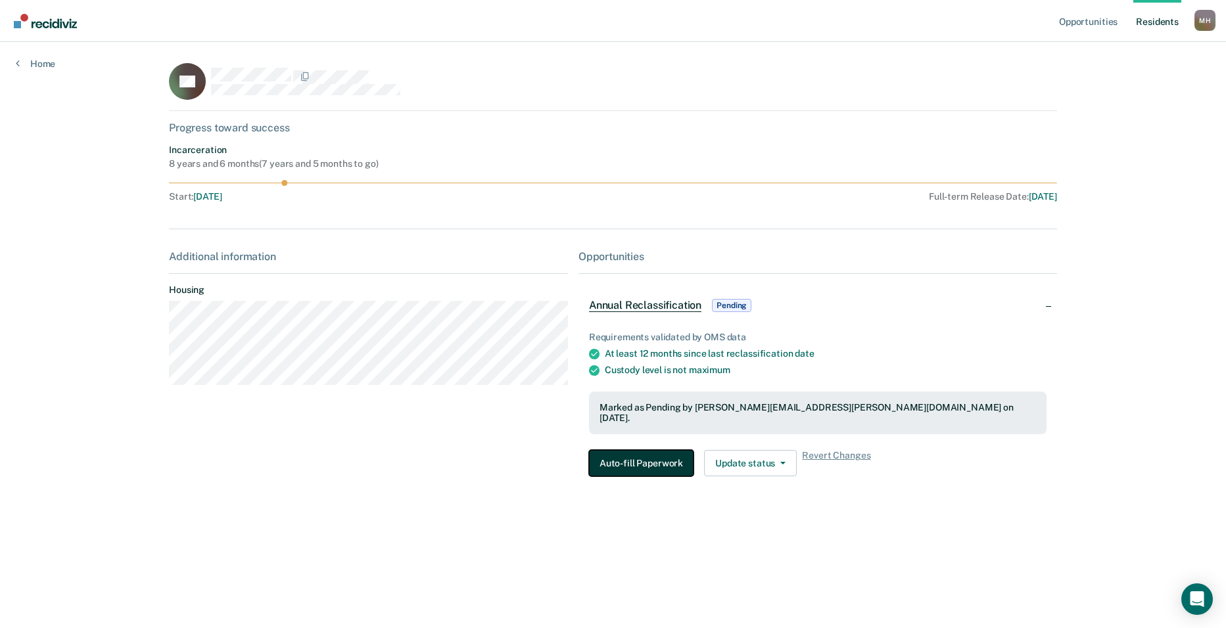
click at [642, 454] on button "Auto-fill Paperwork" at bounding box center [641, 463] width 105 height 26
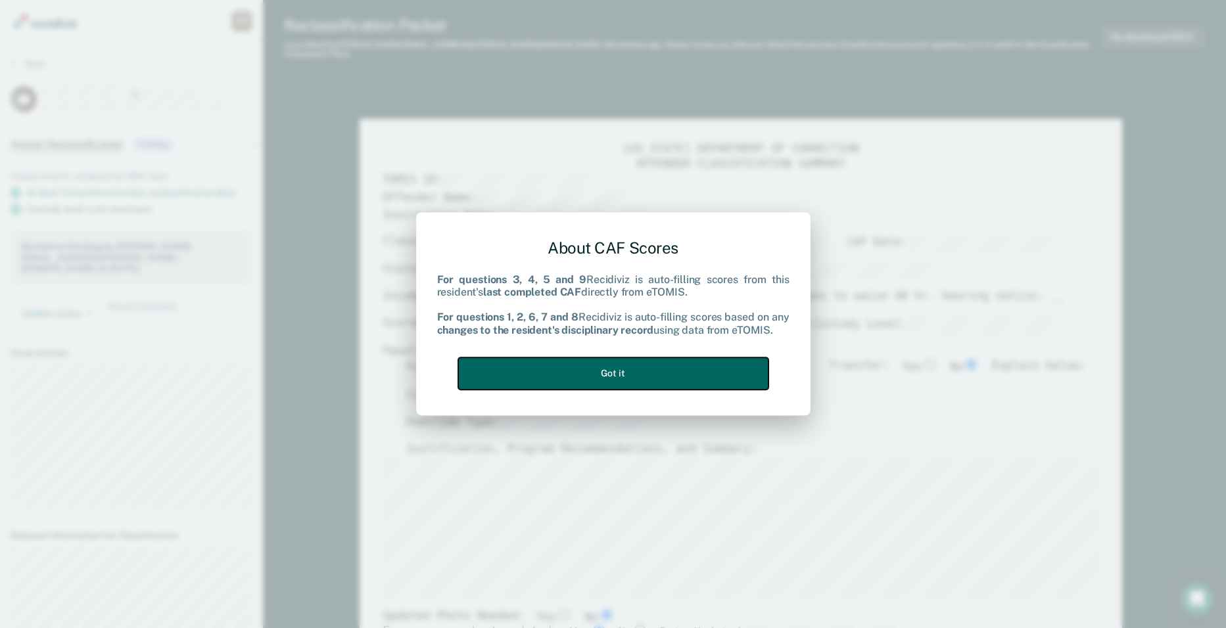
click at [664, 368] on button "Got it" at bounding box center [613, 374] width 310 height 32
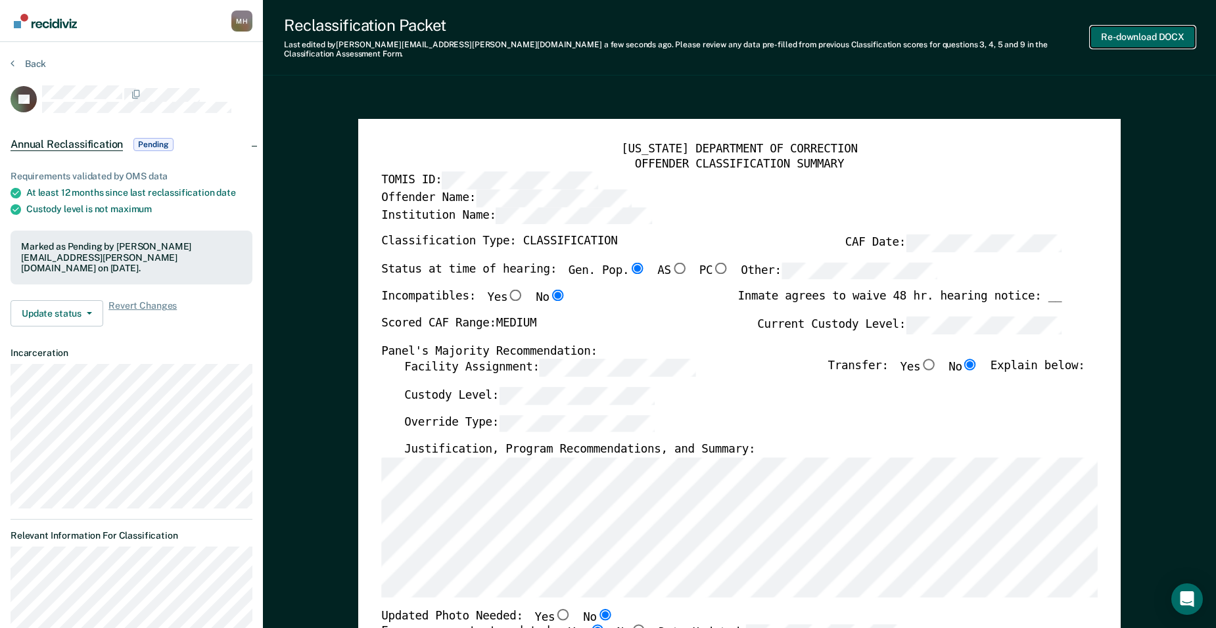
click at [1140, 30] on button "Re-download DOCX" at bounding box center [1143, 37] width 105 height 22
type textarea "x"
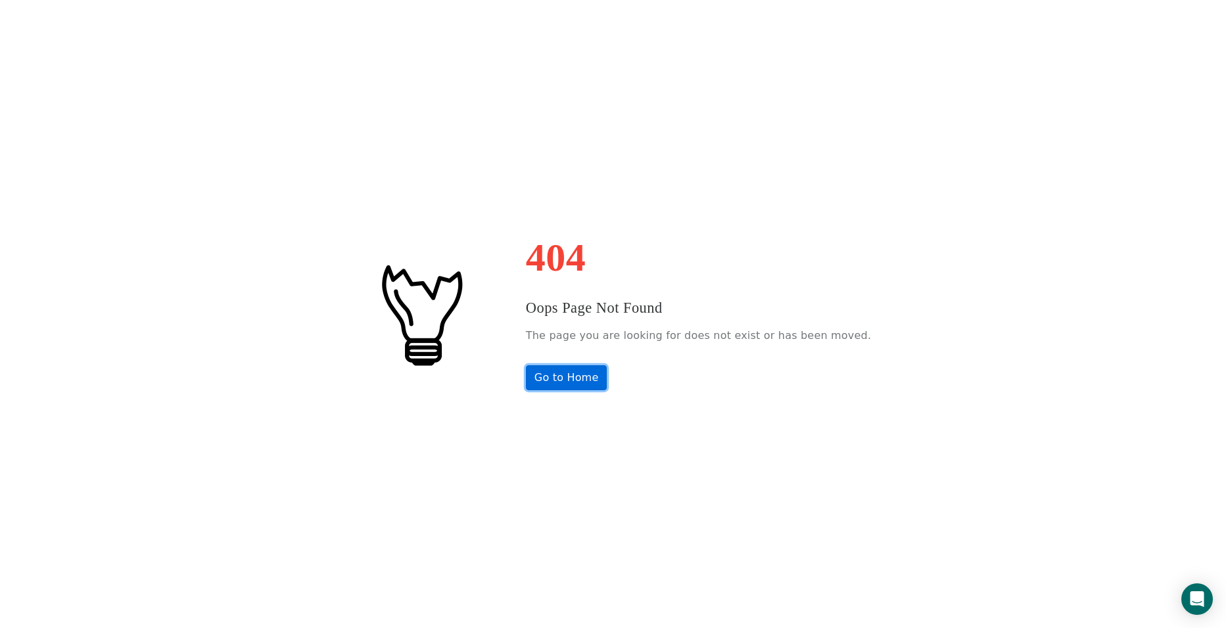
click at [574, 379] on link "Go to Home" at bounding box center [567, 377] width 82 height 25
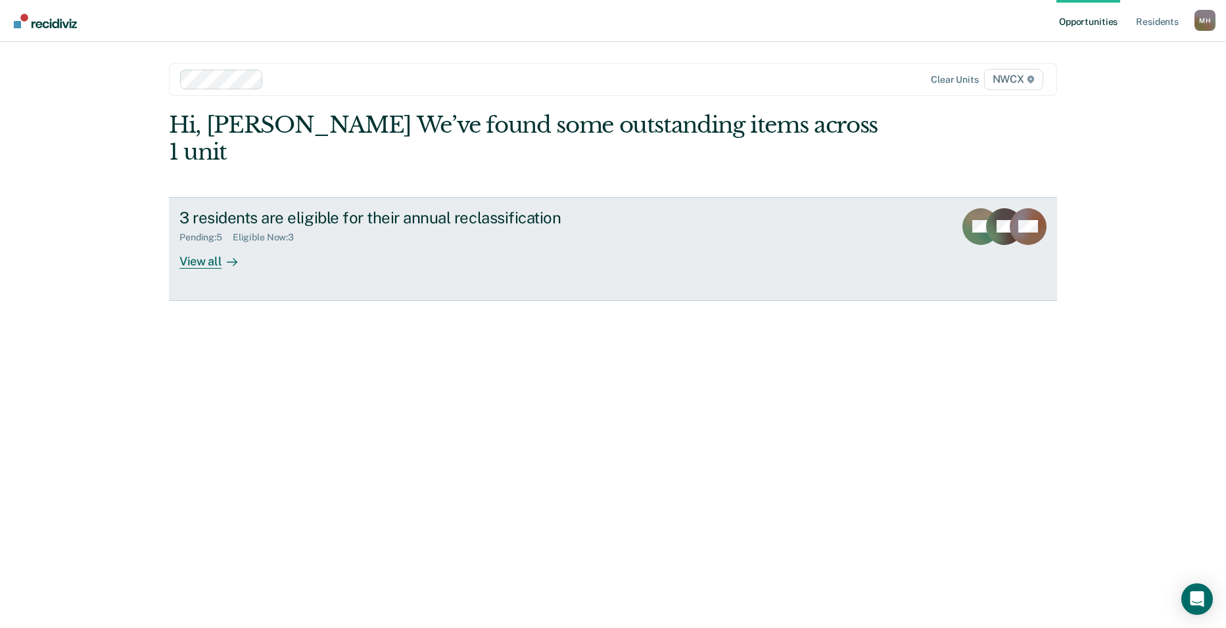
click at [209, 243] on div "View all" at bounding box center [216, 256] width 74 height 26
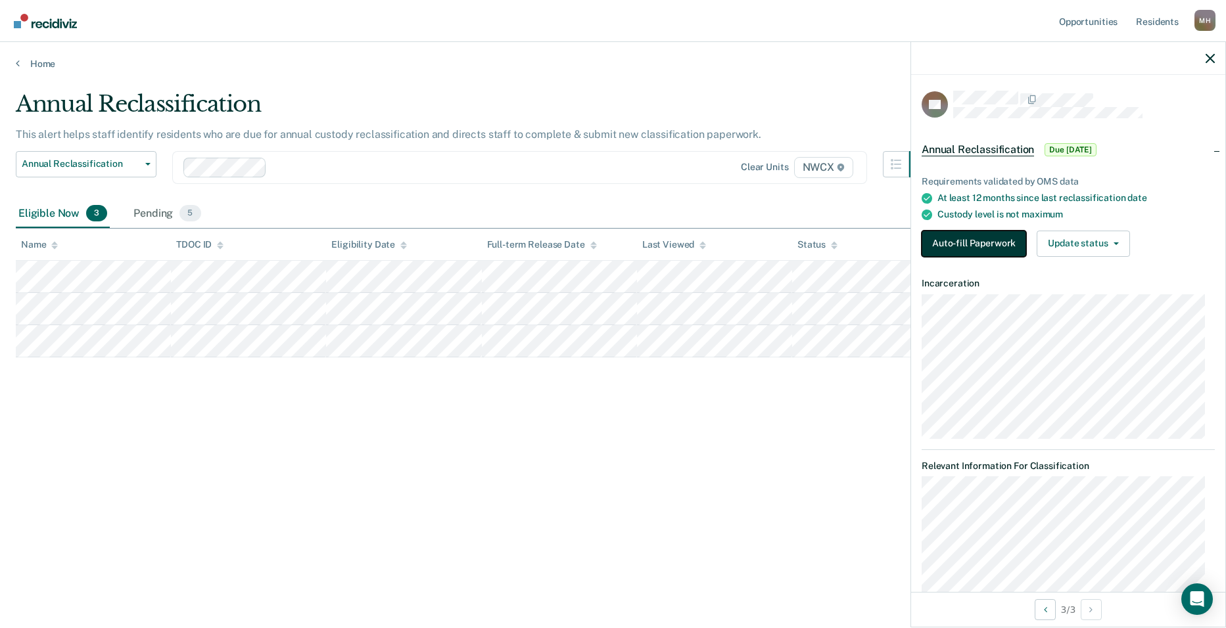
click at [985, 247] on button "Auto-fill Paperwork" at bounding box center [974, 244] width 105 height 26
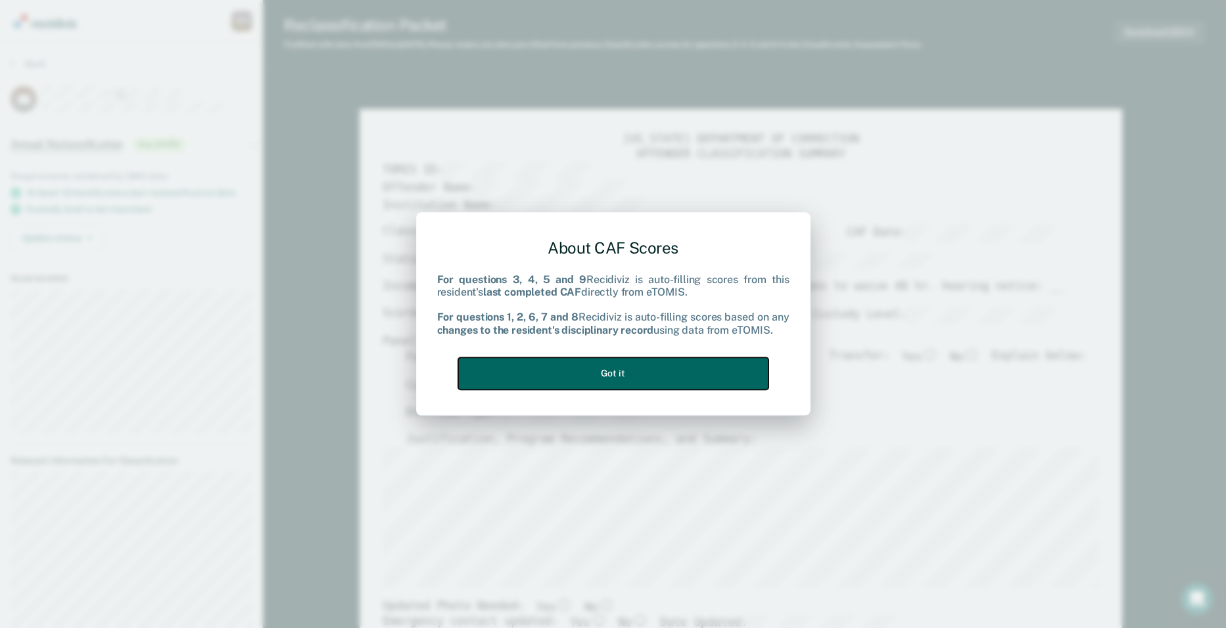
click at [755, 375] on button "Got it" at bounding box center [613, 374] width 310 height 32
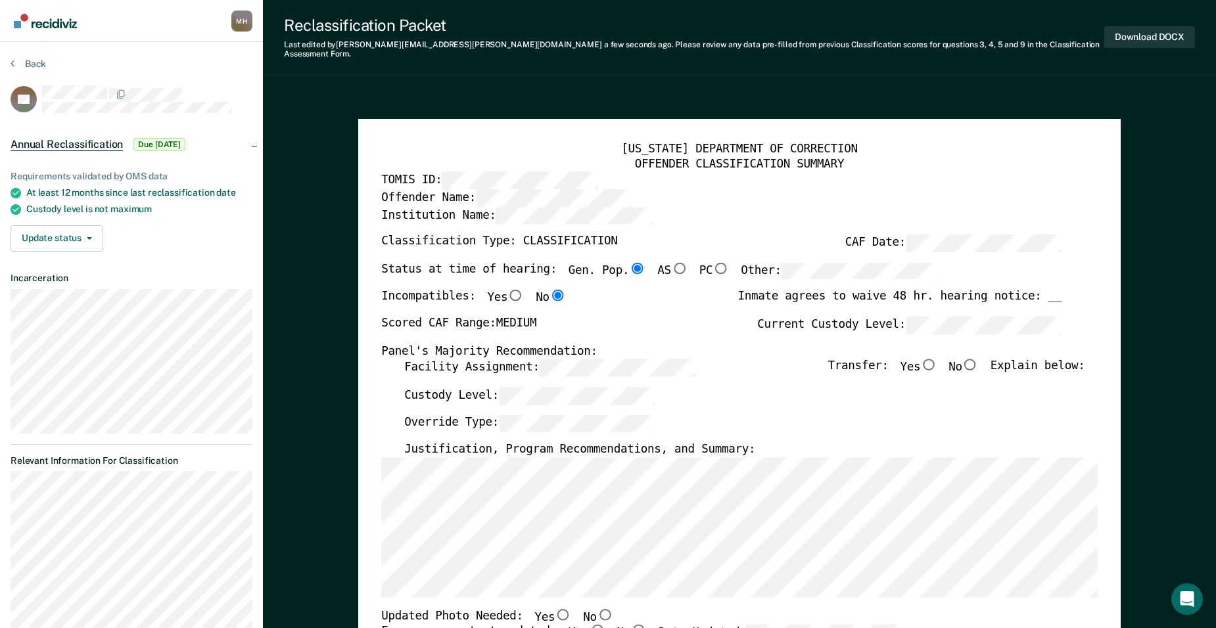
click at [977, 359] on input "No" at bounding box center [970, 365] width 16 height 12
type textarea "x"
radio input "true"
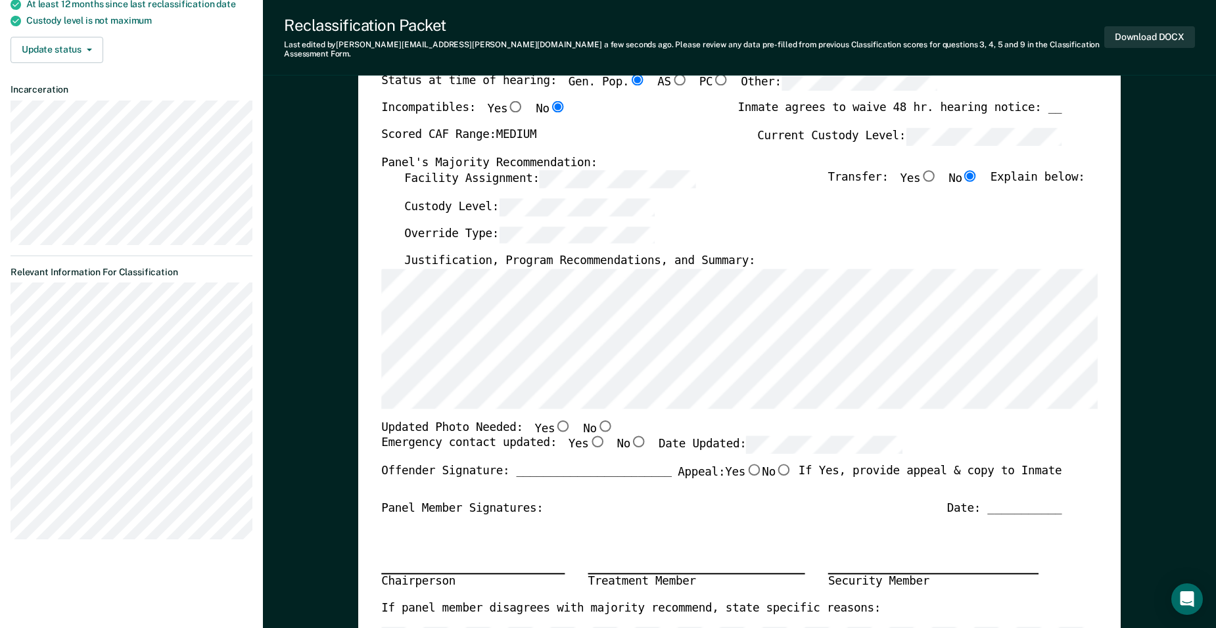
scroll to position [197, 0]
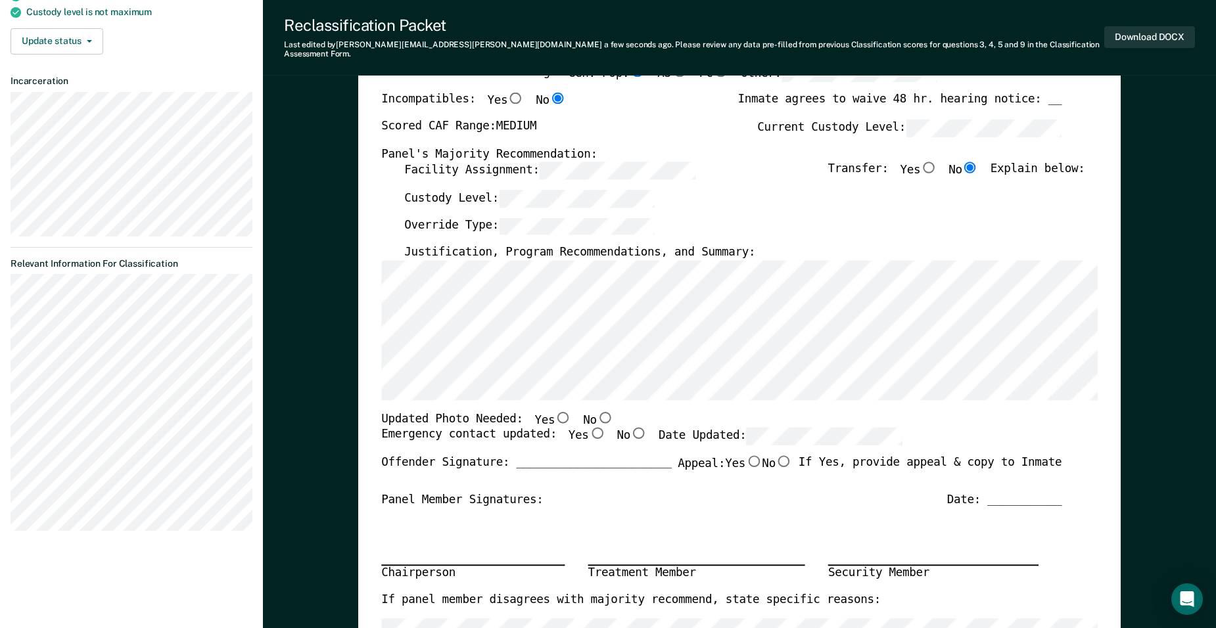
click at [597, 412] on input "No" at bounding box center [605, 418] width 16 height 12
type textarea "x"
radio input "true"
click at [589, 428] on input "Yes" at bounding box center [597, 434] width 16 height 12
type textarea "x"
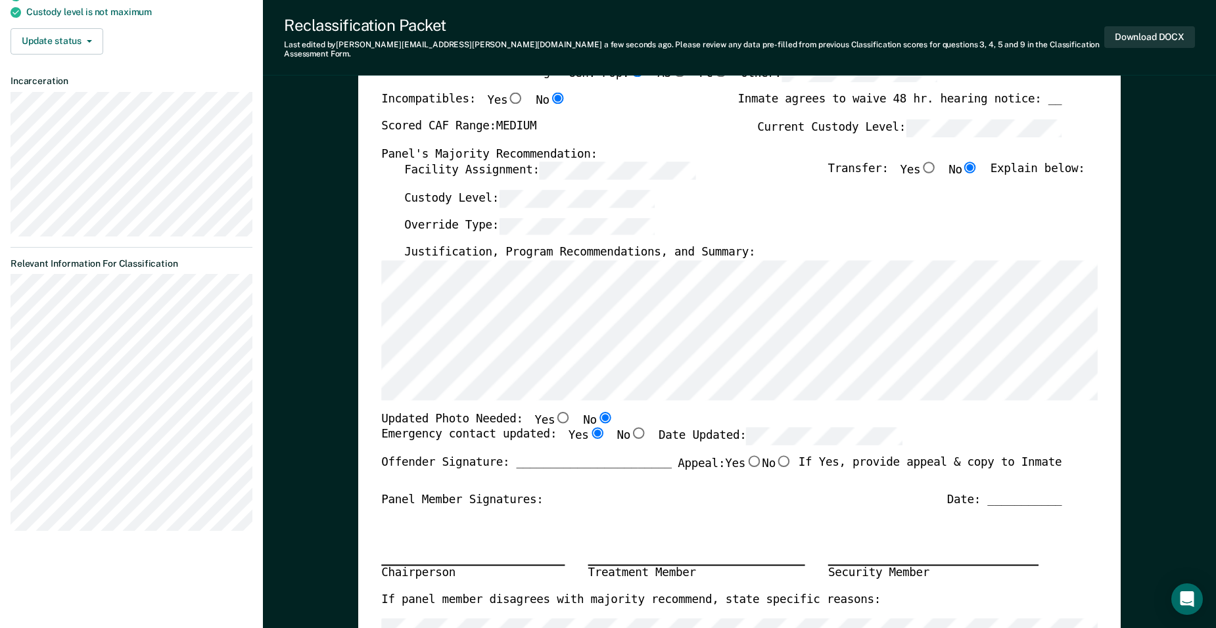
radio input "true"
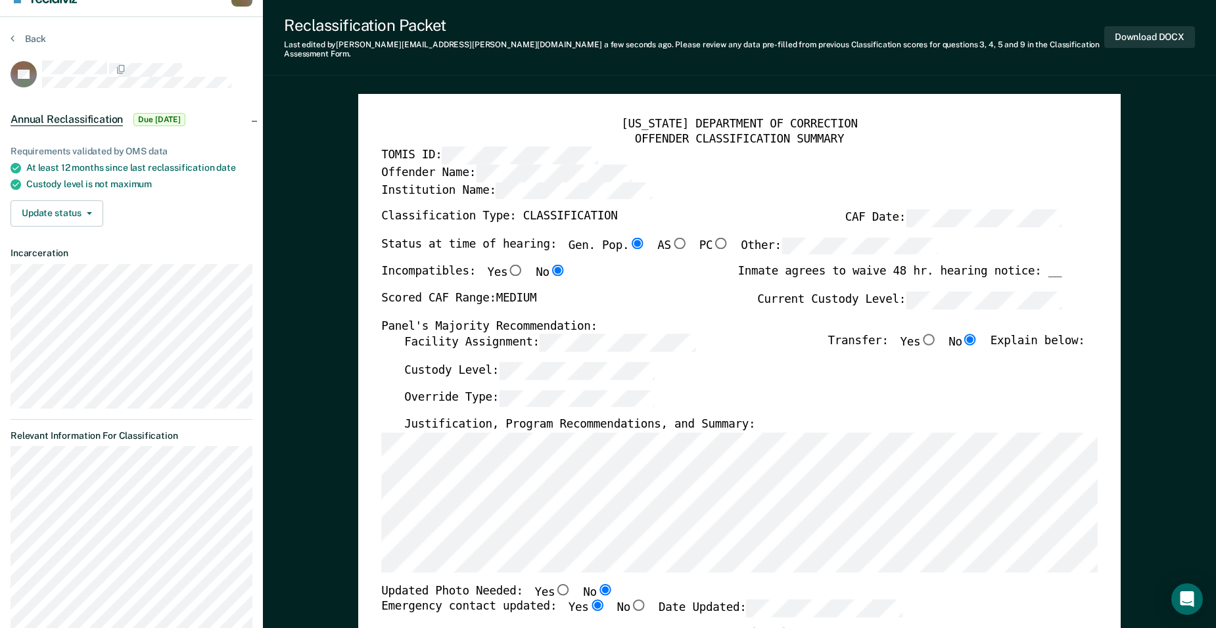
scroll to position [8, 0]
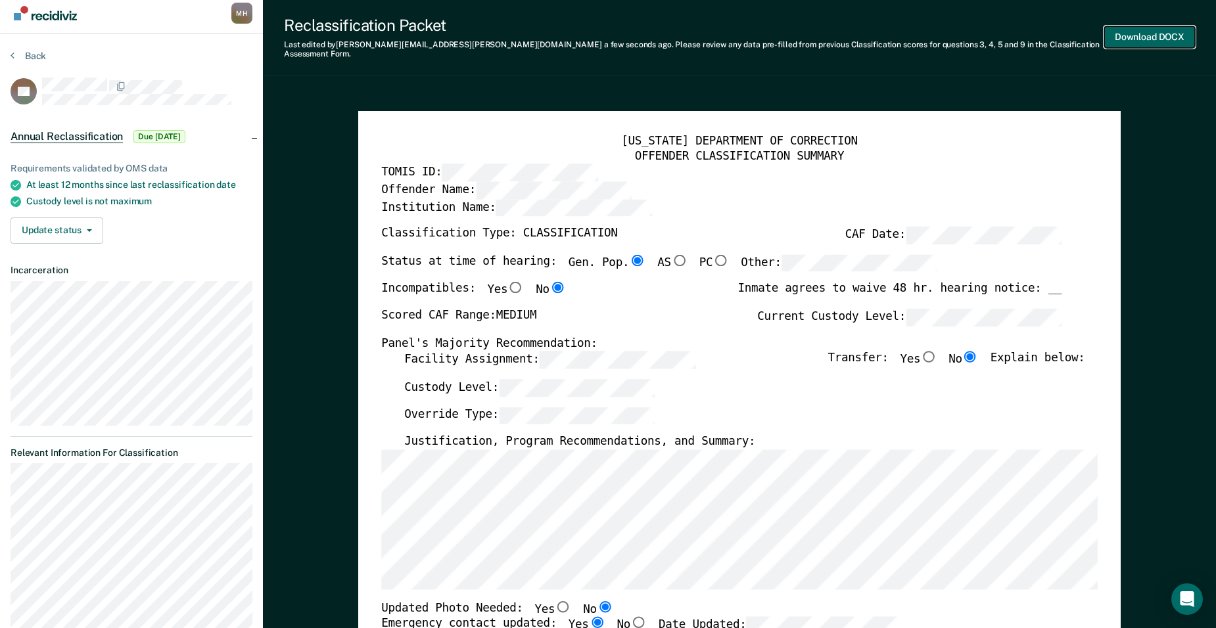
click at [1168, 30] on button "Download DOCX" at bounding box center [1149, 37] width 91 height 22
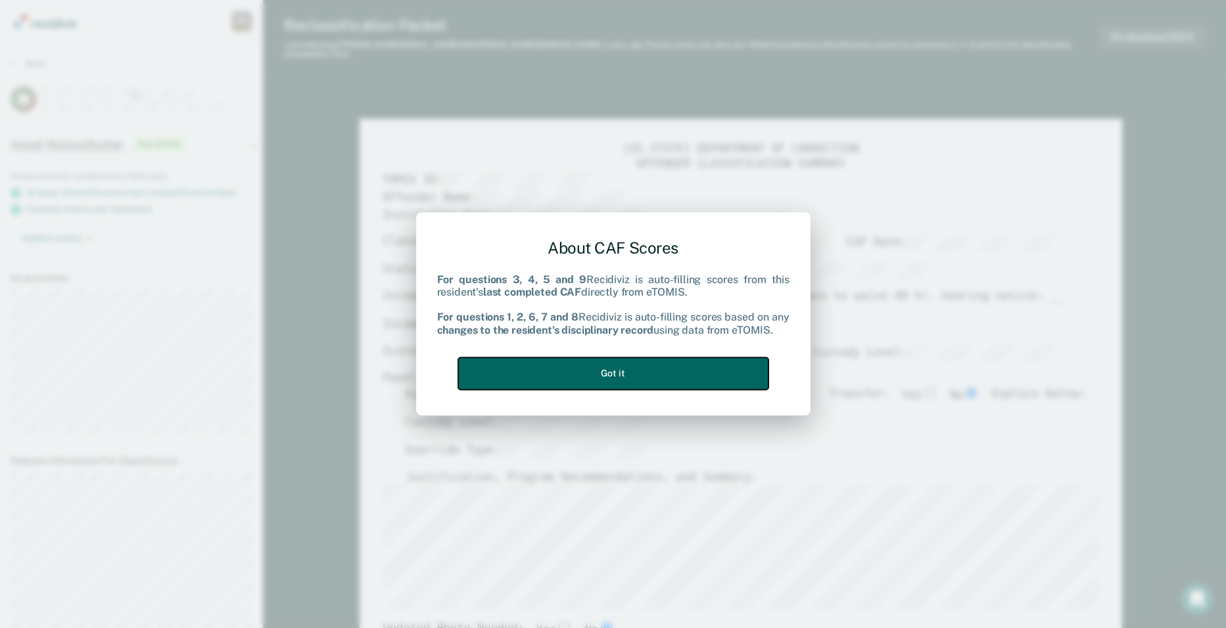
click at [732, 376] on button "Got it" at bounding box center [613, 374] width 310 height 32
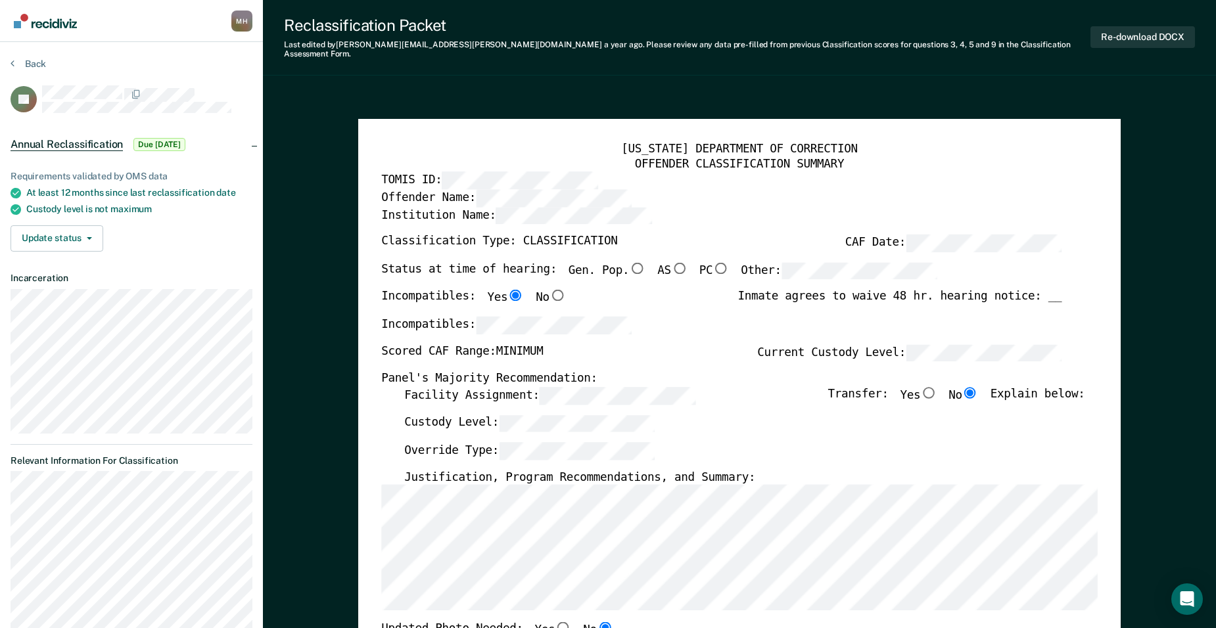
click at [629, 262] on input "Gen. Pop." at bounding box center [637, 268] width 16 height 12
type textarea "x"
radio input "true"
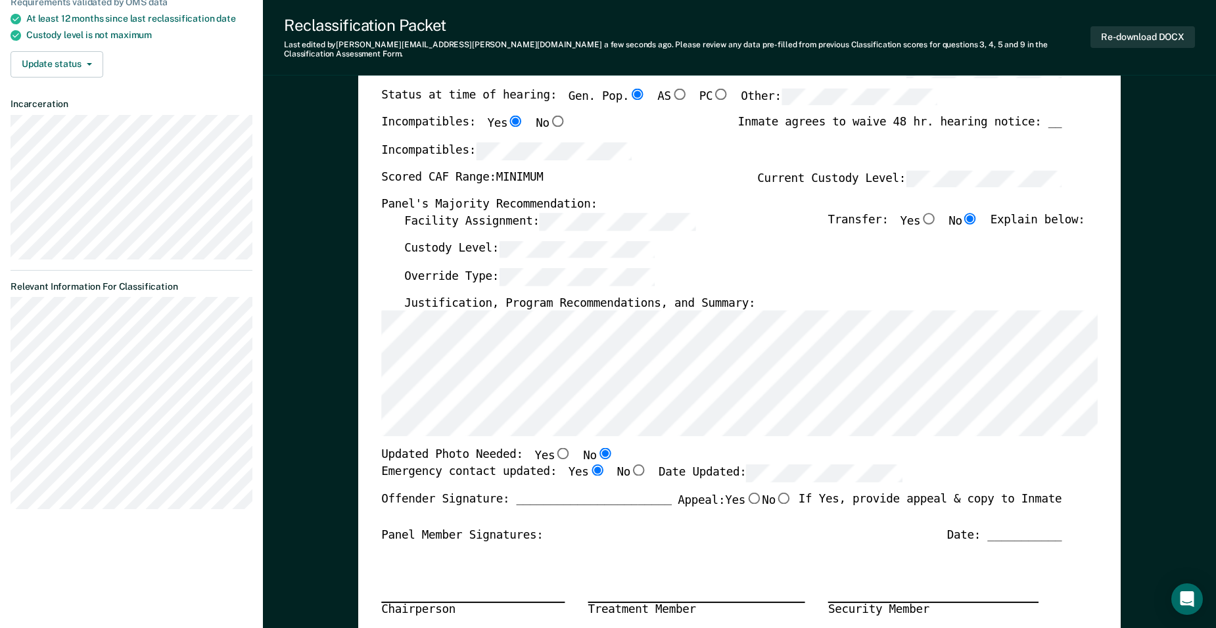
scroll to position [197, 0]
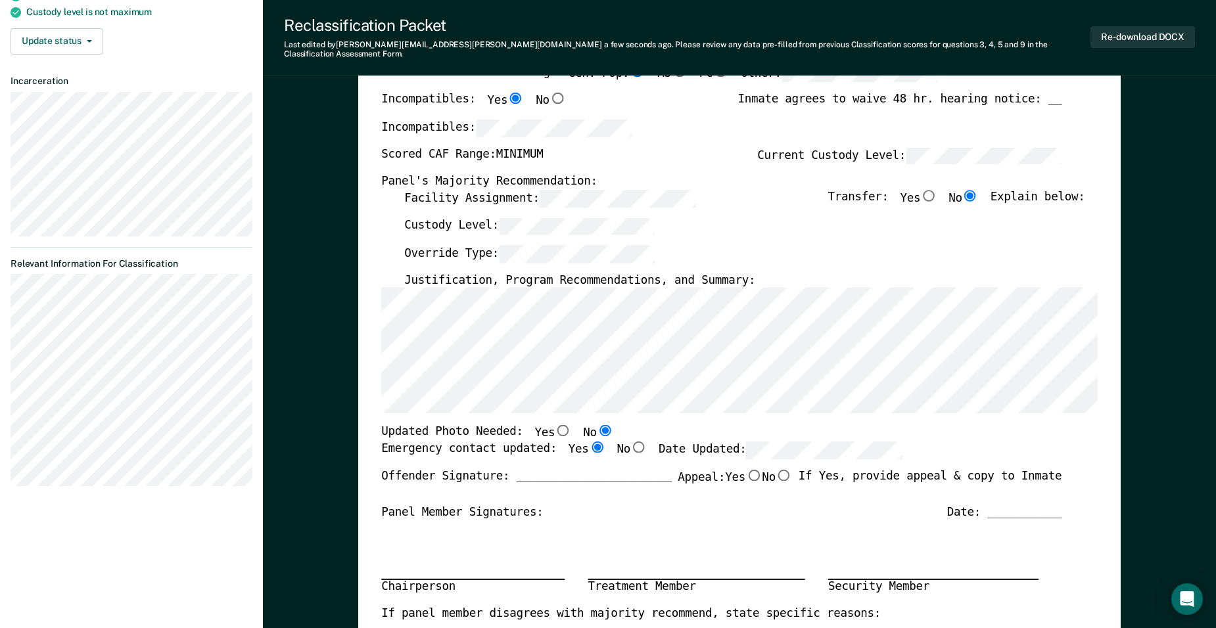
click at [555, 425] on input "Yes" at bounding box center [563, 431] width 16 height 12
type textarea "x"
radio input "true"
radio input "false"
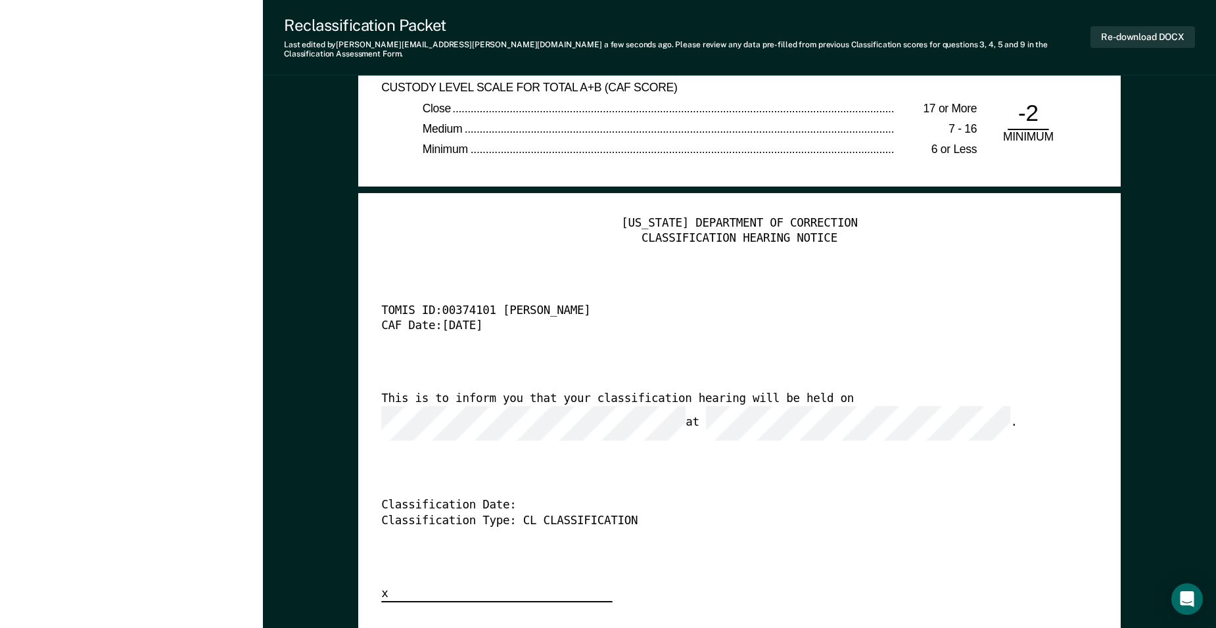
scroll to position [3024, 0]
click at [1162, 30] on button "Re-download DOCX" at bounding box center [1143, 37] width 105 height 22
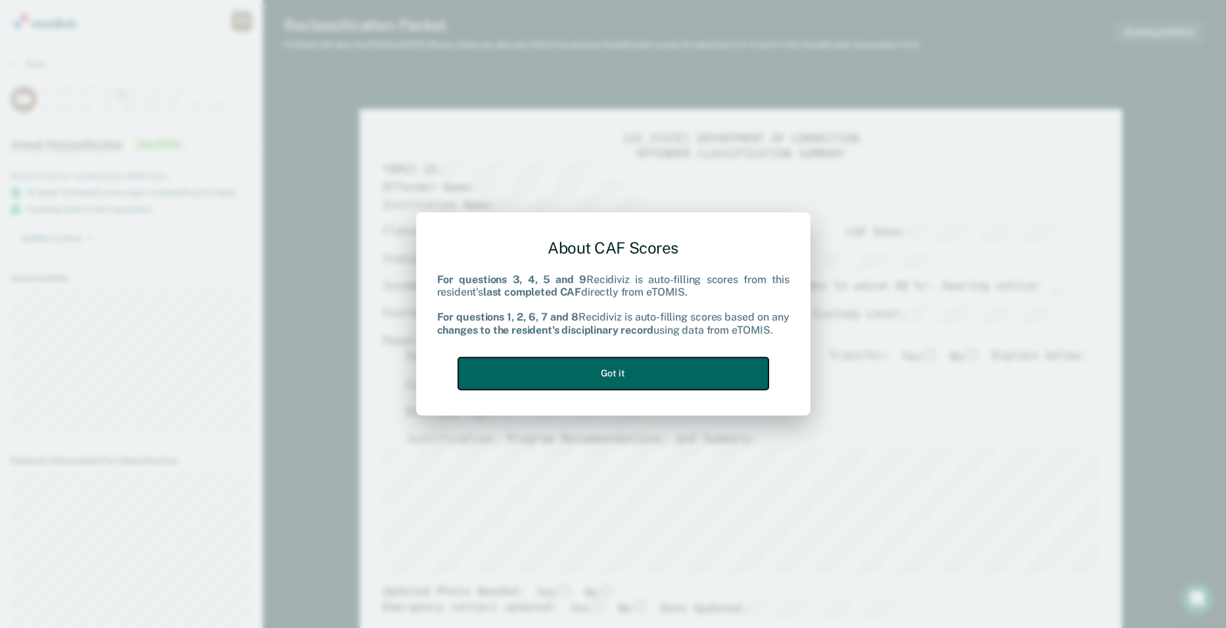
click at [682, 380] on button "Got it" at bounding box center [613, 374] width 310 height 32
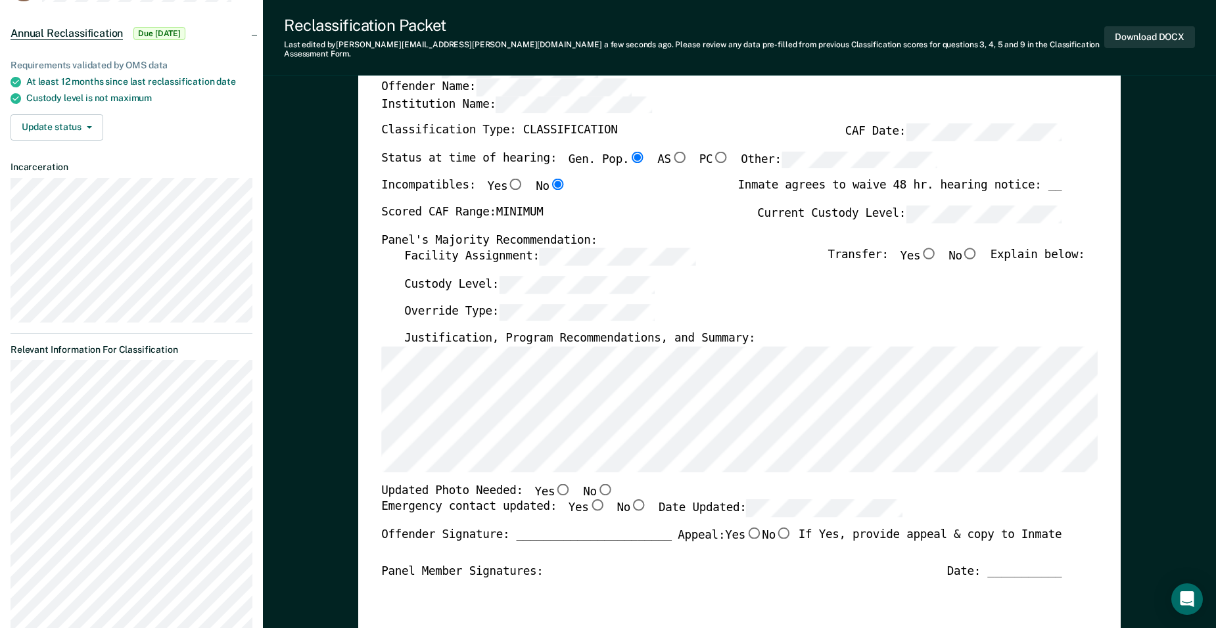
scroll to position [131, 0]
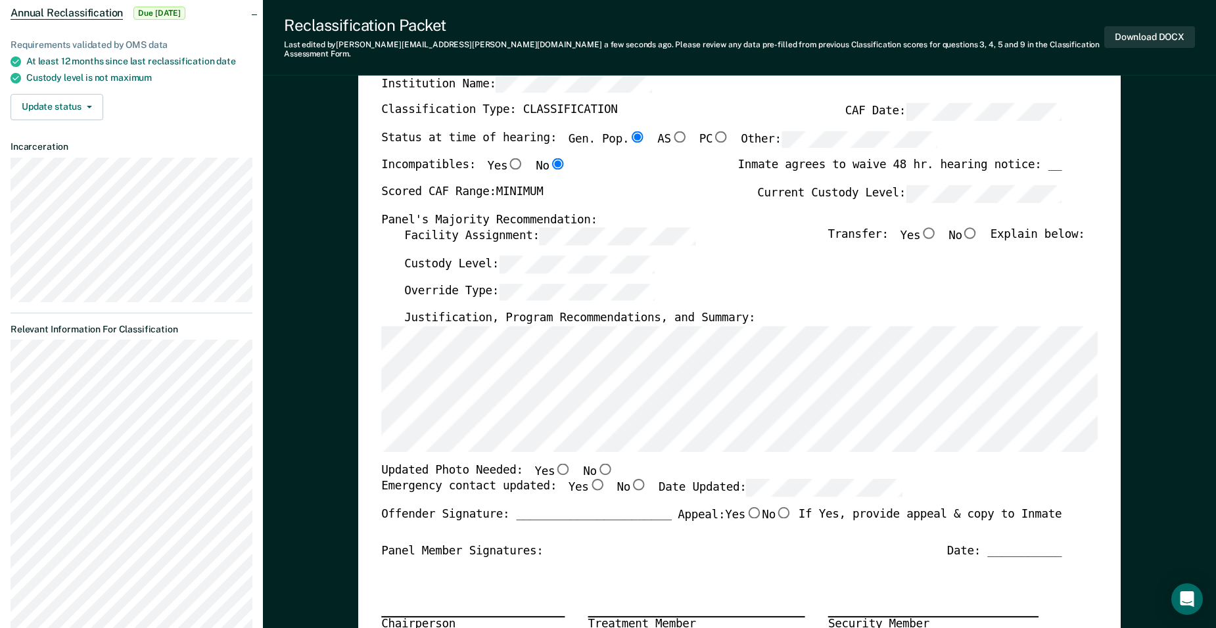
click at [597, 463] on input "No" at bounding box center [605, 469] width 16 height 12
type textarea "x"
radio input "true"
click at [589, 479] on input "Yes" at bounding box center [597, 485] width 16 height 12
type textarea "x"
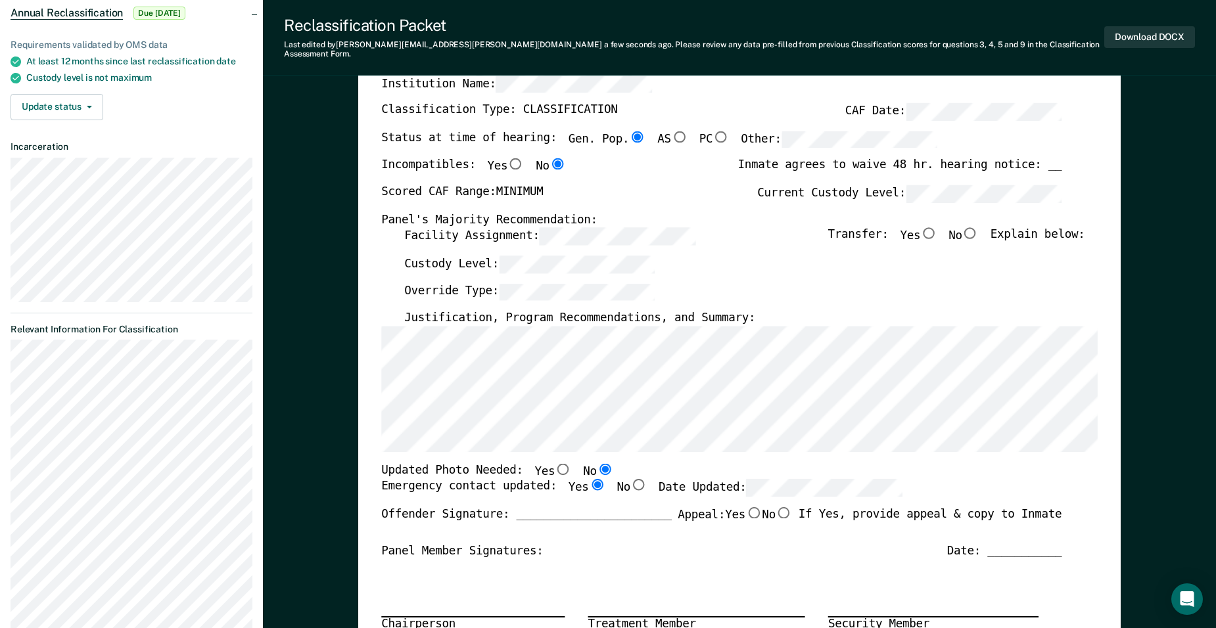
radio input "true"
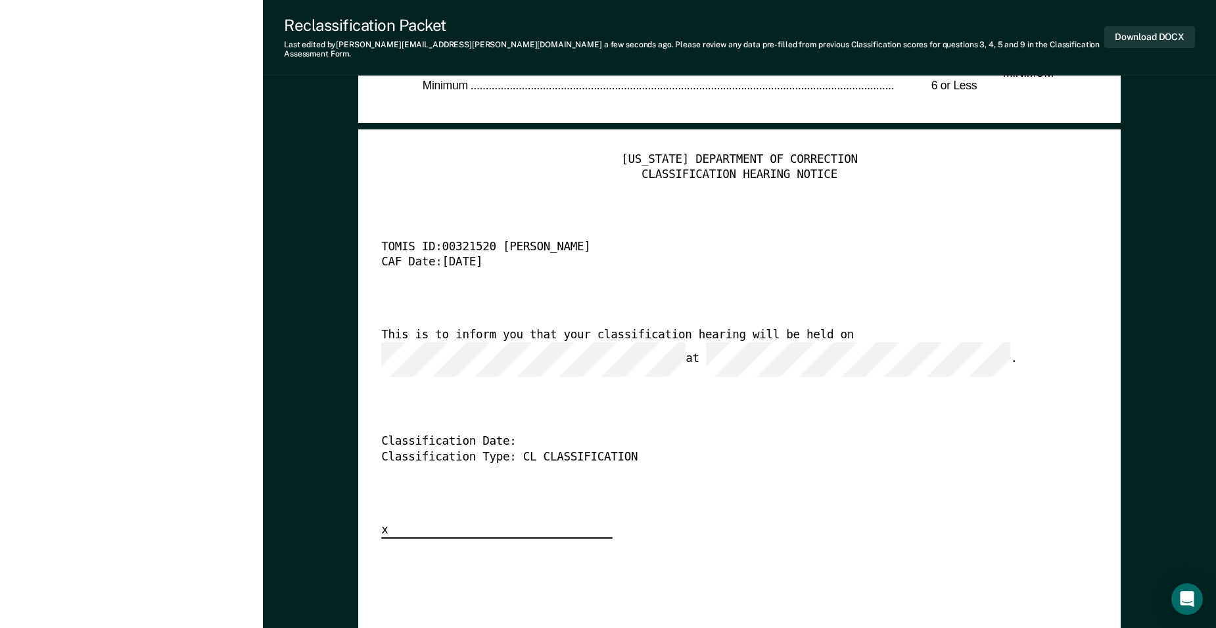
scroll to position [3090, 0]
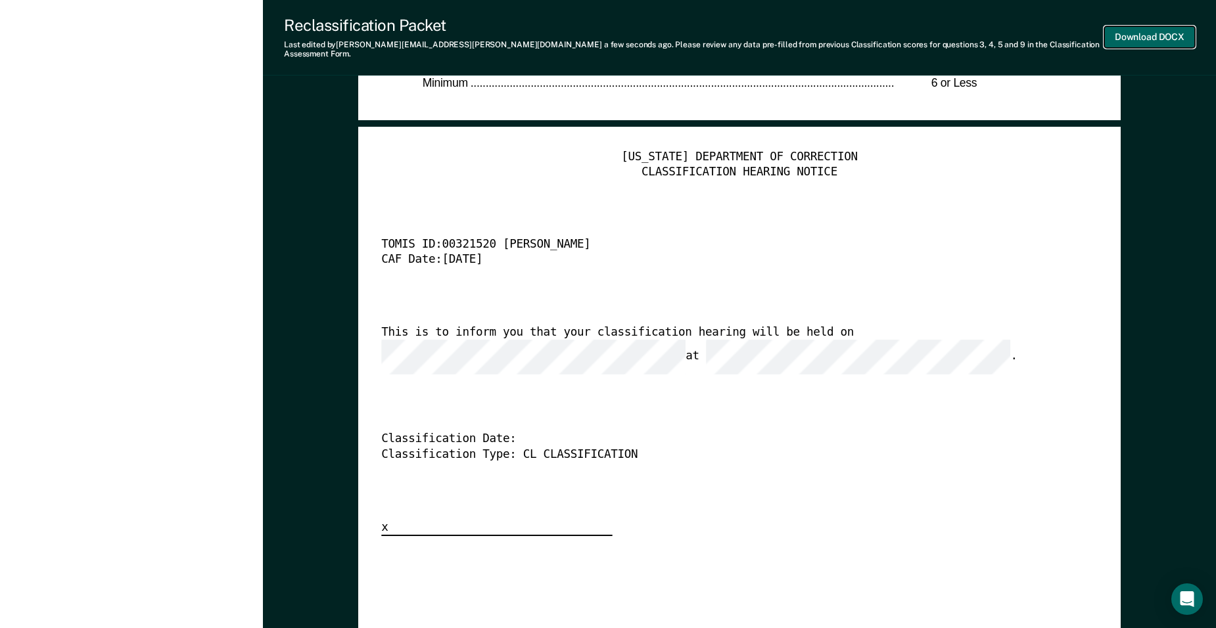
click at [1161, 34] on button "Download DOCX" at bounding box center [1149, 37] width 91 height 22
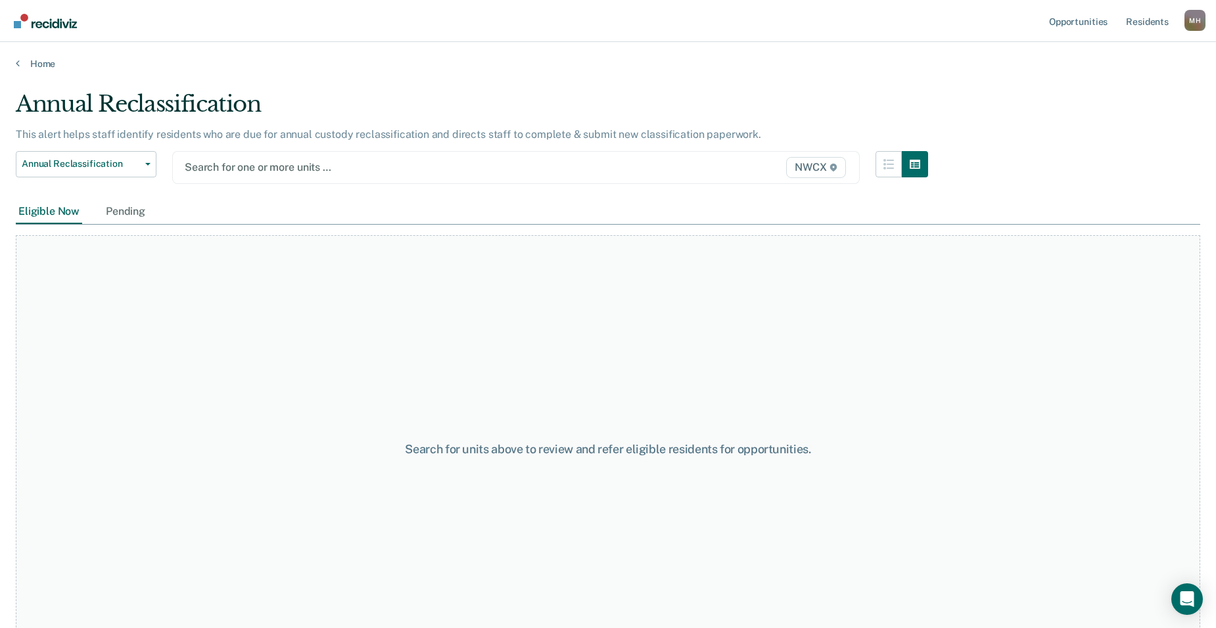
click at [836, 166] on icon at bounding box center [833, 168] width 7 height 8
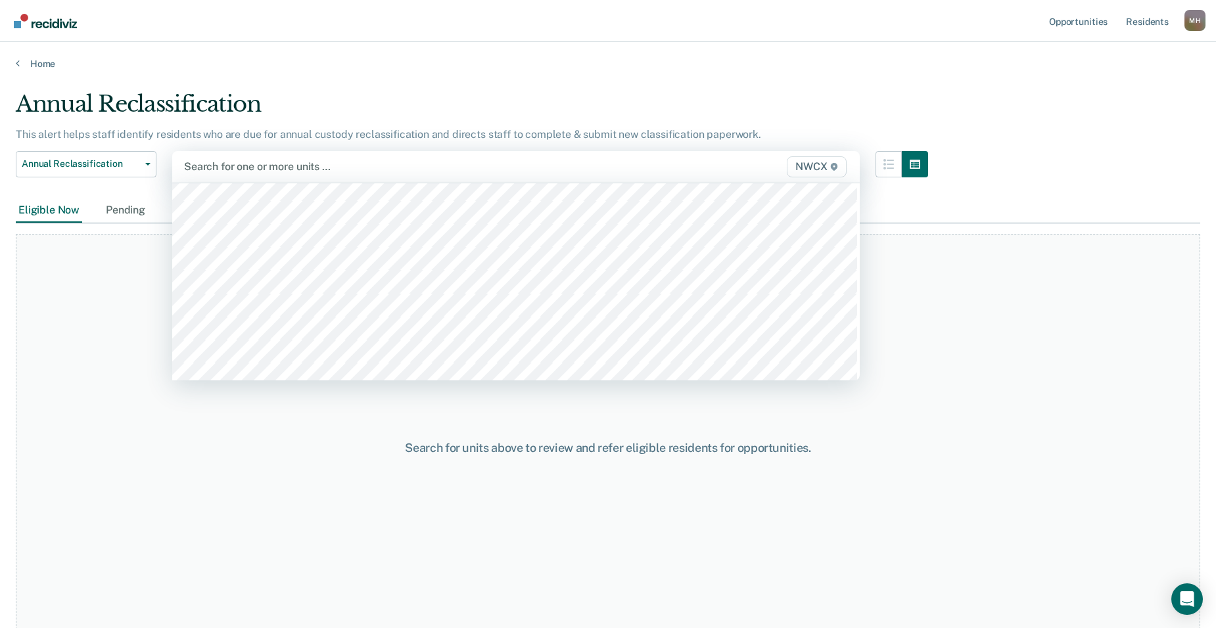
scroll to position [4996, 0]
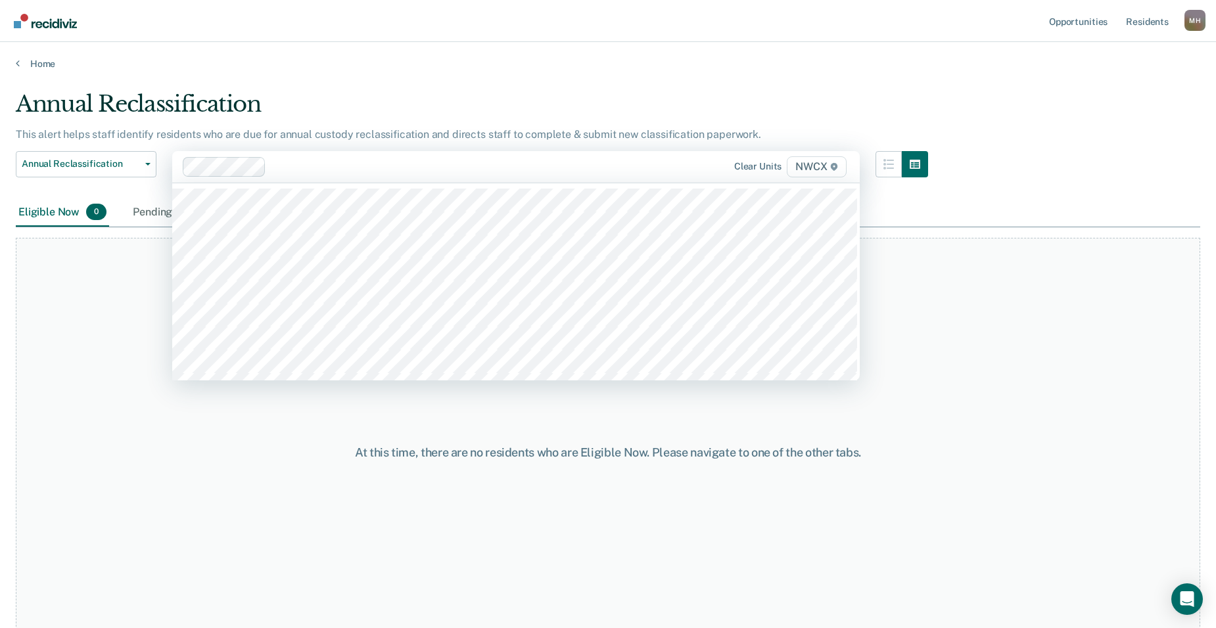
click at [837, 170] on icon at bounding box center [834, 167] width 8 height 8
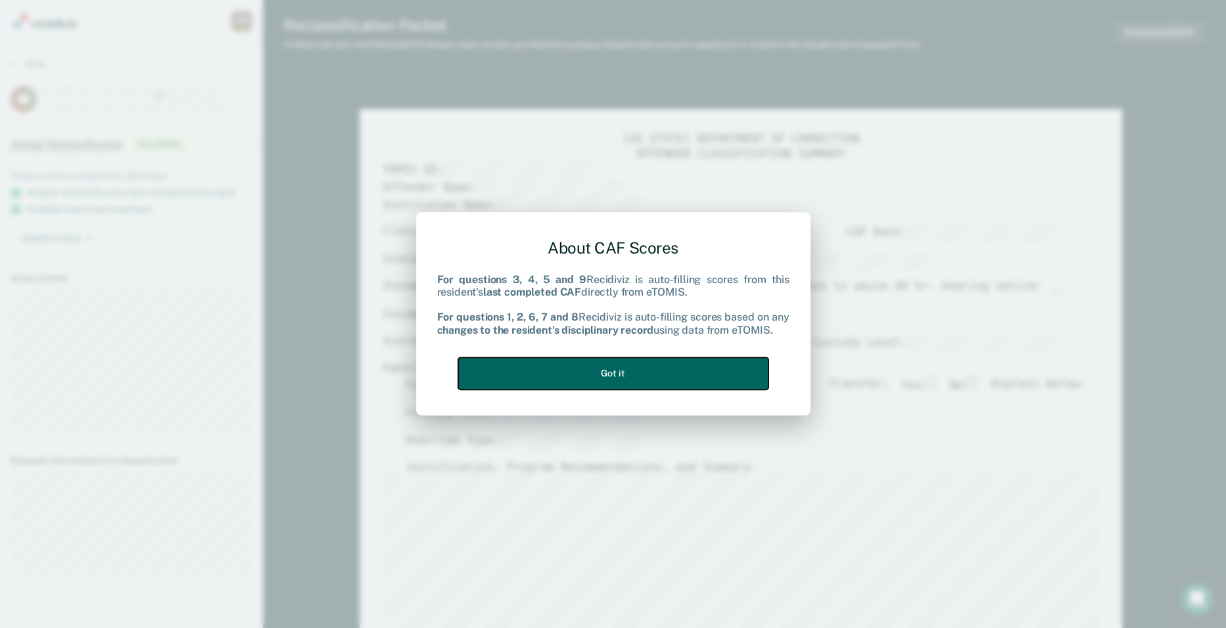
click at [733, 374] on button "Got it" at bounding box center [613, 374] width 310 height 32
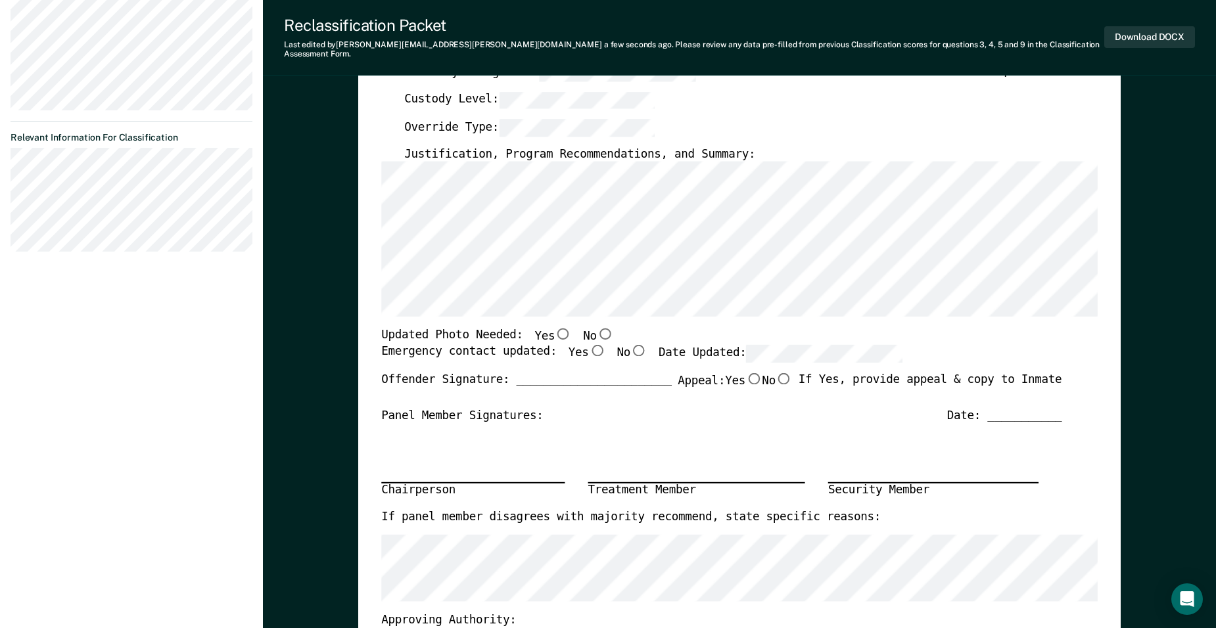
scroll to position [329, 0]
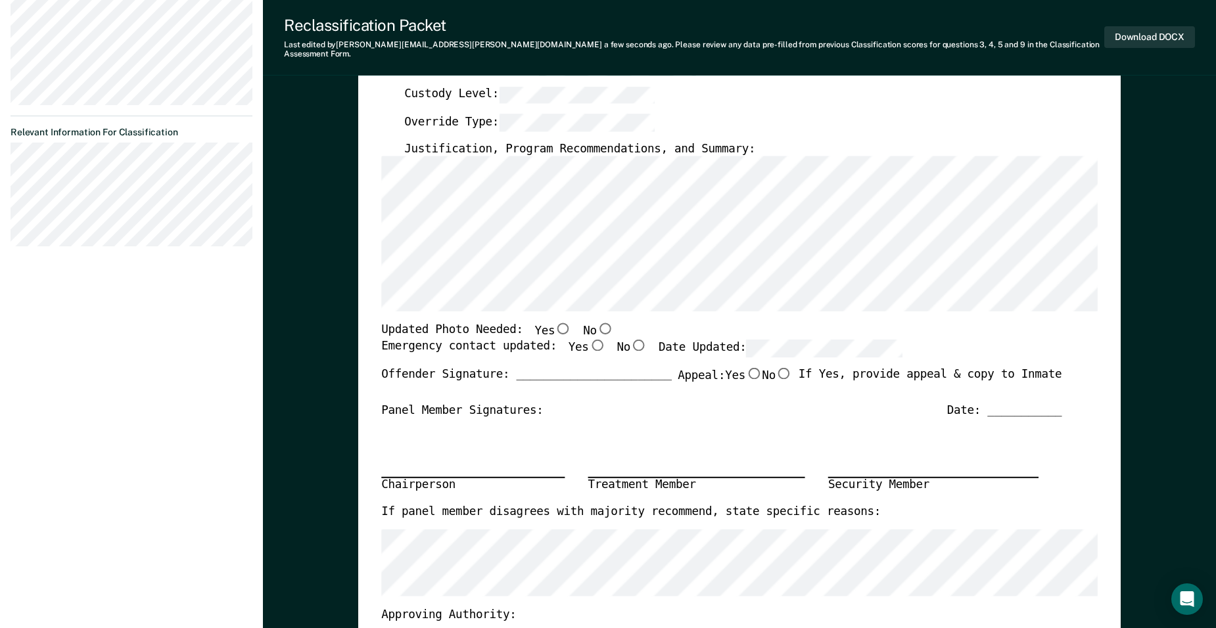
click at [597, 323] on input "No" at bounding box center [605, 329] width 16 height 12
type textarea "x"
radio input "true"
click at [589, 340] on input "Yes" at bounding box center [597, 346] width 16 height 12
type textarea "x"
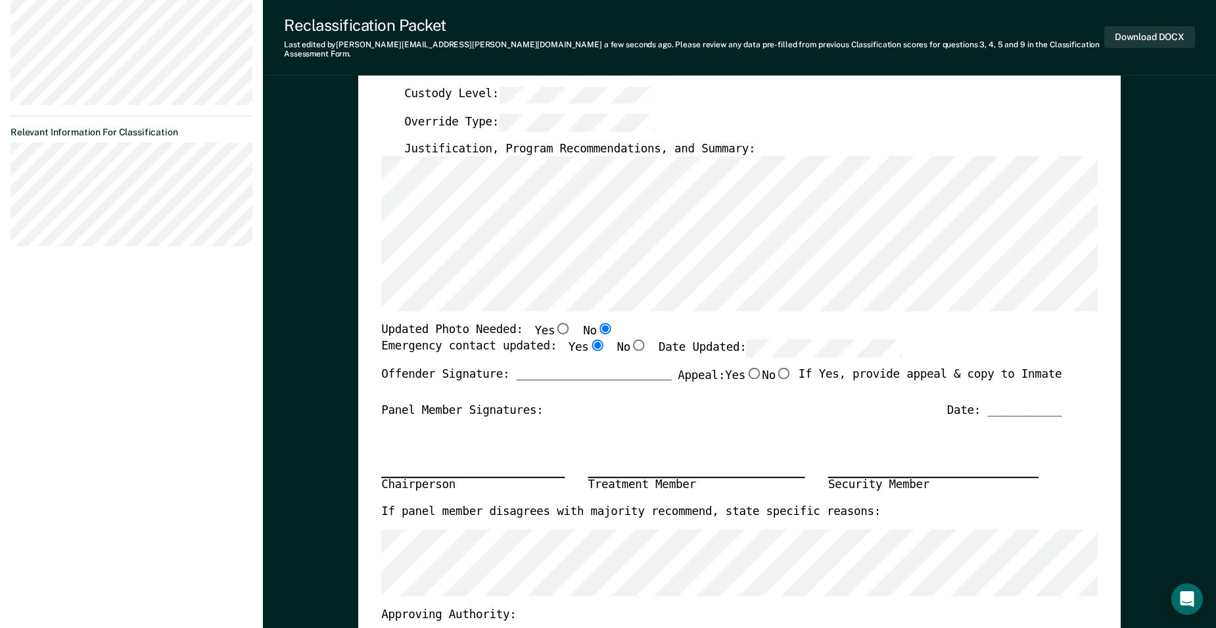
radio input "true"
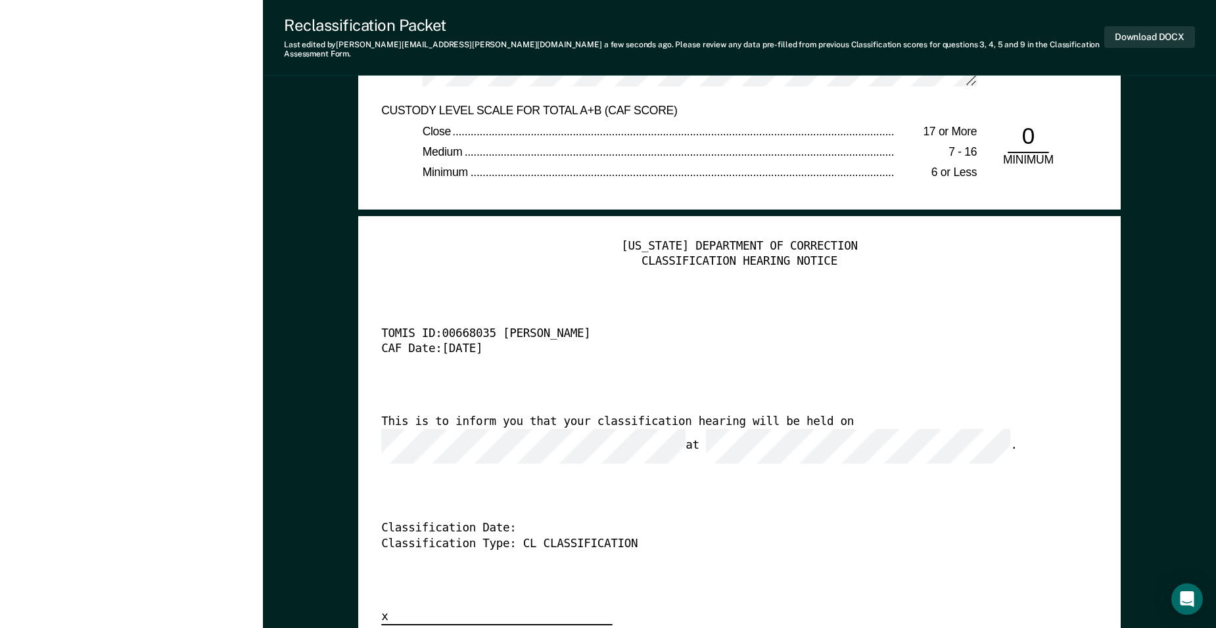
scroll to position [3024, 0]
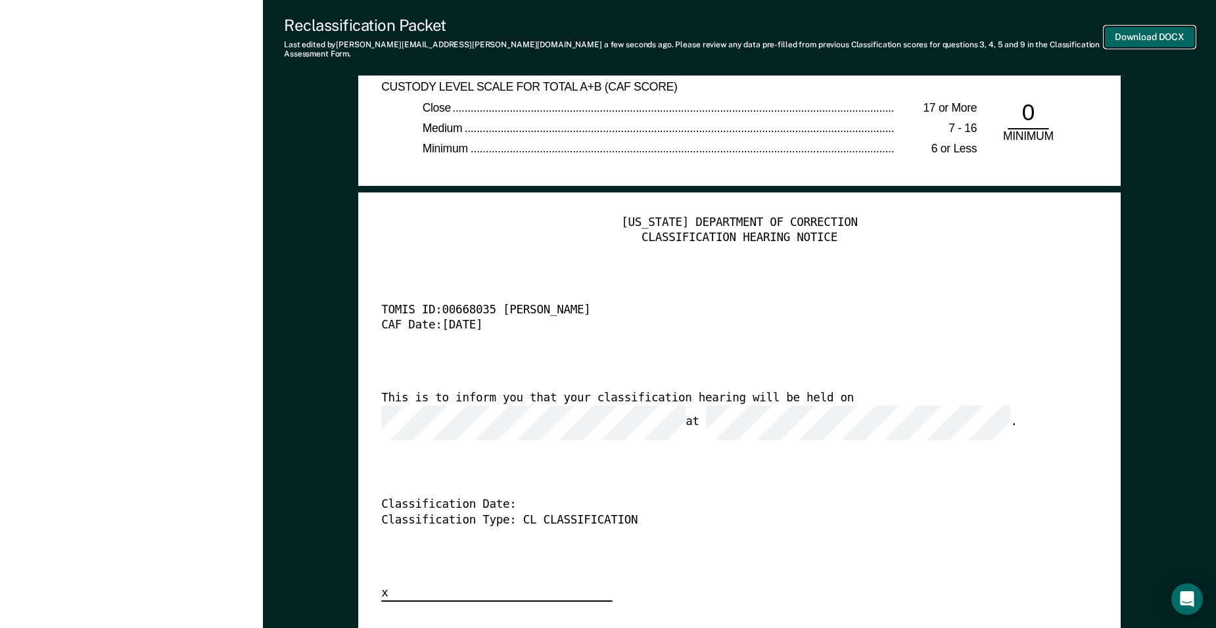
click at [1147, 28] on button "Download DOCX" at bounding box center [1149, 37] width 91 height 22
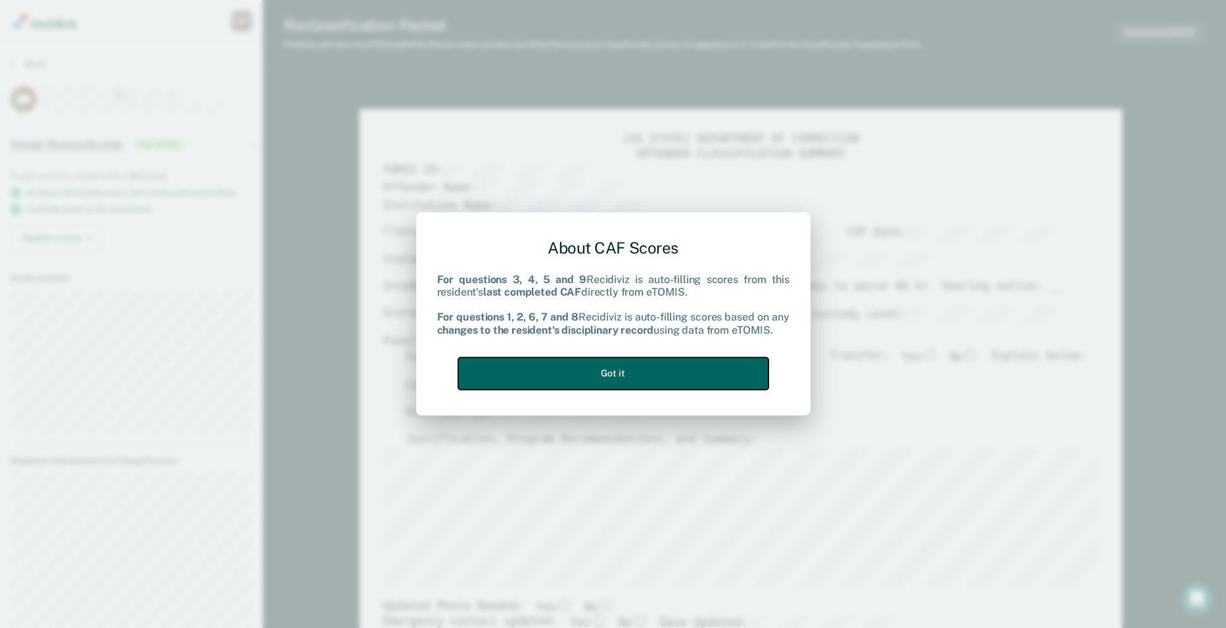
click at [692, 377] on button "Got it" at bounding box center [613, 374] width 310 height 32
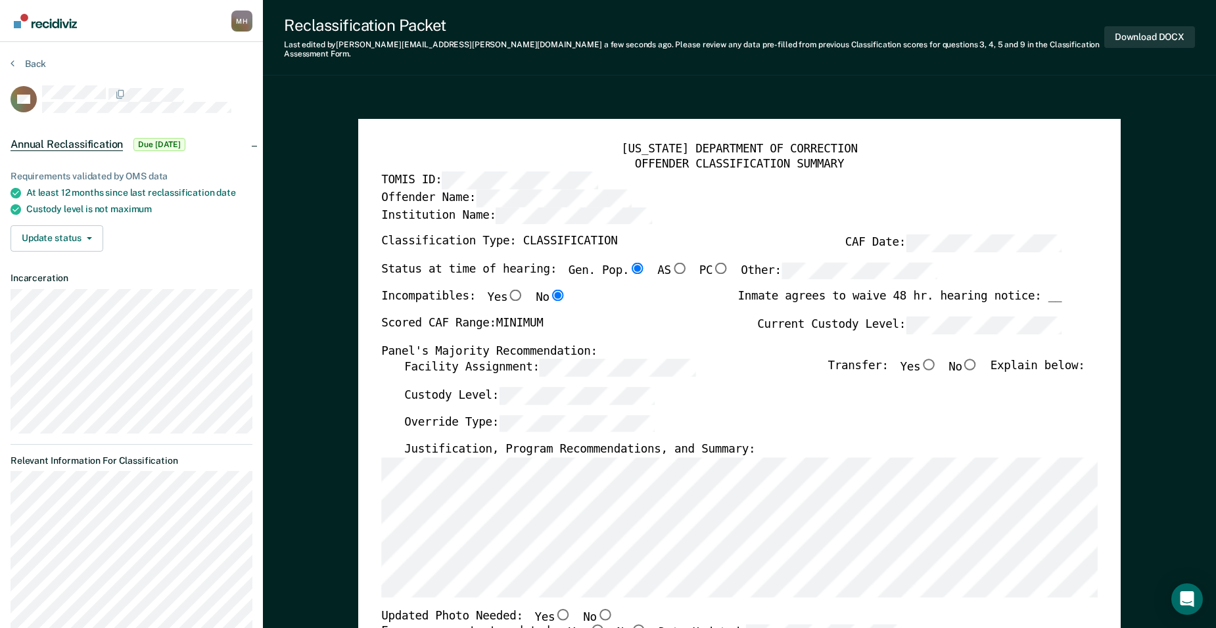
click at [978, 359] on input "No" at bounding box center [970, 365] width 16 height 12
type textarea "x"
radio input "true"
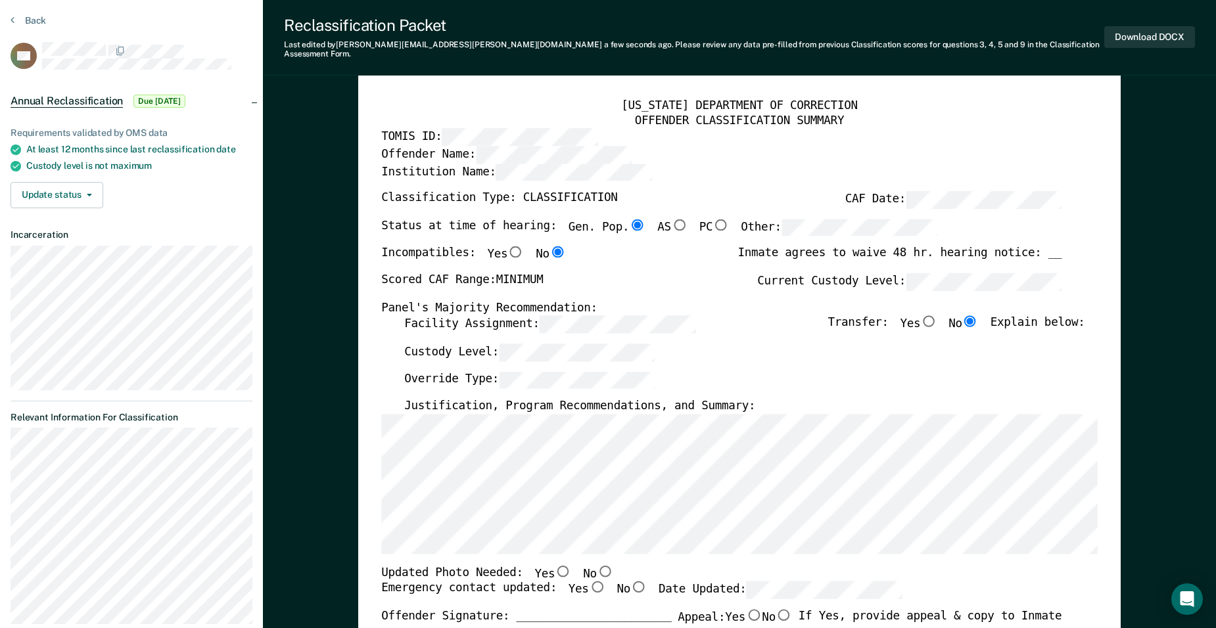
scroll to position [66, 0]
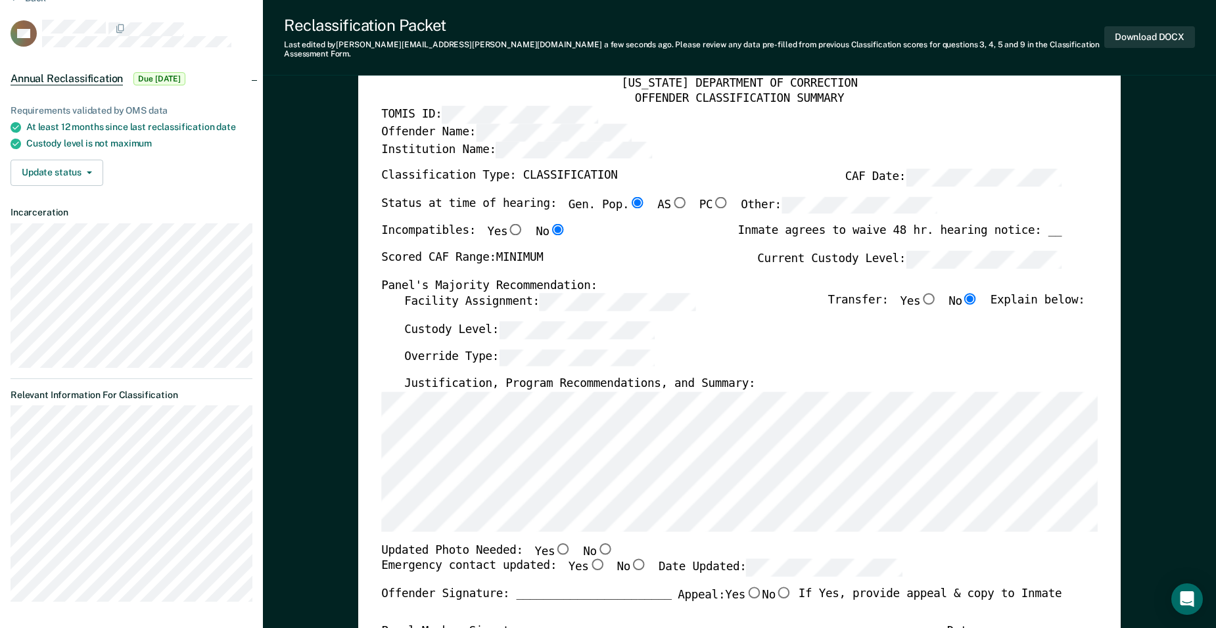
click at [597, 543] on input "No" at bounding box center [605, 549] width 16 height 12
type textarea "x"
radio input "true"
click at [589, 559] on input "Yes" at bounding box center [597, 565] width 16 height 12
type textarea "x"
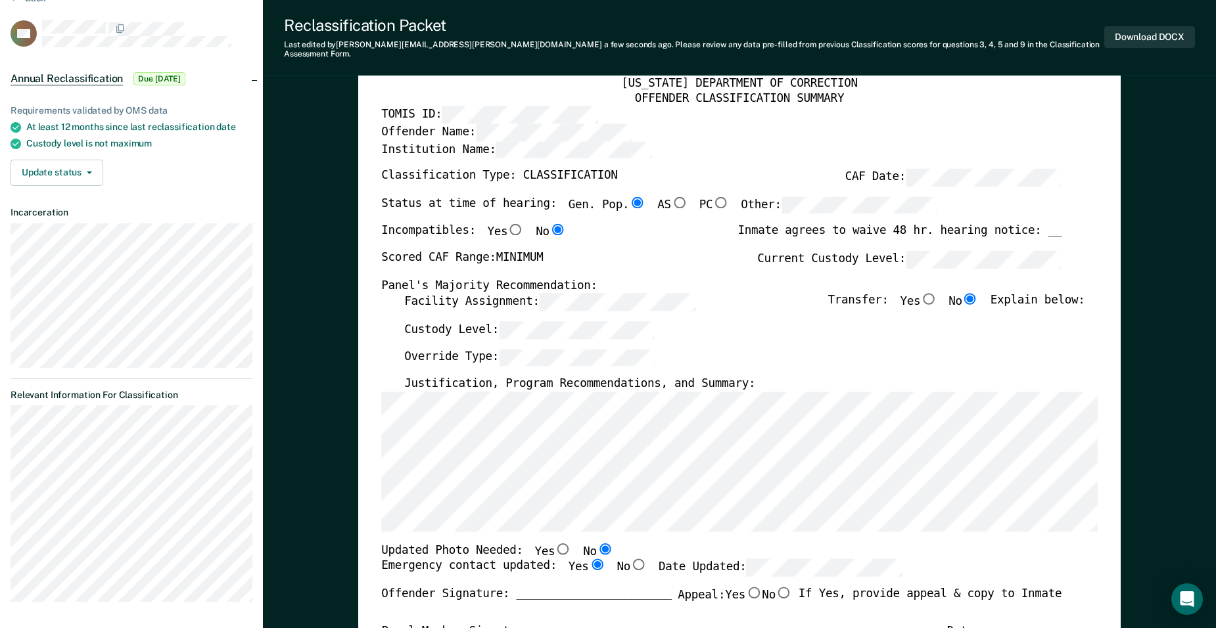
radio input "true"
type textarea "x"
